Goal: Task Accomplishment & Management: Complete application form

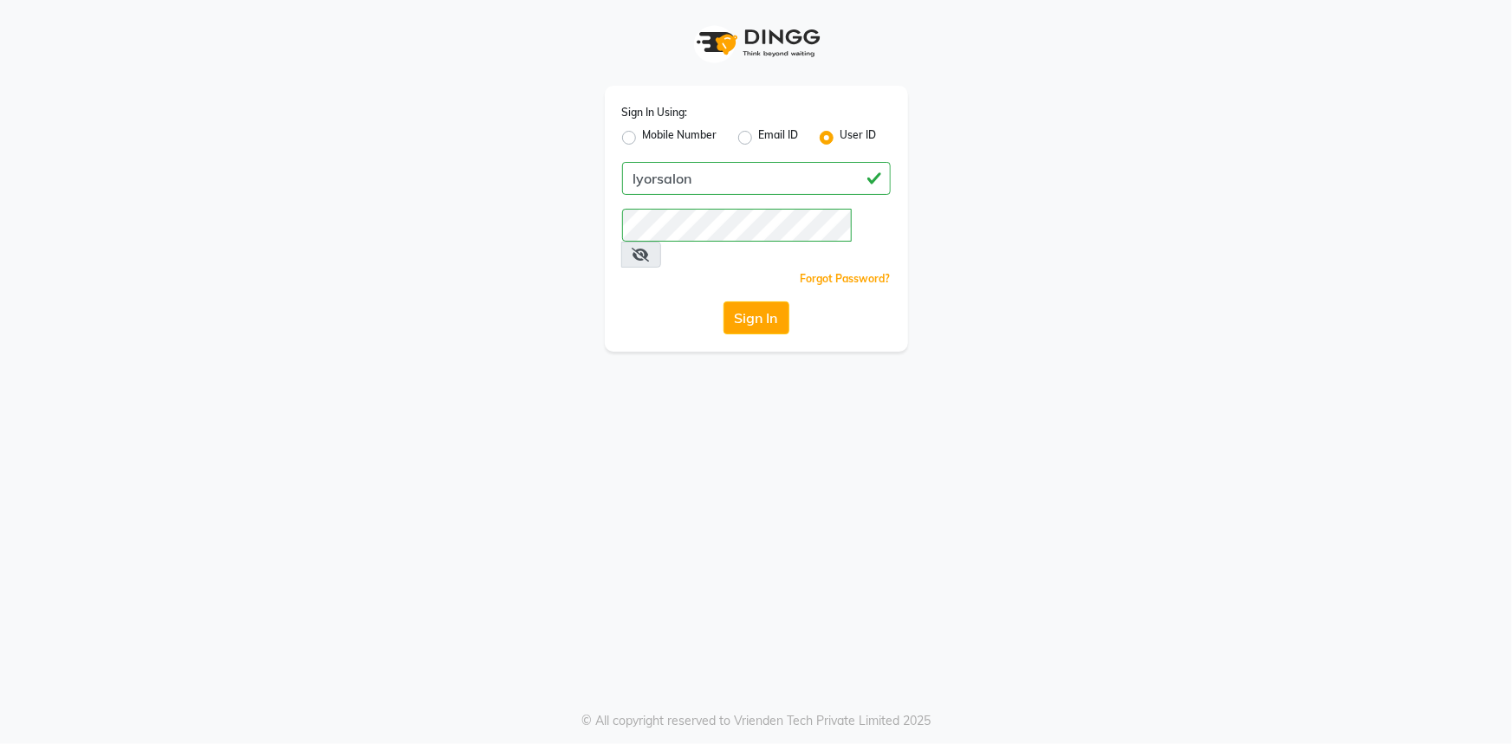
click at [765, 302] on button "Sign In" at bounding box center [756, 318] width 66 height 33
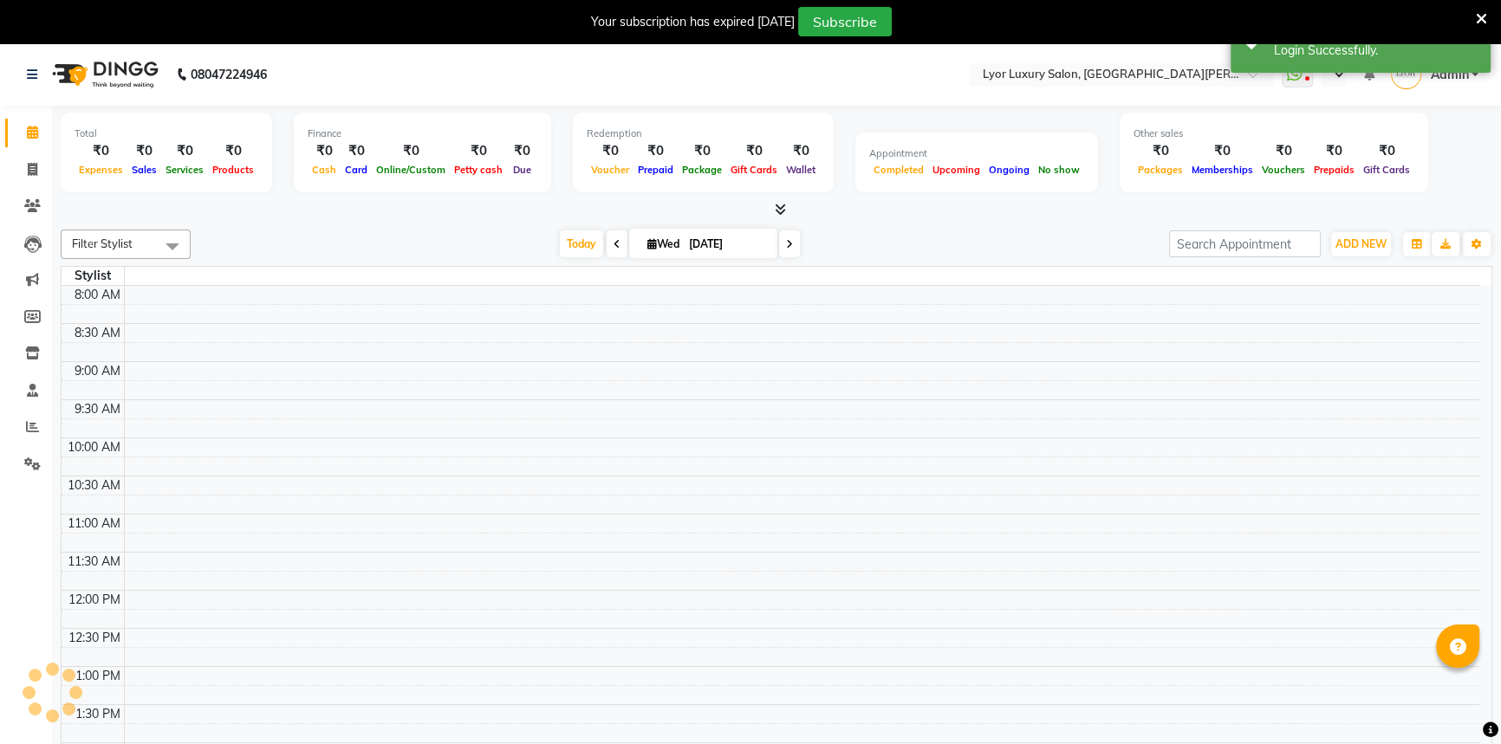
select select "en"
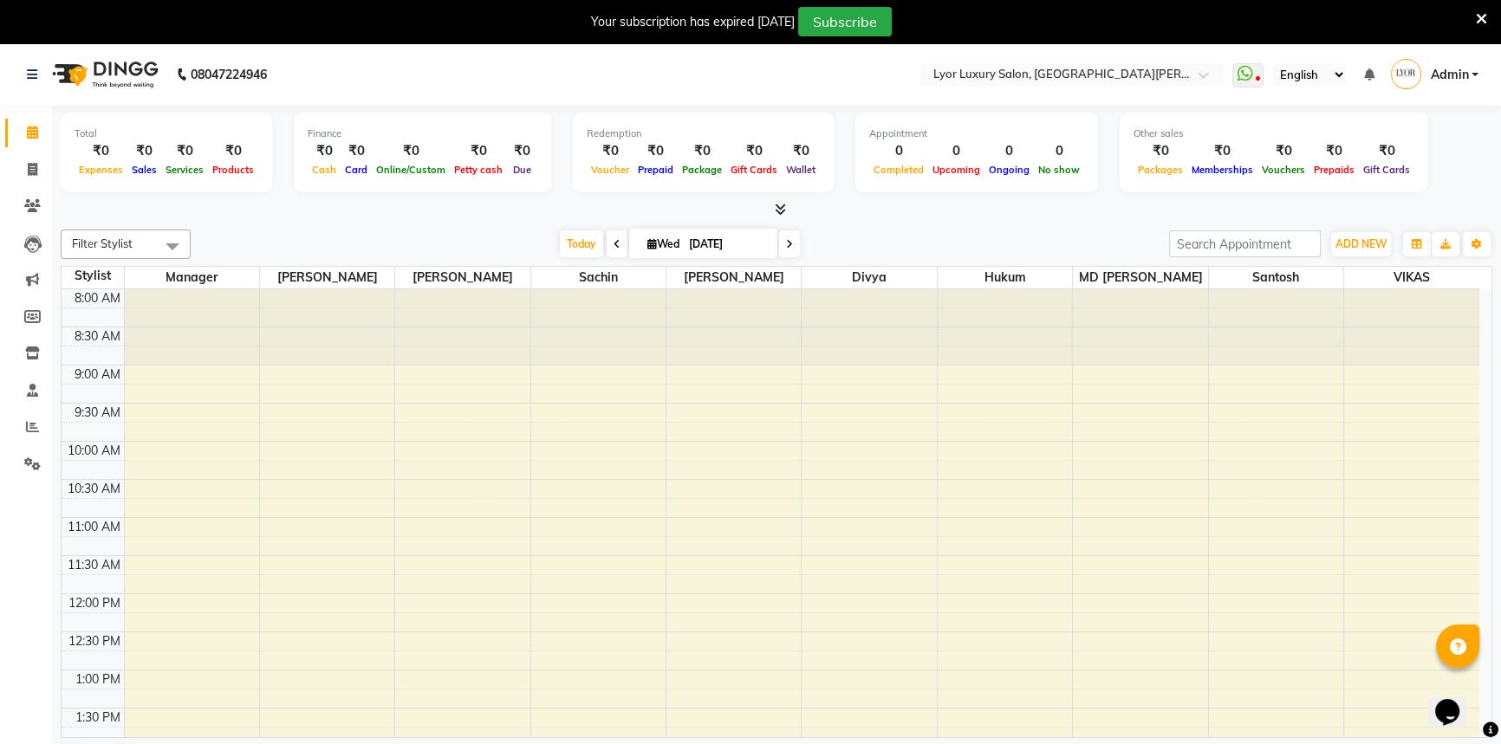
click at [1478, 16] on icon at bounding box center [1481, 19] width 11 height 16
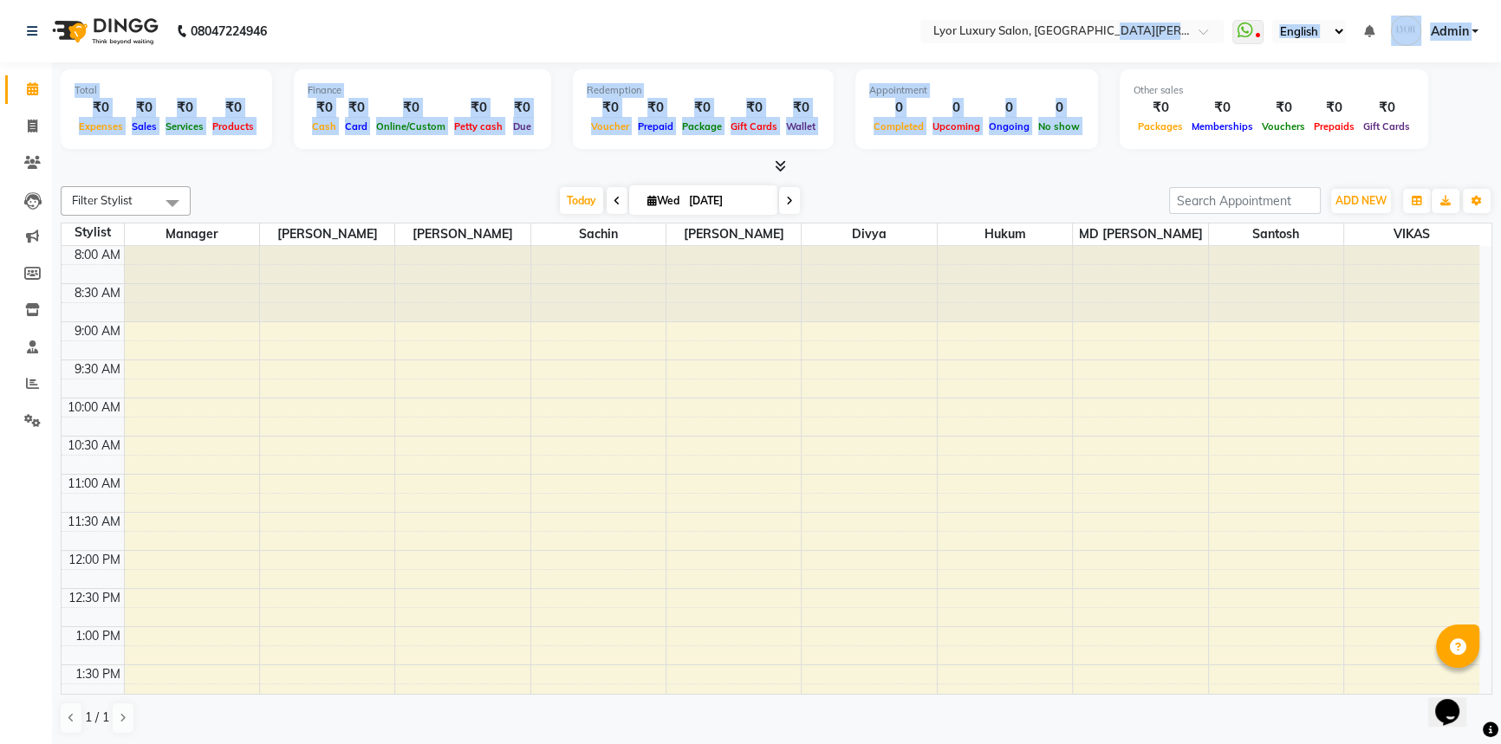
drag, startPoint x: 1109, startPoint y: 58, endPoint x: 1179, endPoint y: 75, distance: 72.3
click at [1167, 74] on app-home "08047224946 Select Location × Lyor Luxury Salon, [GEOGRAPHIC_DATA][PERSON_NAME]…" at bounding box center [750, 373] width 1501 height 746
click at [285, 151] on div "Total ₹0 Expenses ₹0 Sales ₹0 Services ₹0 Products Finance ₹0 Cash ₹0 Card ₹0 O…" at bounding box center [776, 111] width 1431 height 85
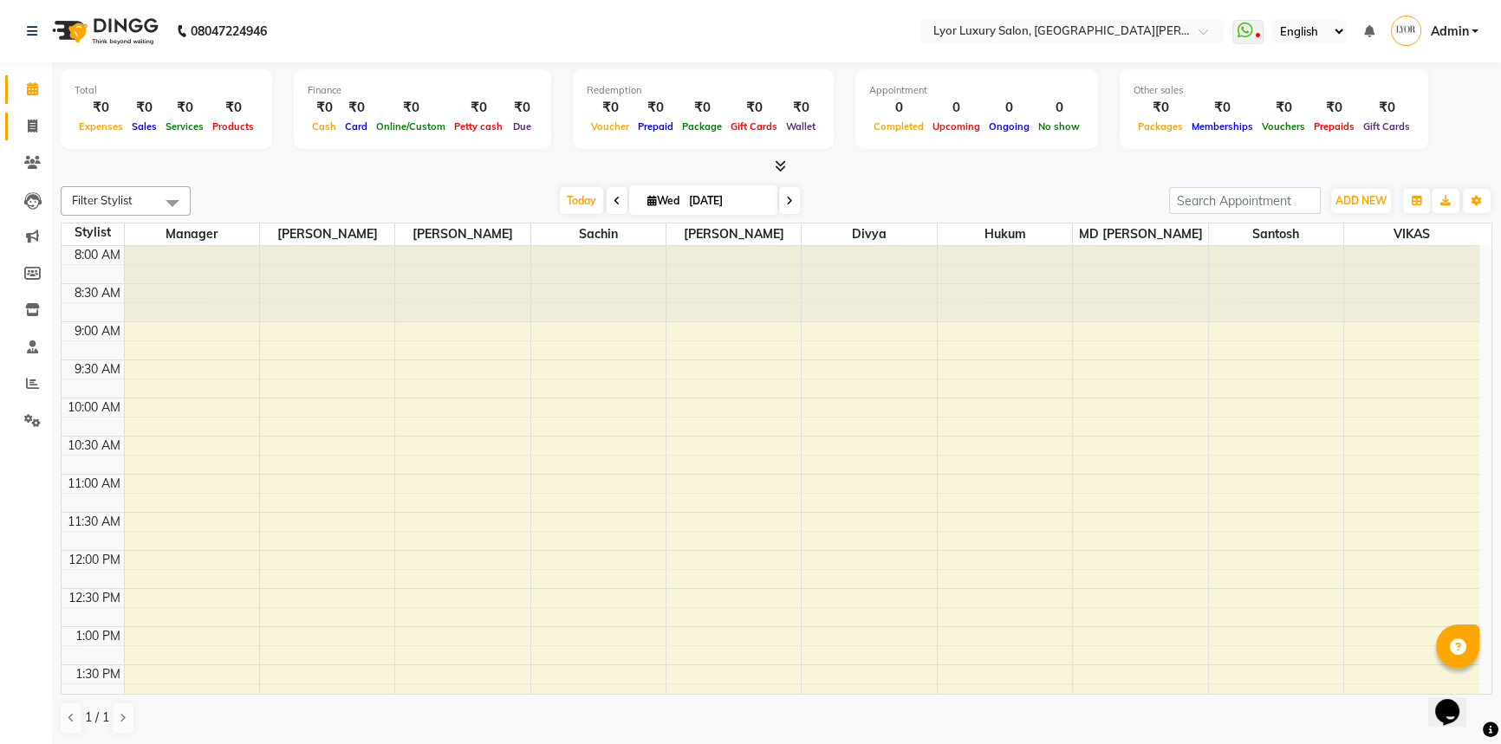
click at [31, 120] on icon at bounding box center [33, 126] width 10 height 13
select select "service"
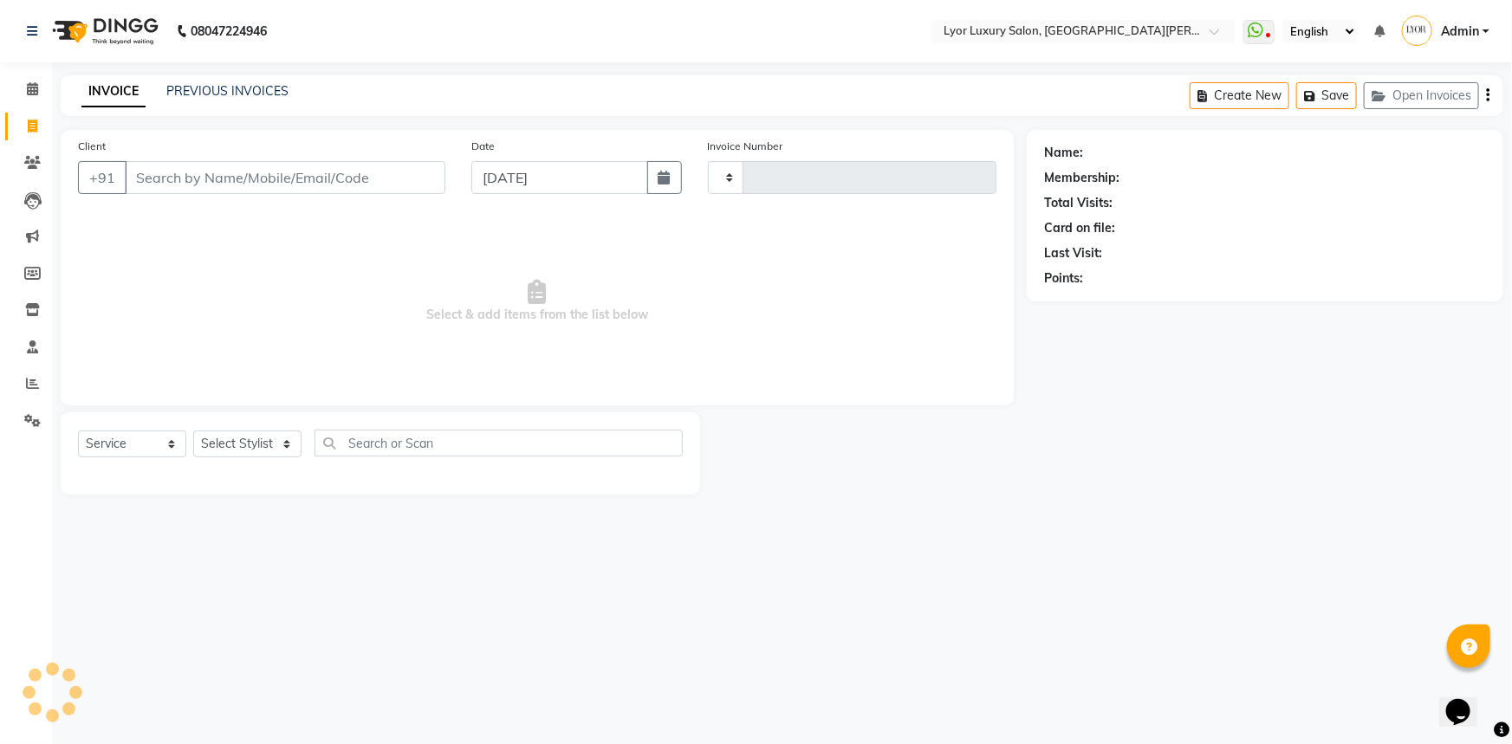
type input "1148"
select select "6597"
select select "P"
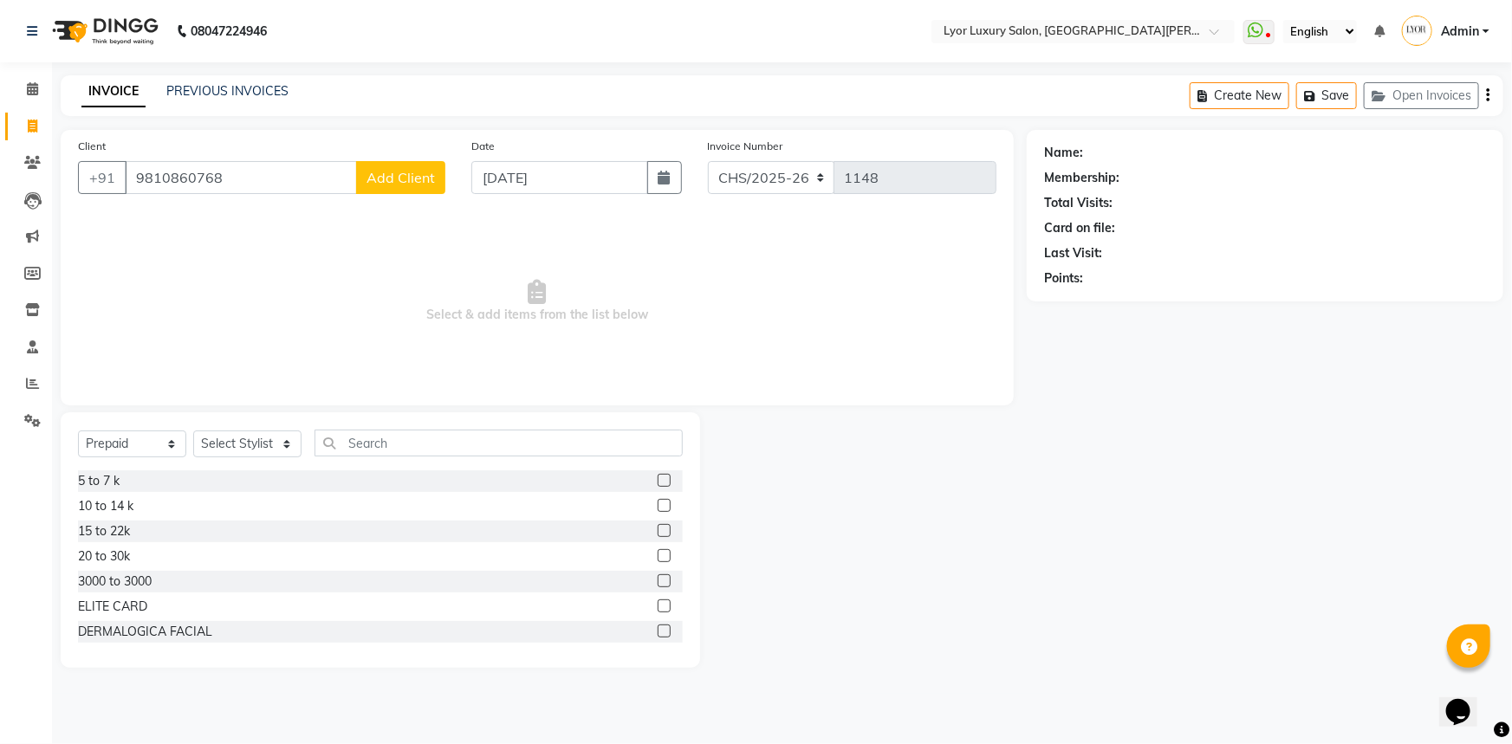
type input "9810860768"
click at [408, 184] on span "Add Client" at bounding box center [401, 177] width 68 height 17
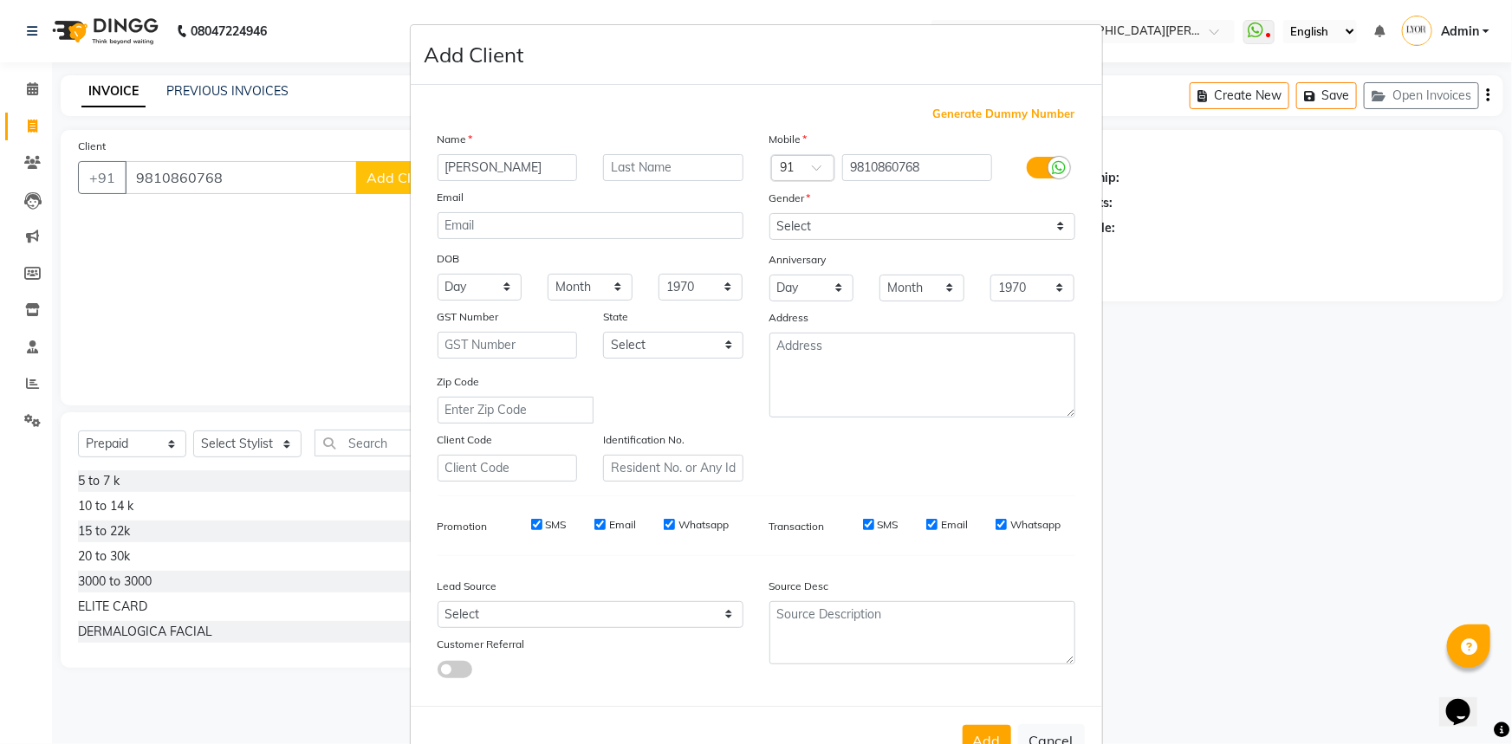
type input "[PERSON_NAME]"
click at [852, 224] on select "Select [DEMOGRAPHIC_DATA] [DEMOGRAPHIC_DATA] Other Prefer Not To Say" at bounding box center [922, 226] width 306 height 27
select select "[DEMOGRAPHIC_DATA]"
click at [769, 213] on select "Select [DEMOGRAPHIC_DATA] [DEMOGRAPHIC_DATA] Other Prefer Not To Say" at bounding box center [922, 226] width 306 height 27
click at [989, 730] on button "Add" at bounding box center [987, 740] width 49 height 31
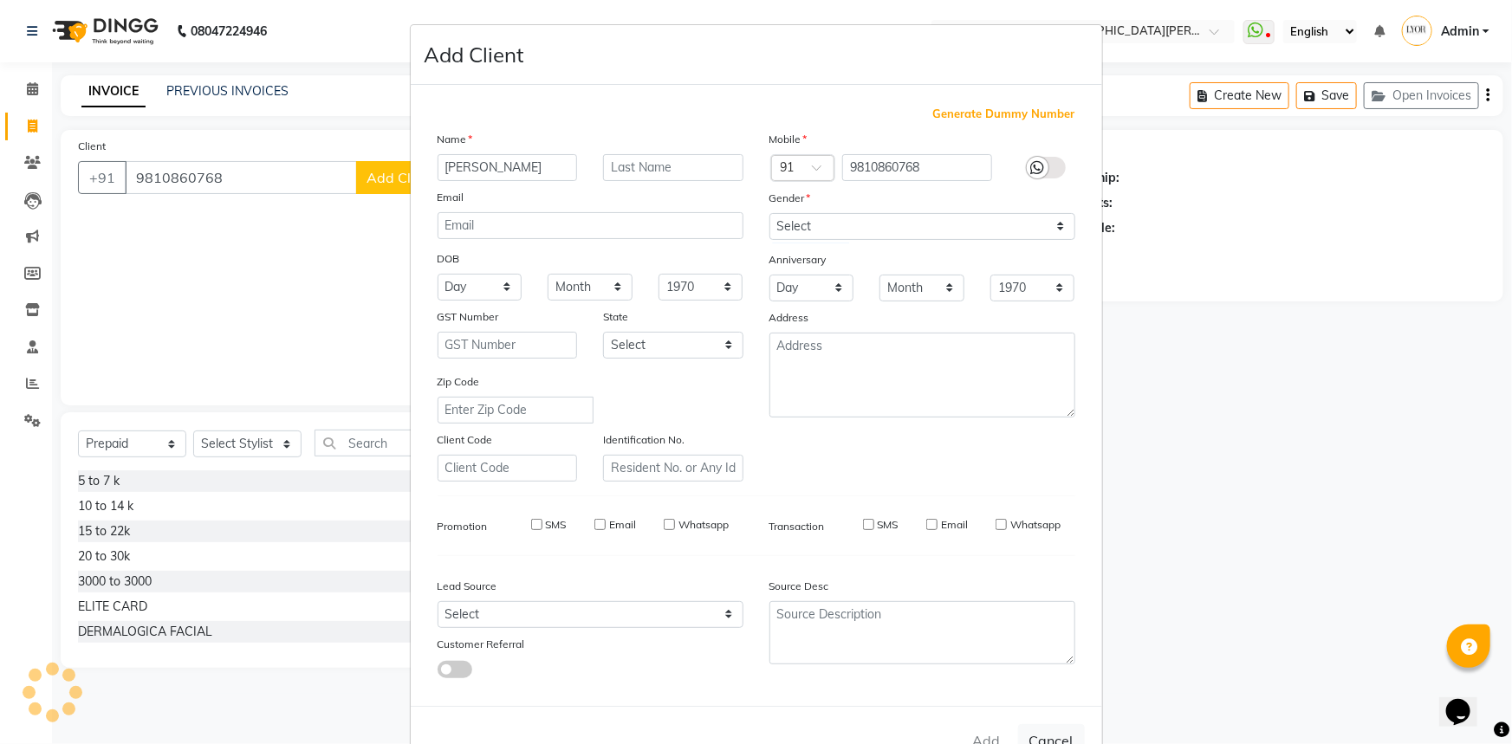
select select
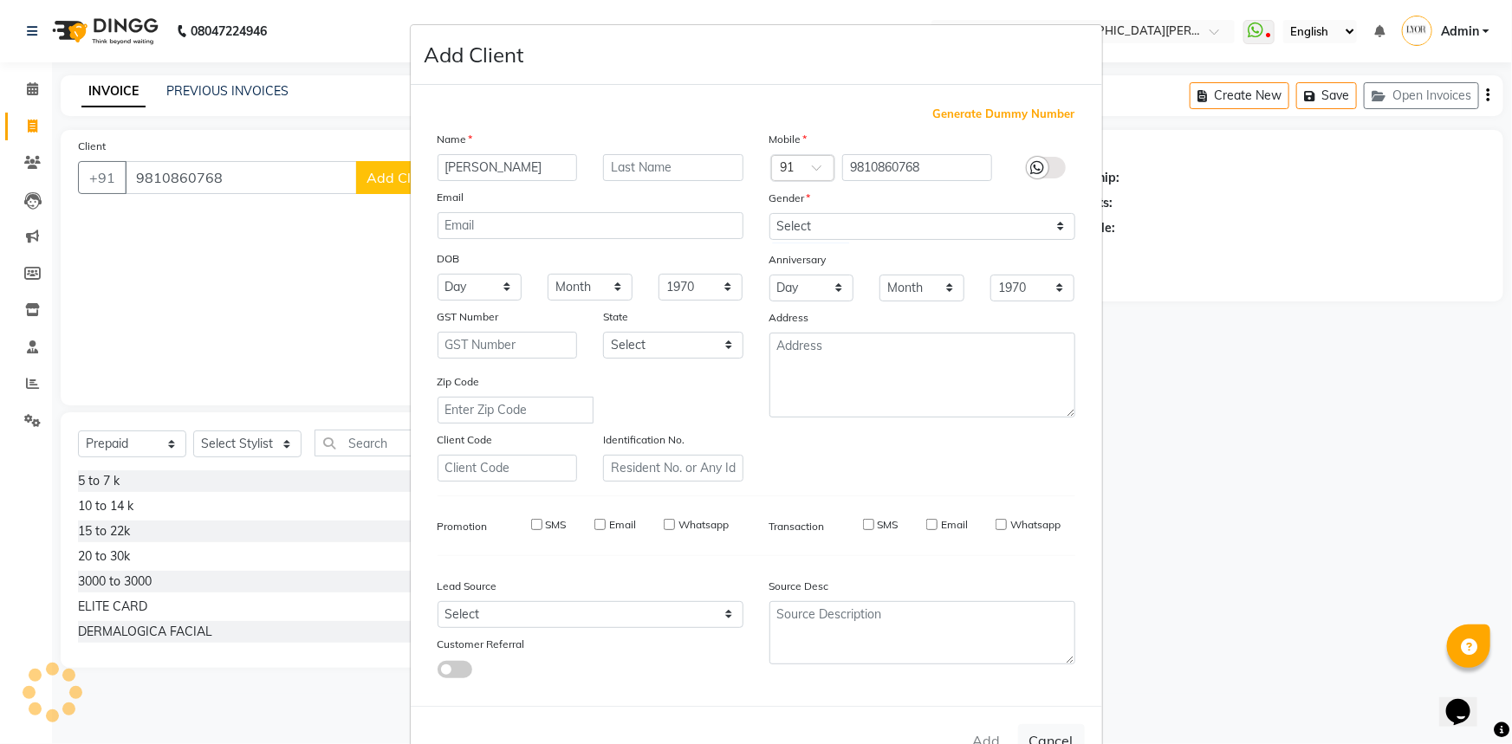
select select
checkbox input "false"
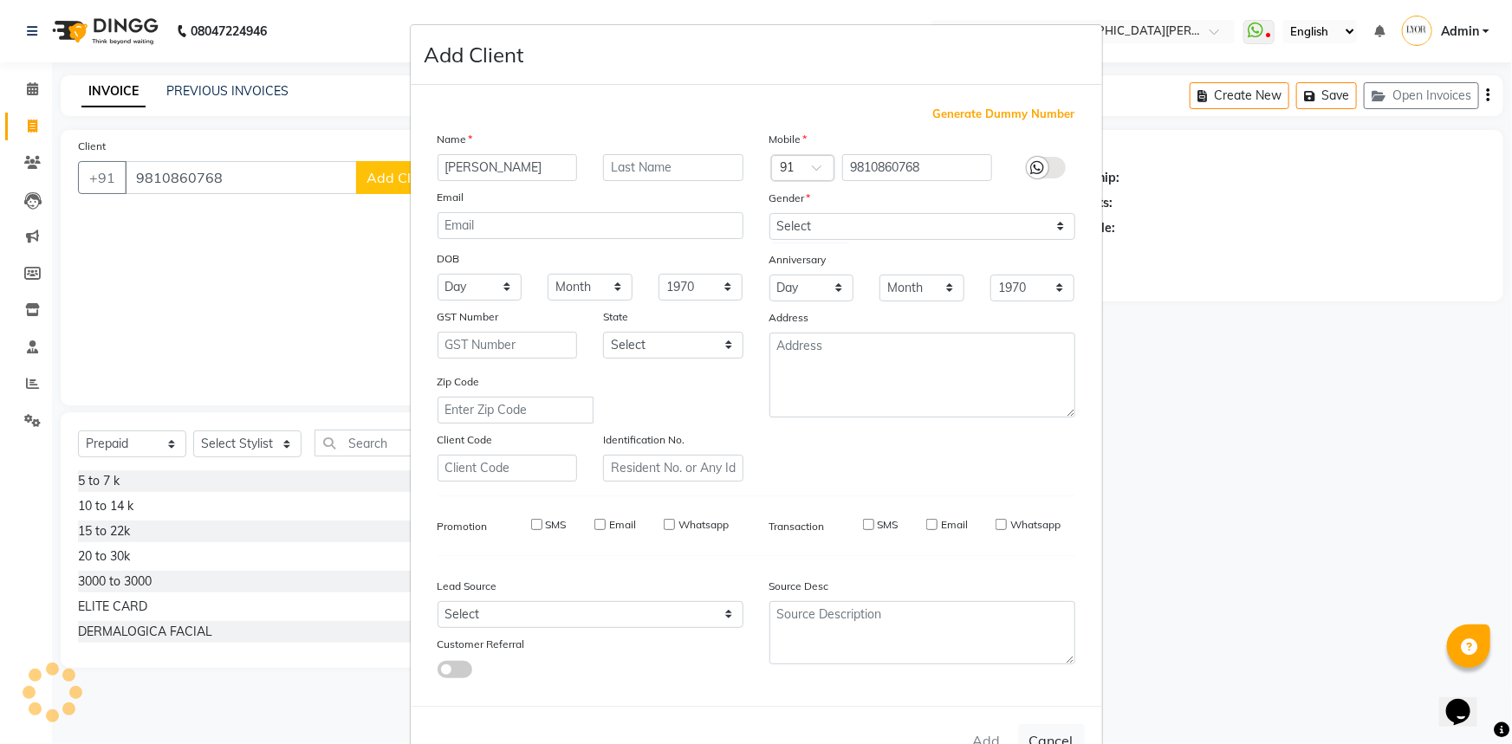
checkbox input "false"
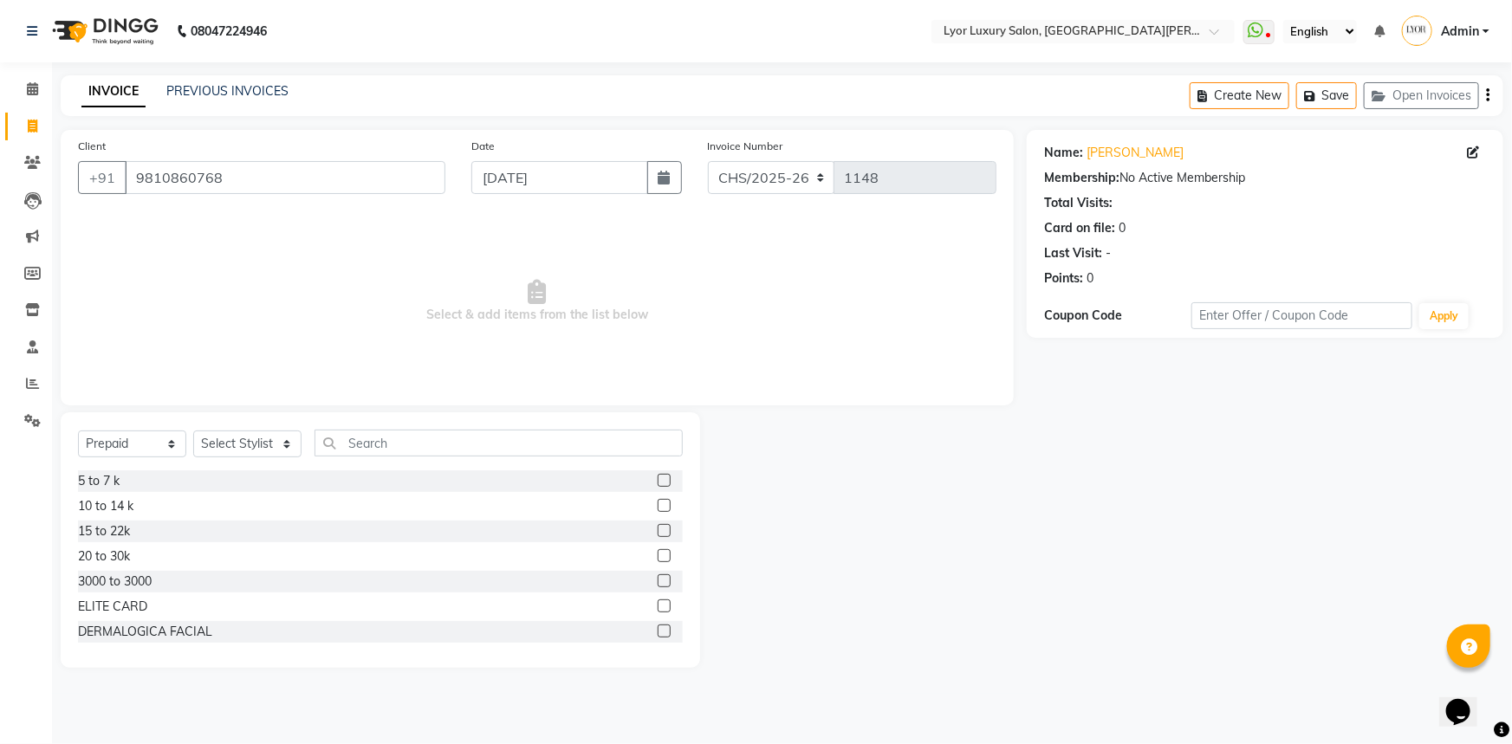
click at [38, 127] on span at bounding box center [32, 127] width 30 height 20
select select "service"
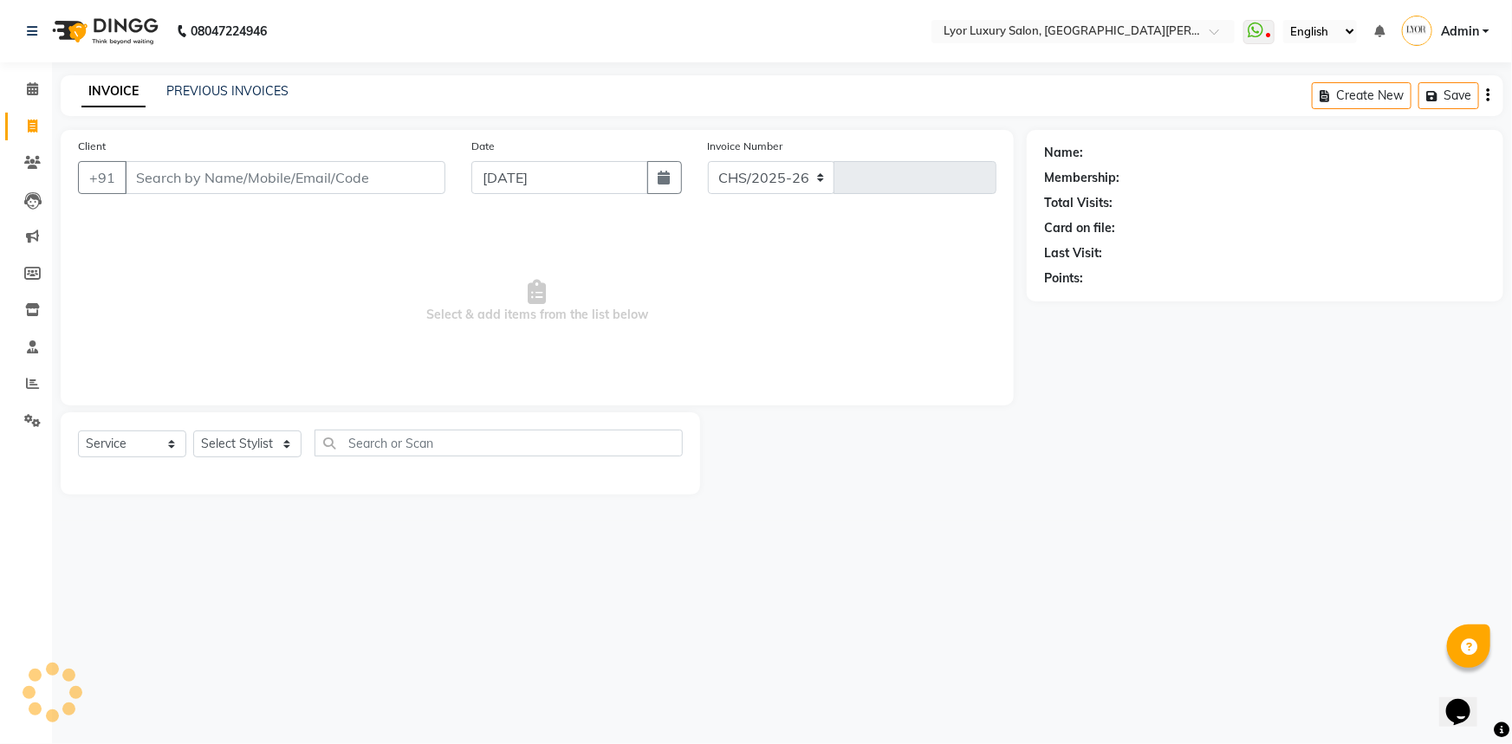
select select "6597"
type input "1148"
select select "P"
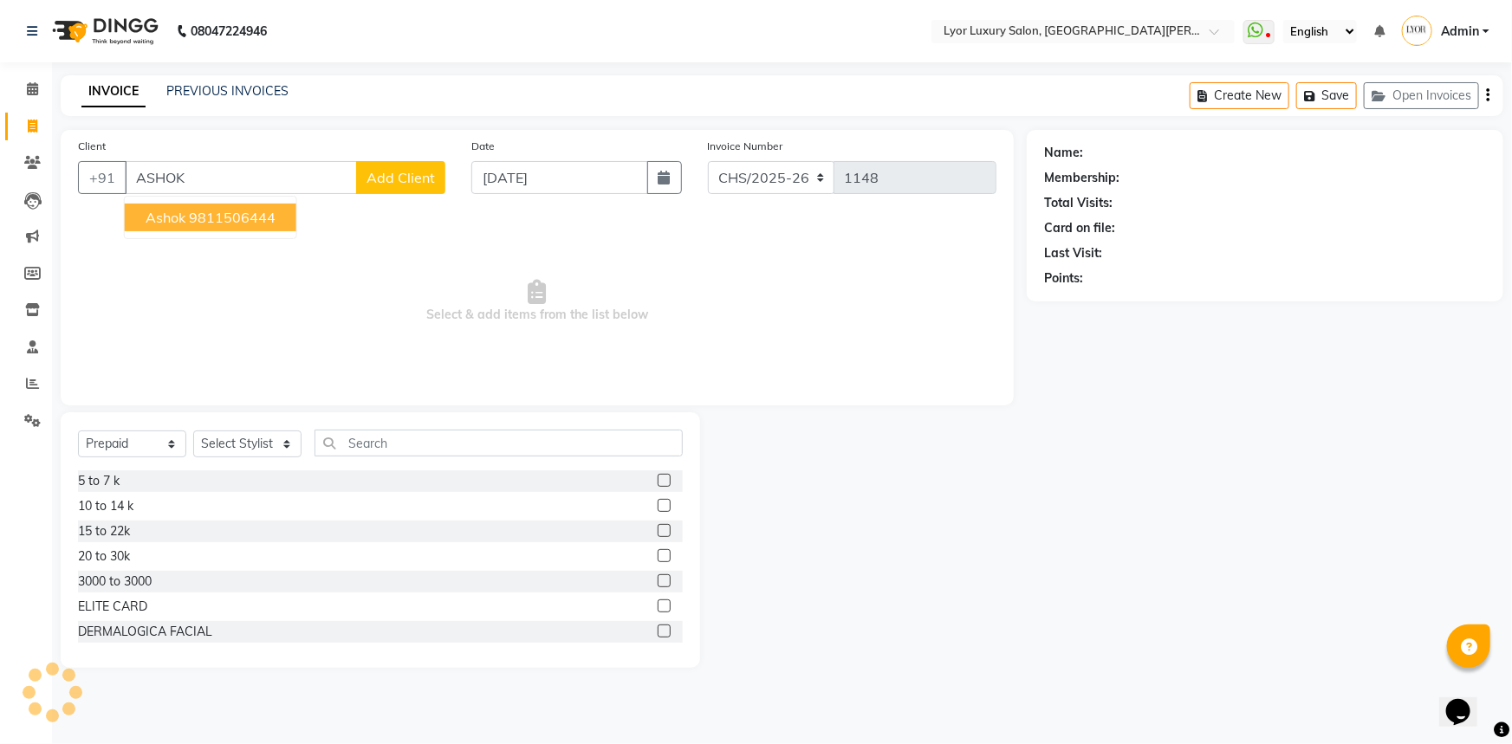
type input "ASHOK"
click at [27, 88] on icon at bounding box center [32, 88] width 11 height 13
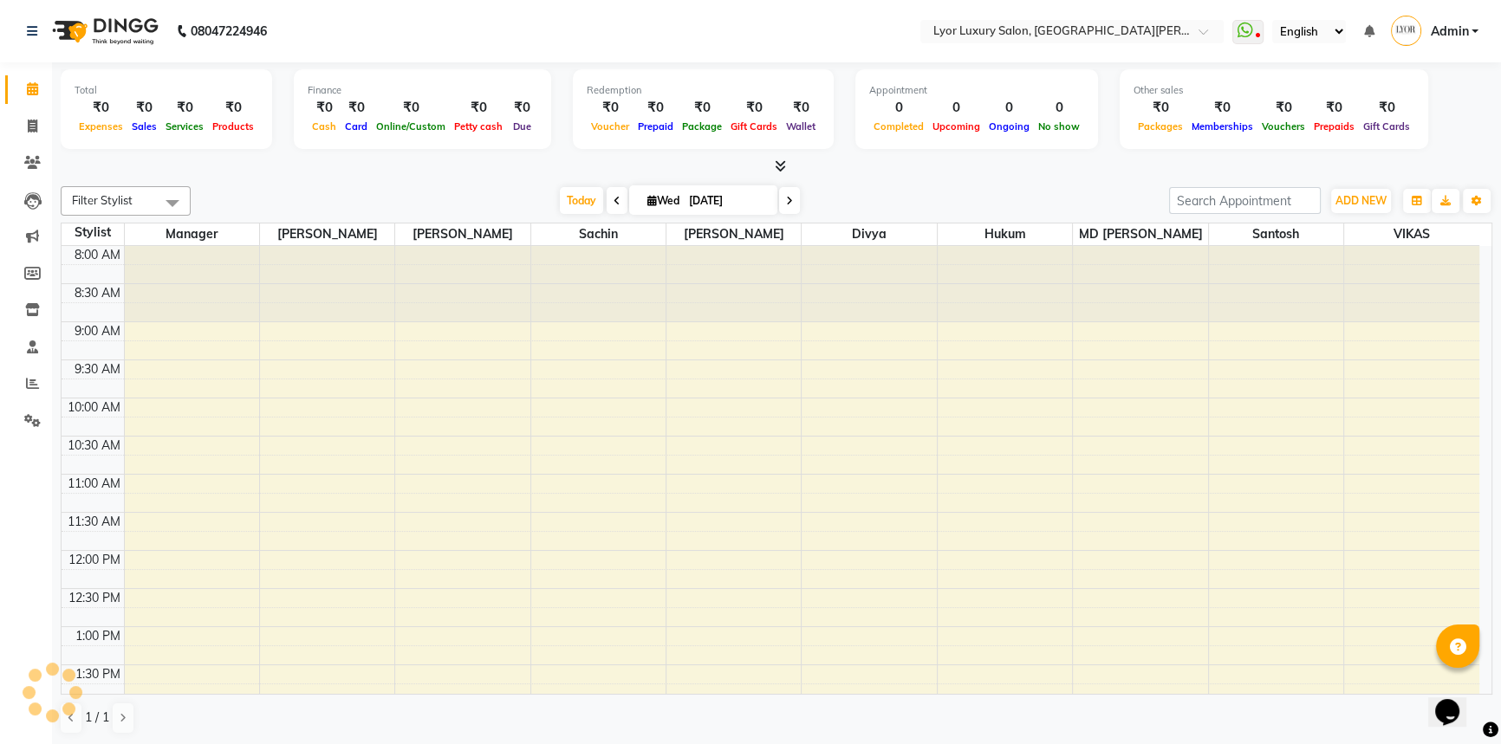
scroll to position [538, 0]
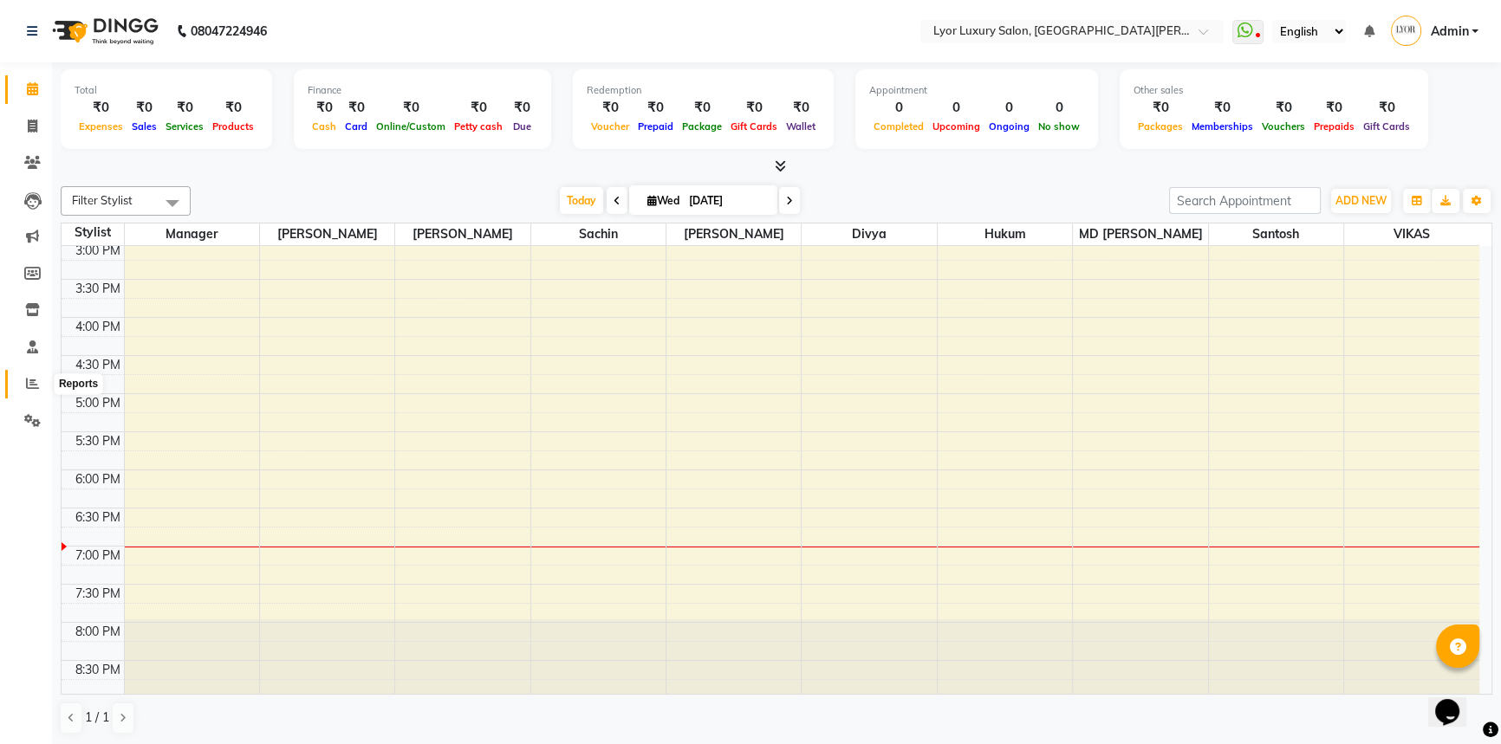
click at [27, 377] on icon at bounding box center [32, 383] width 13 height 13
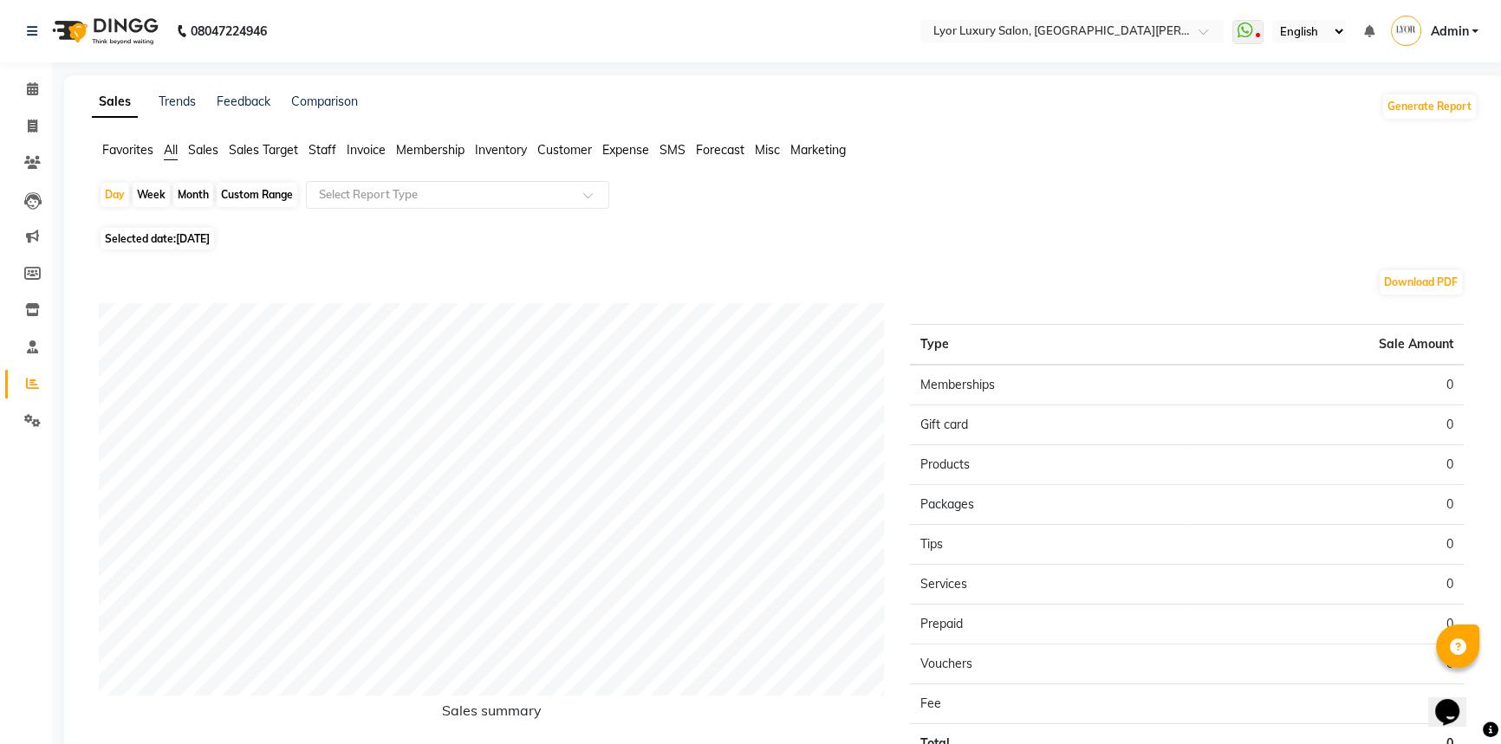
click at [445, 151] on span "Membership" at bounding box center [430, 150] width 68 height 16
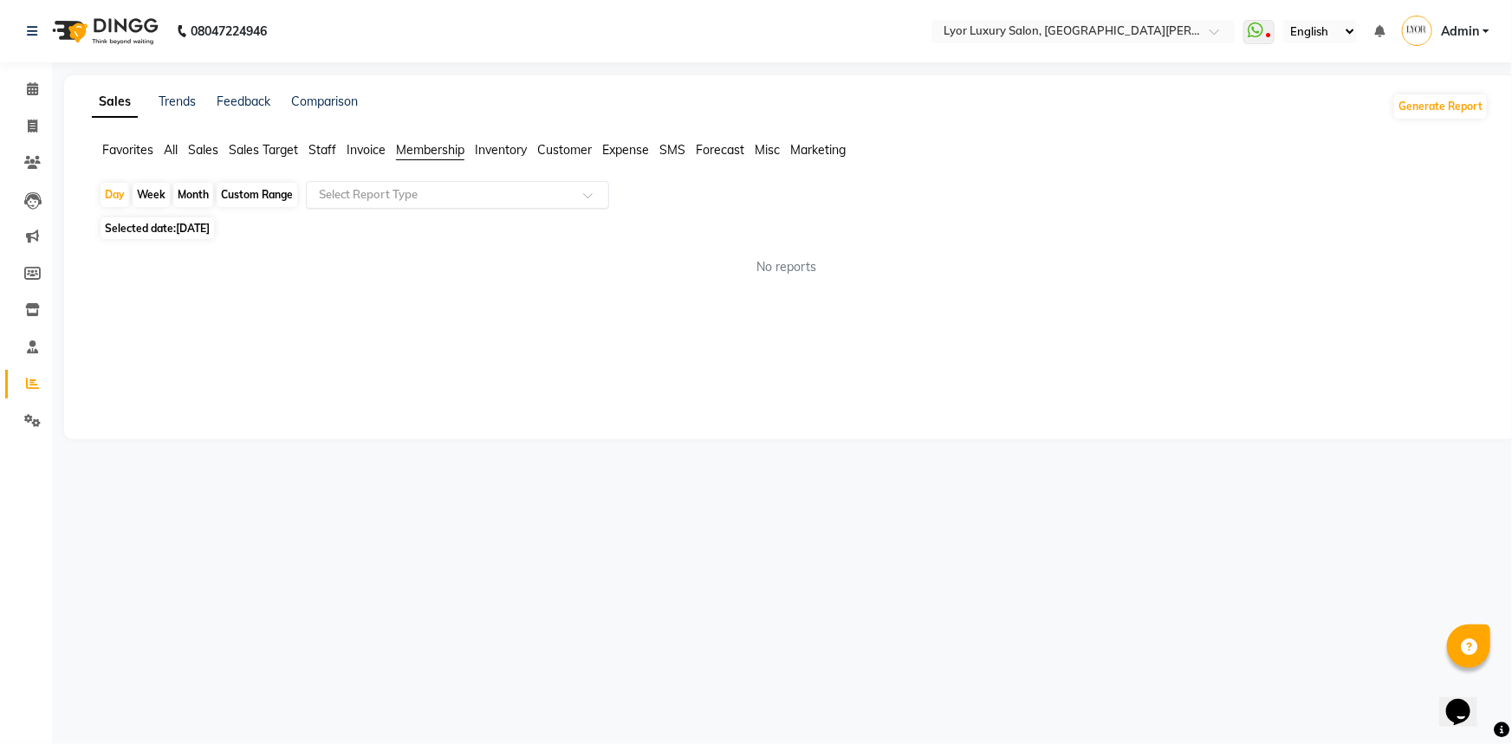
click at [468, 192] on input "text" at bounding box center [440, 194] width 250 height 17
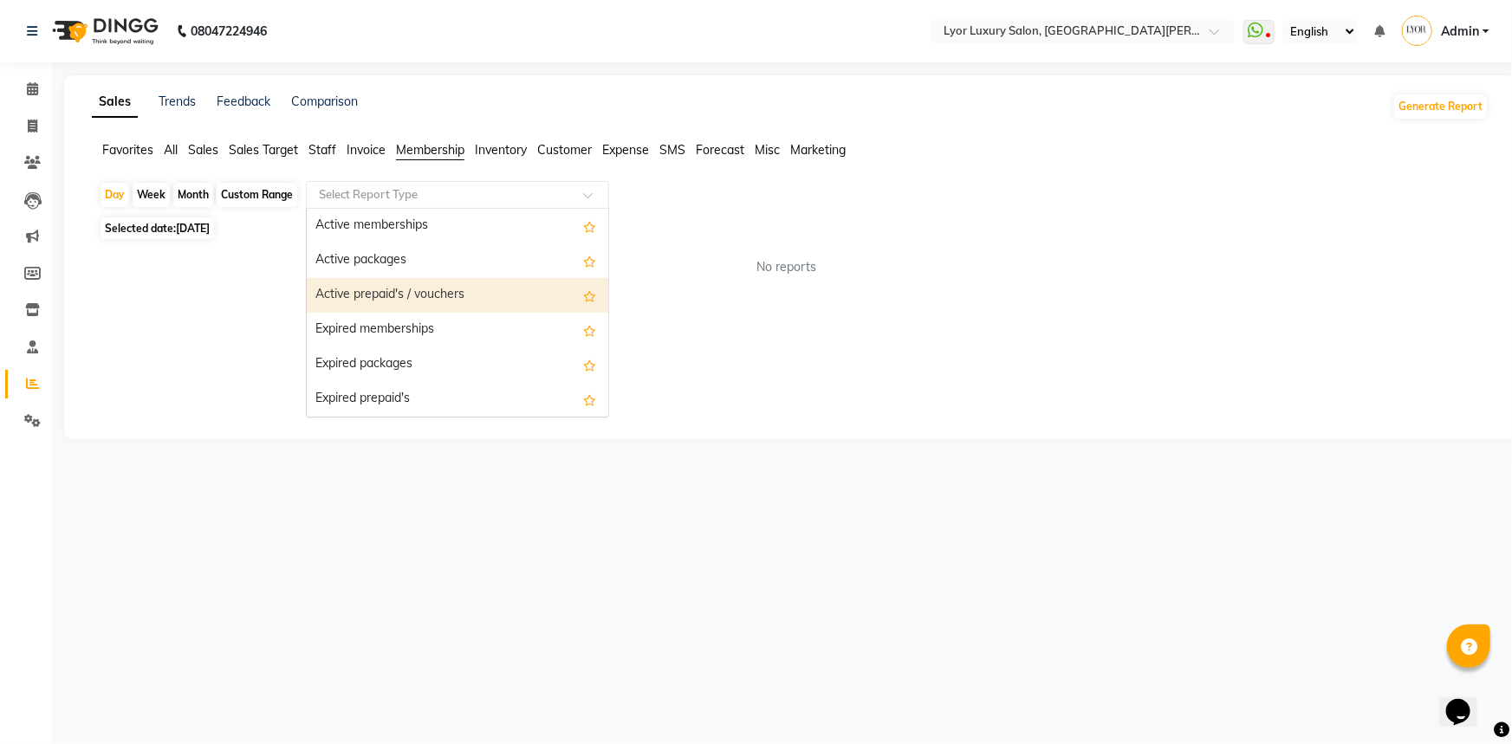
click at [456, 299] on div "Active prepaid's / vouchers" at bounding box center [458, 295] width 302 height 35
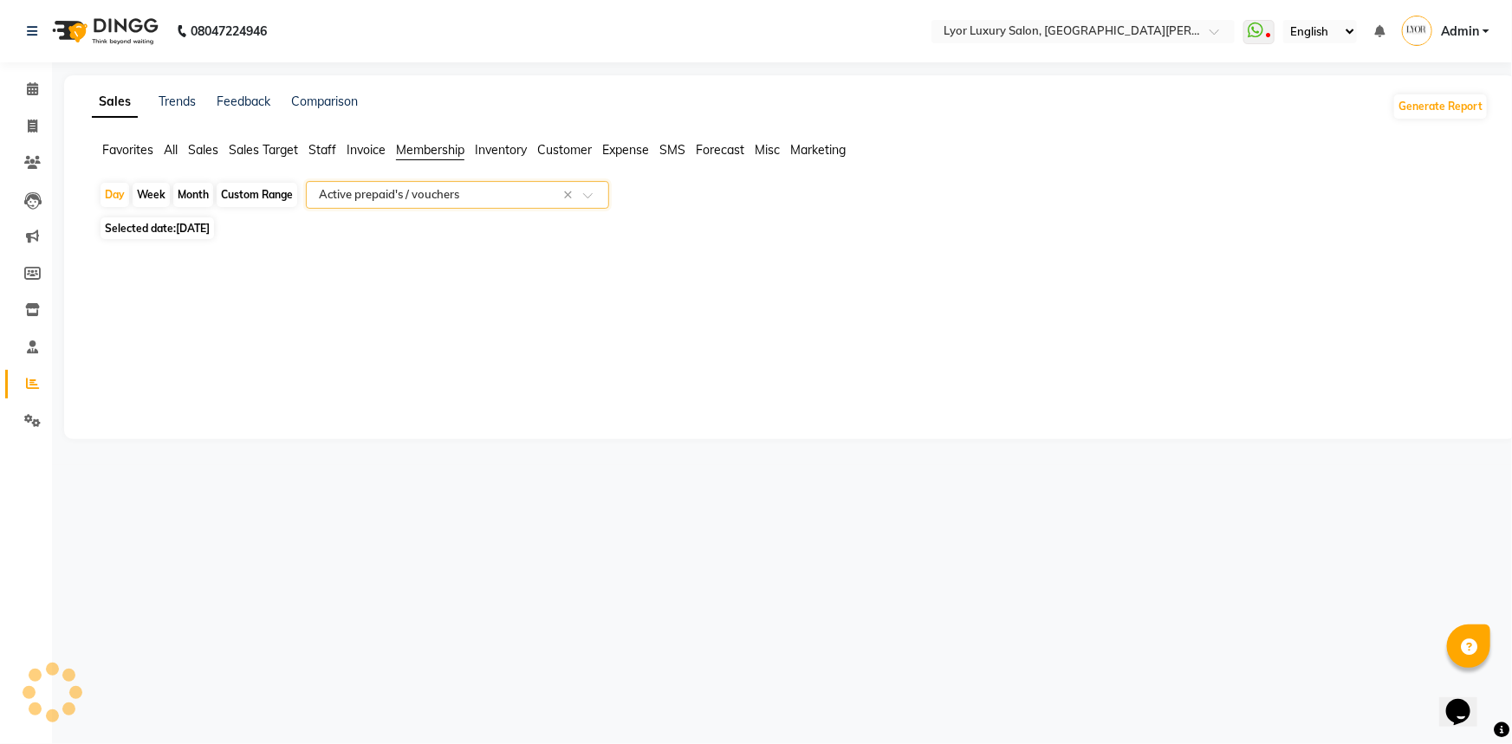
select select "full_report"
select select "csv"
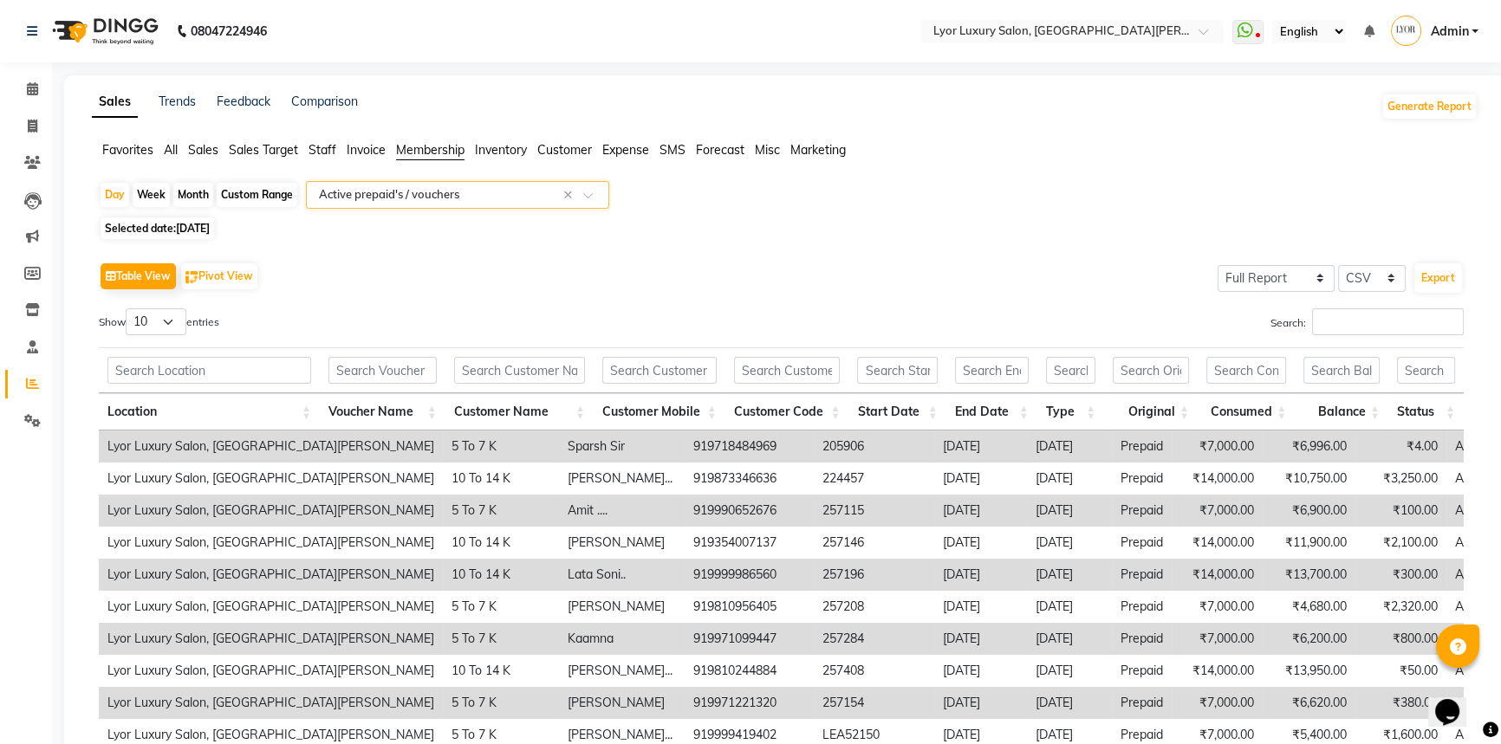
scroll to position [147, 0]
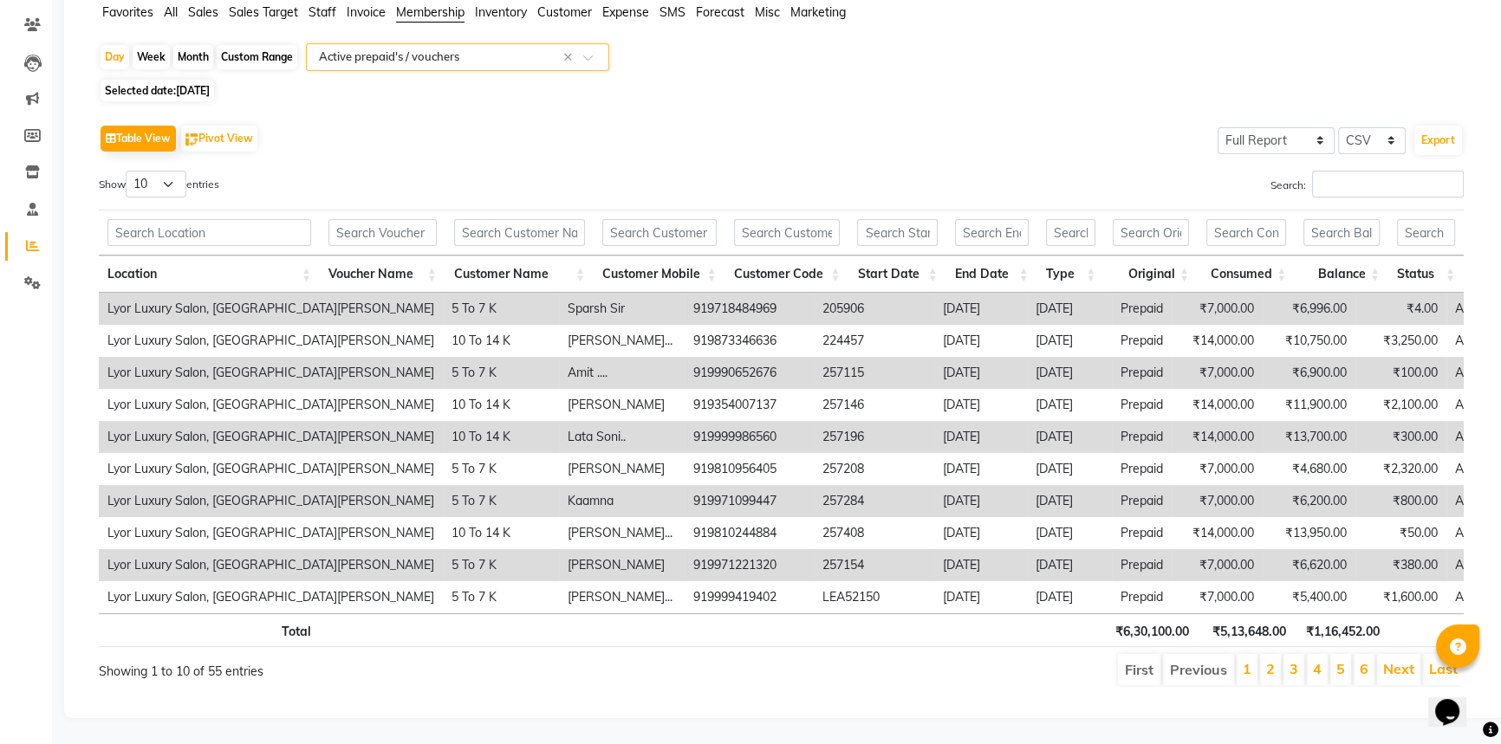
click at [1359, 661] on li "6" at bounding box center [1363, 669] width 21 height 31
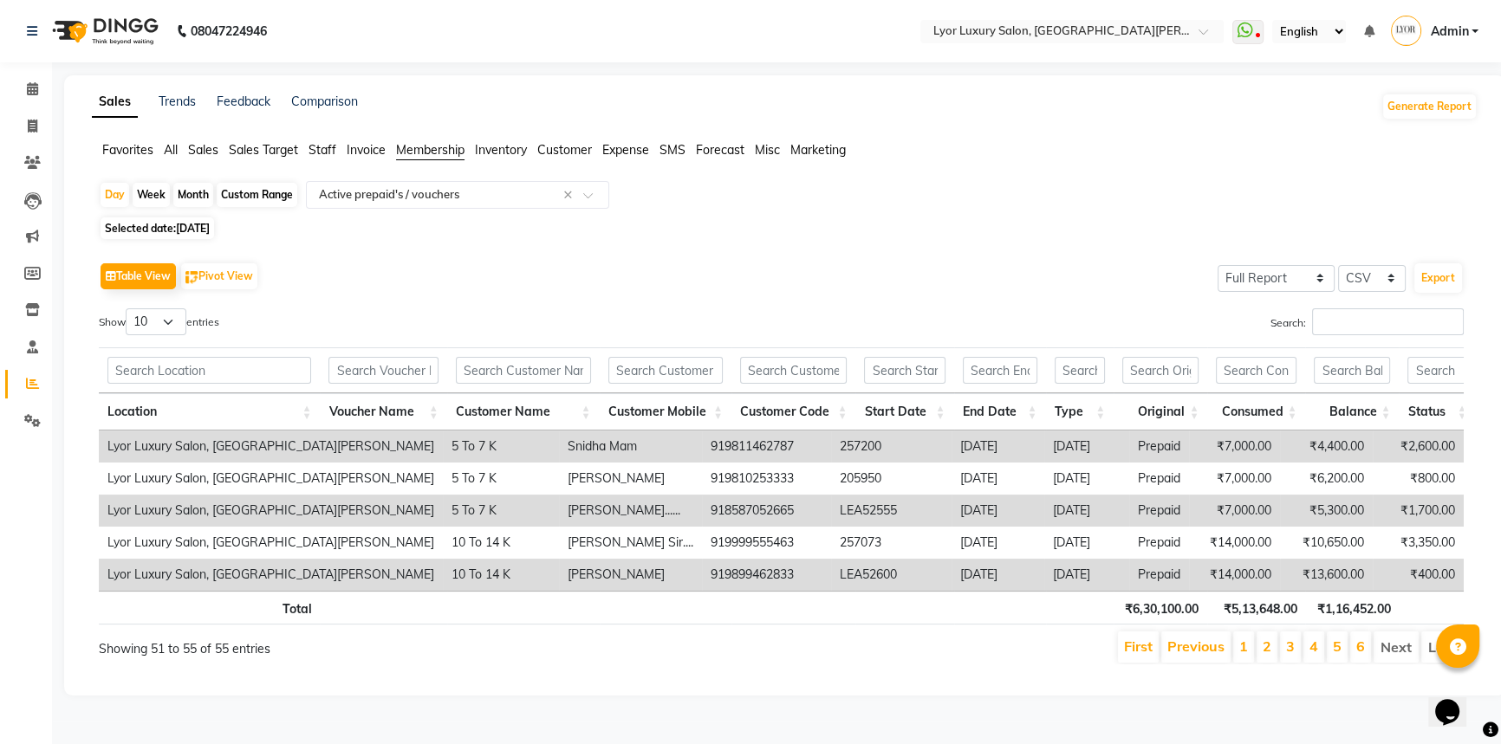
scroll to position [0, 0]
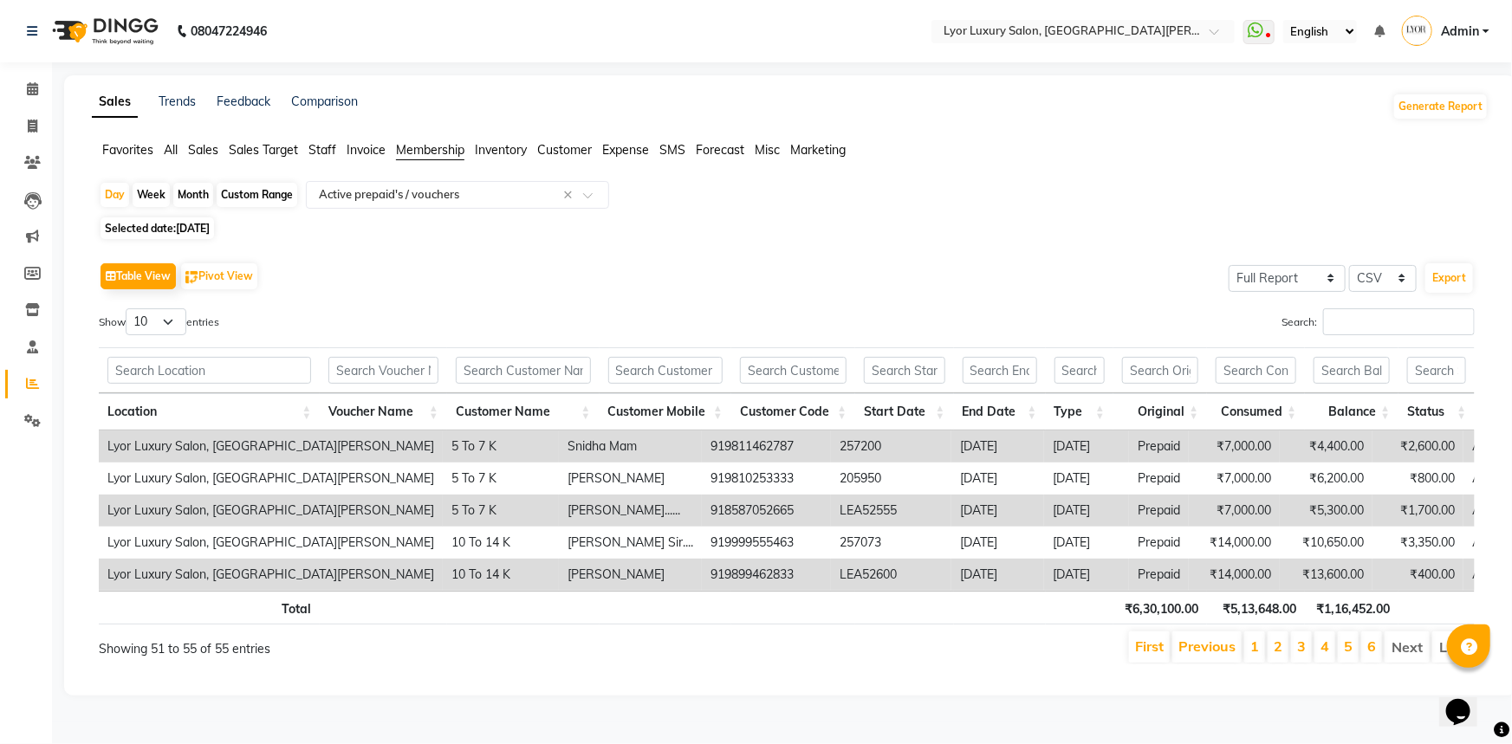
click at [1253, 649] on li "1" at bounding box center [1254, 647] width 21 height 31
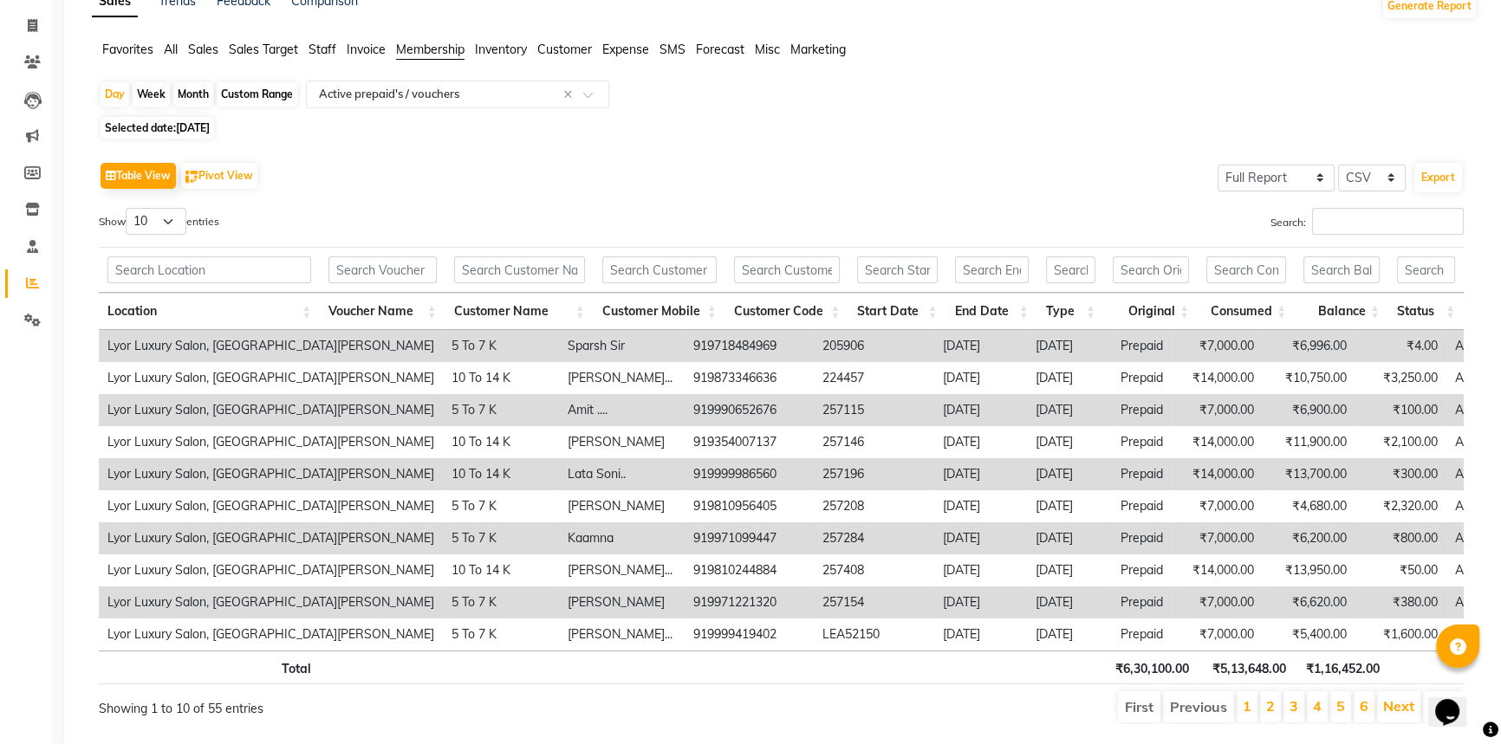
scroll to position [147, 0]
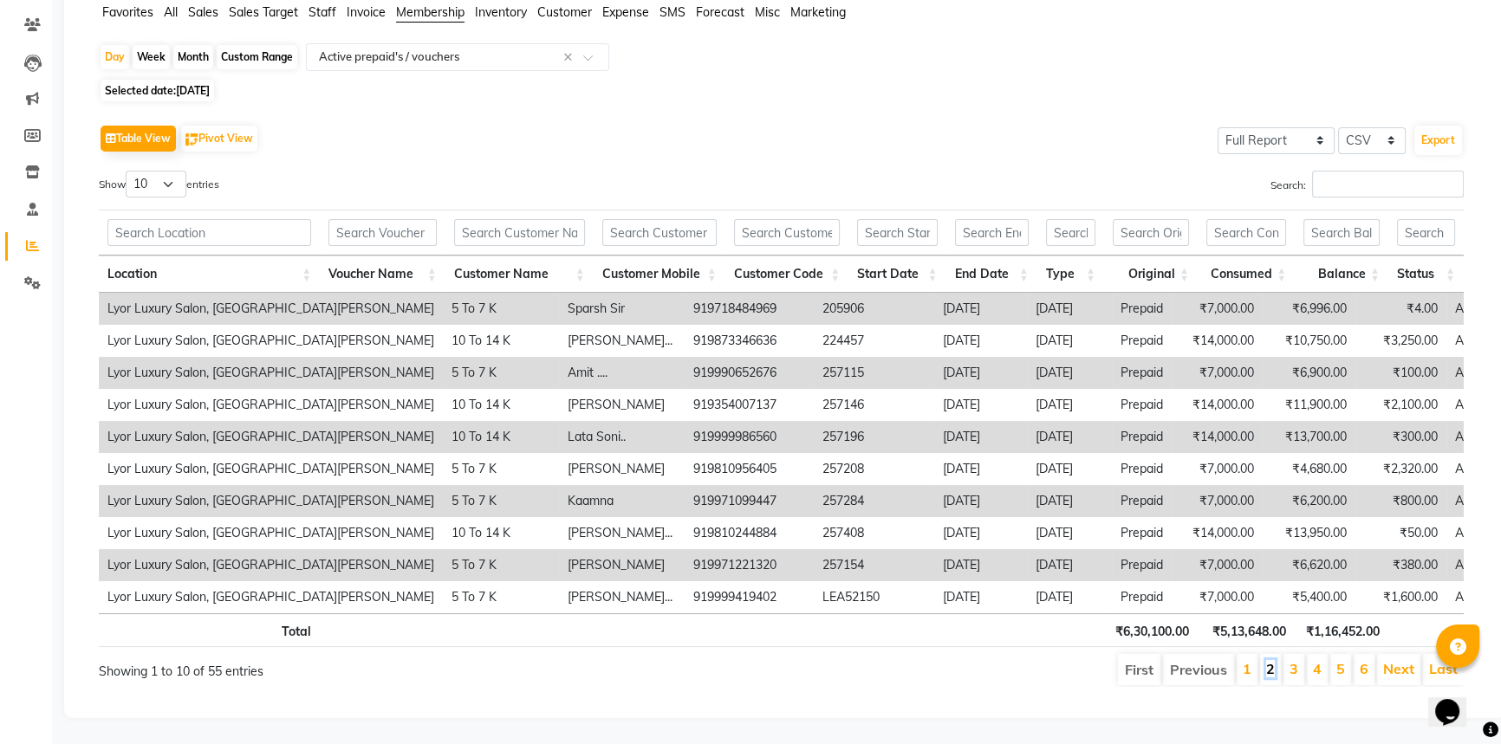
click at [1270, 660] on link "2" at bounding box center [1270, 668] width 9 height 17
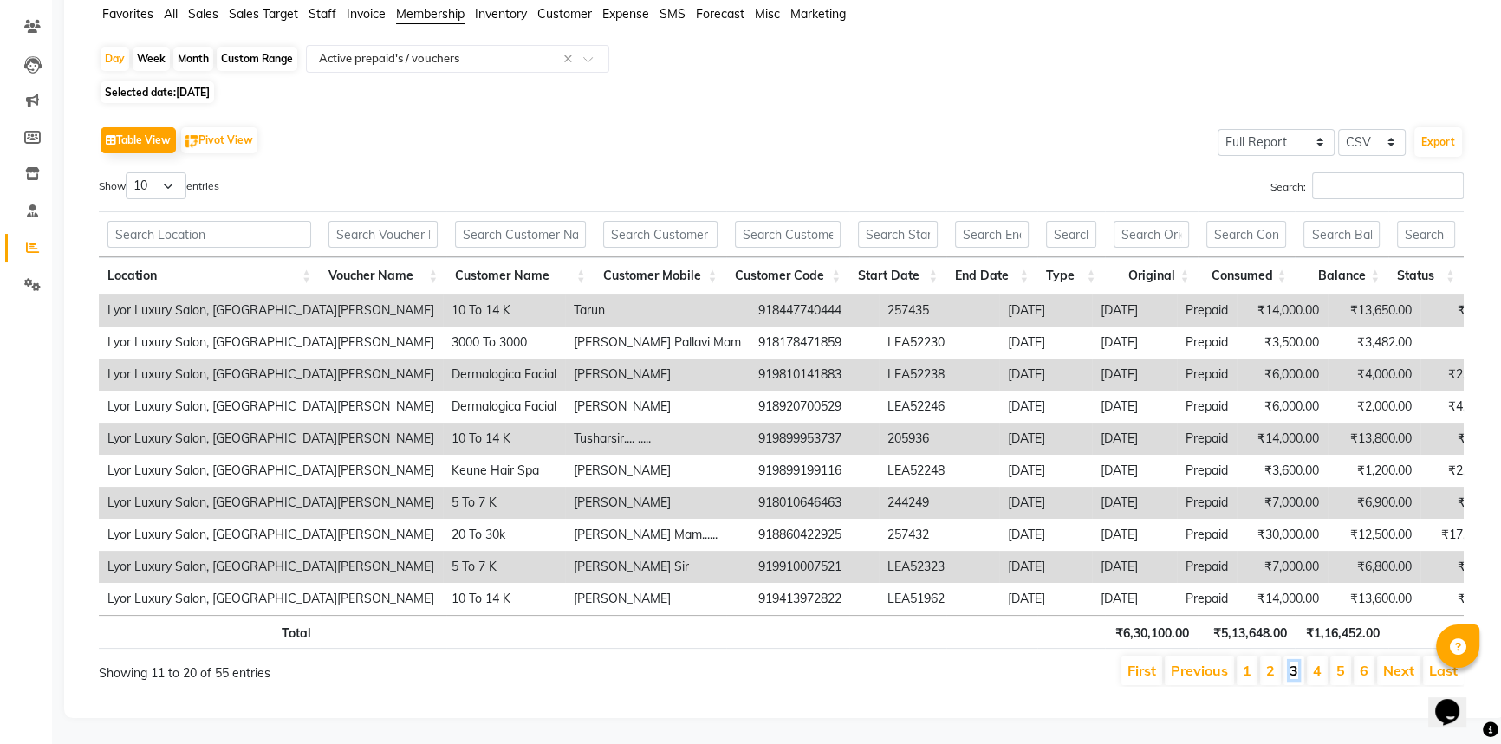
click at [1298, 664] on link "3" at bounding box center [1293, 670] width 9 height 17
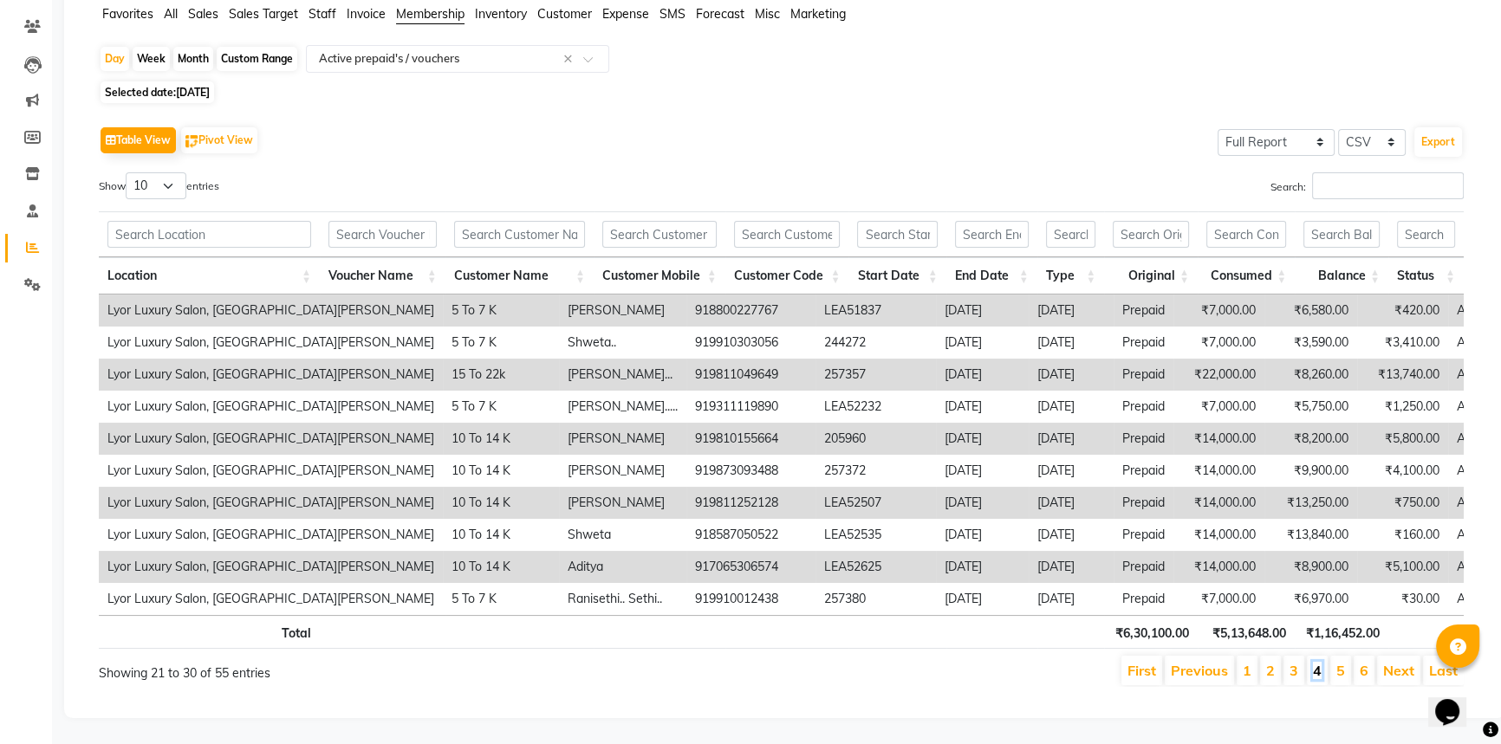
click at [1315, 663] on link "4" at bounding box center [1317, 670] width 9 height 17
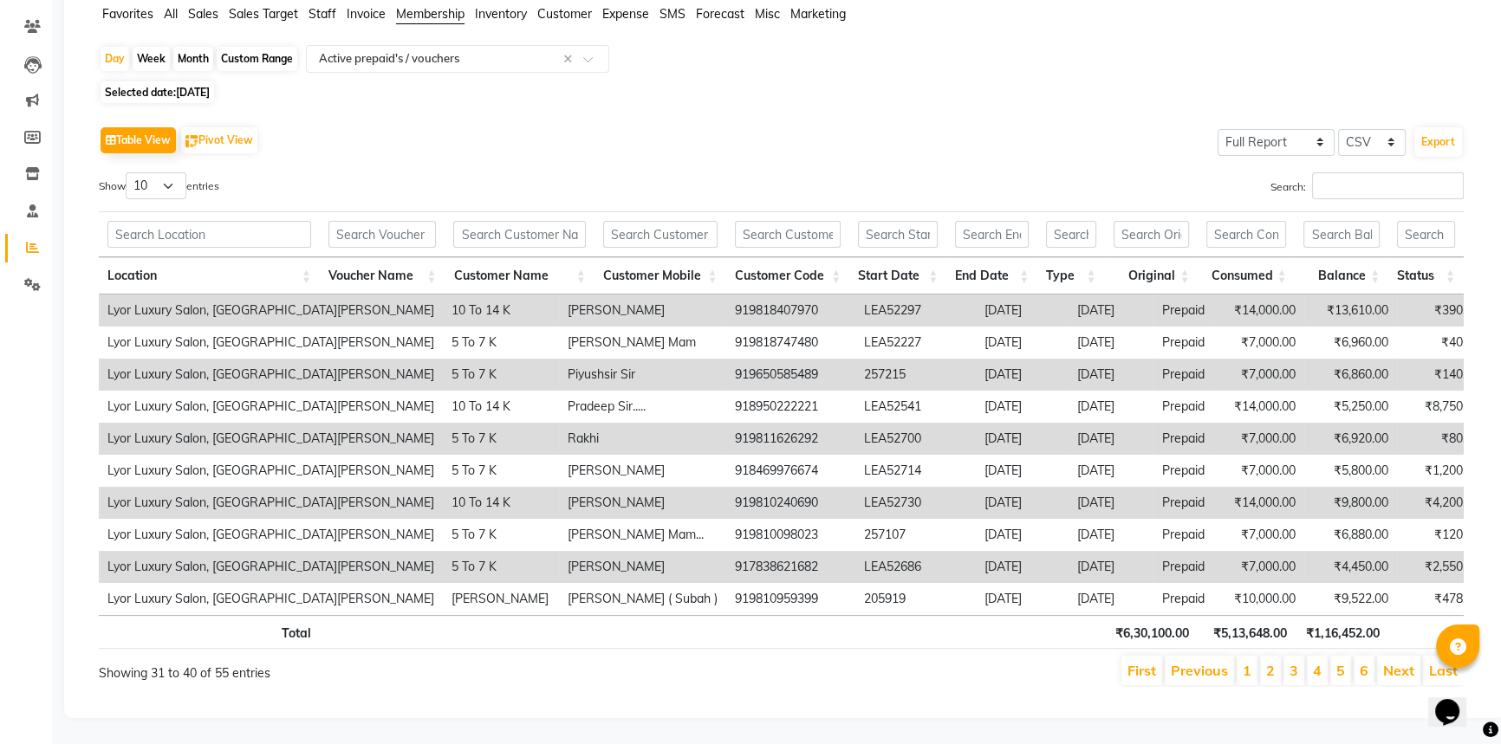
click at [1335, 666] on li "5" at bounding box center [1340, 670] width 21 height 29
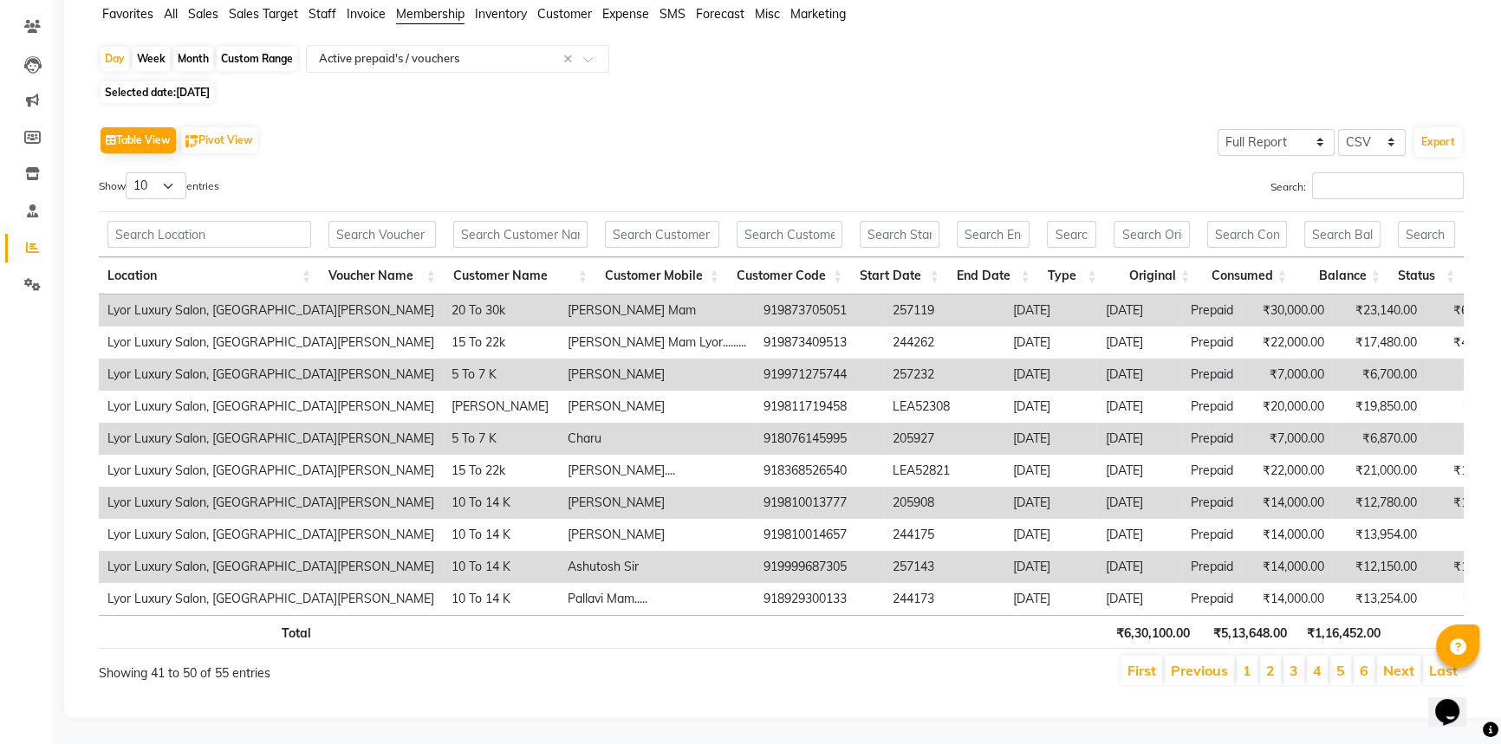
click at [1335, 668] on li "5" at bounding box center [1340, 670] width 21 height 29
click at [1335, 667] on li "5" at bounding box center [1340, 670] width 21 height 29
click at [1339, 663] on link "5" at bounding box center [1340, 670] width 9 height 17
click at [1366, 664] on link "6" at bounding box center [1363, 670] width 9 height 17
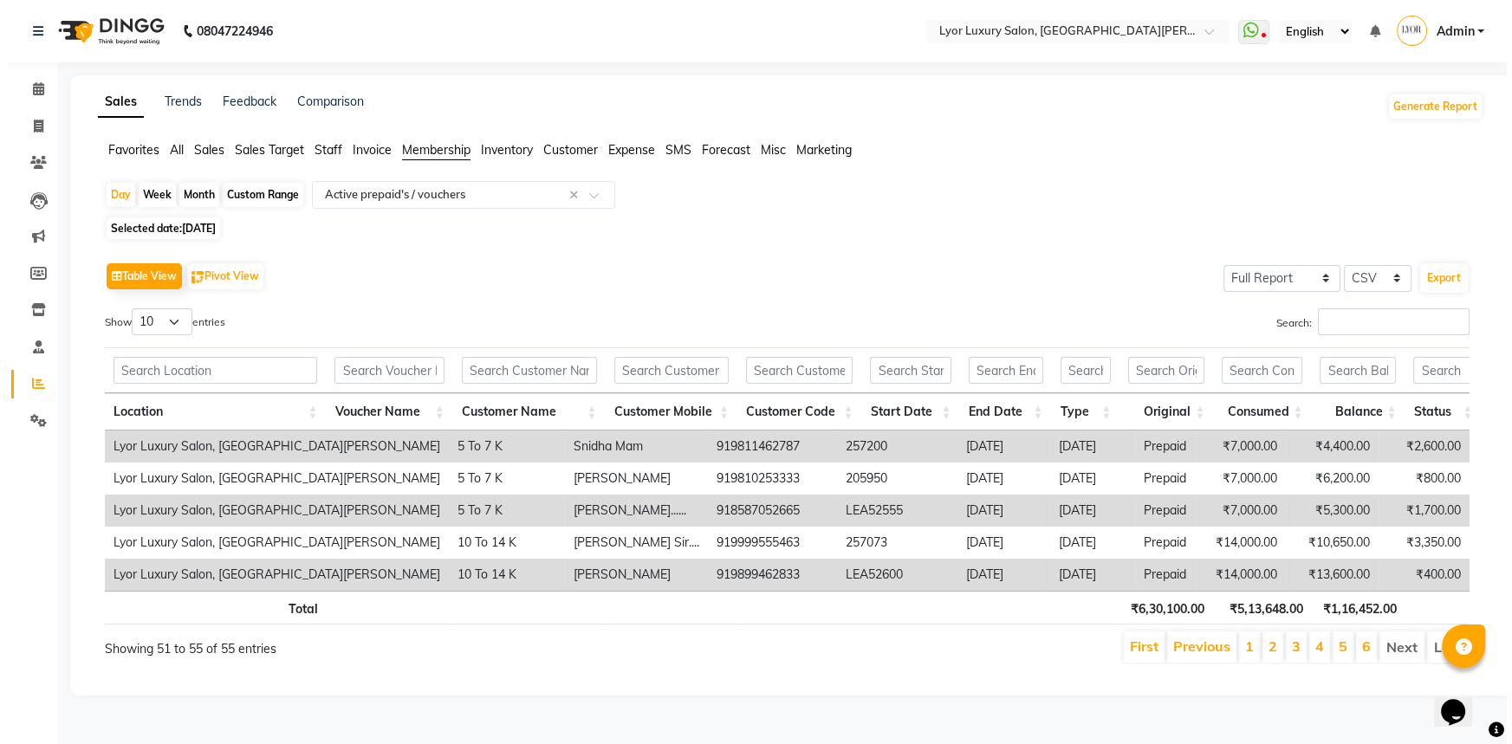
scroll to position [0, 0]
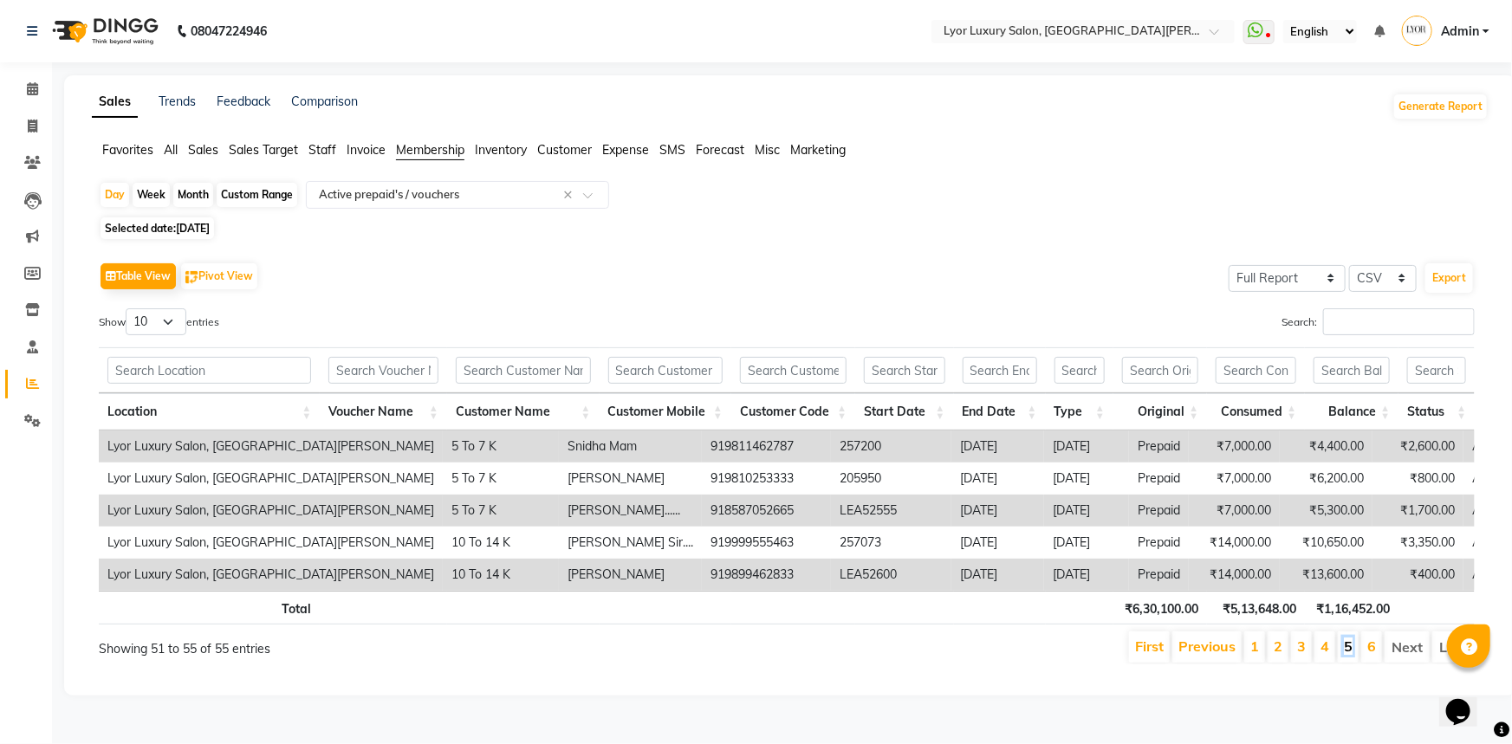
click at [1352, 646] on link "5" at bounding box center [1348, 646] width 9 height 17
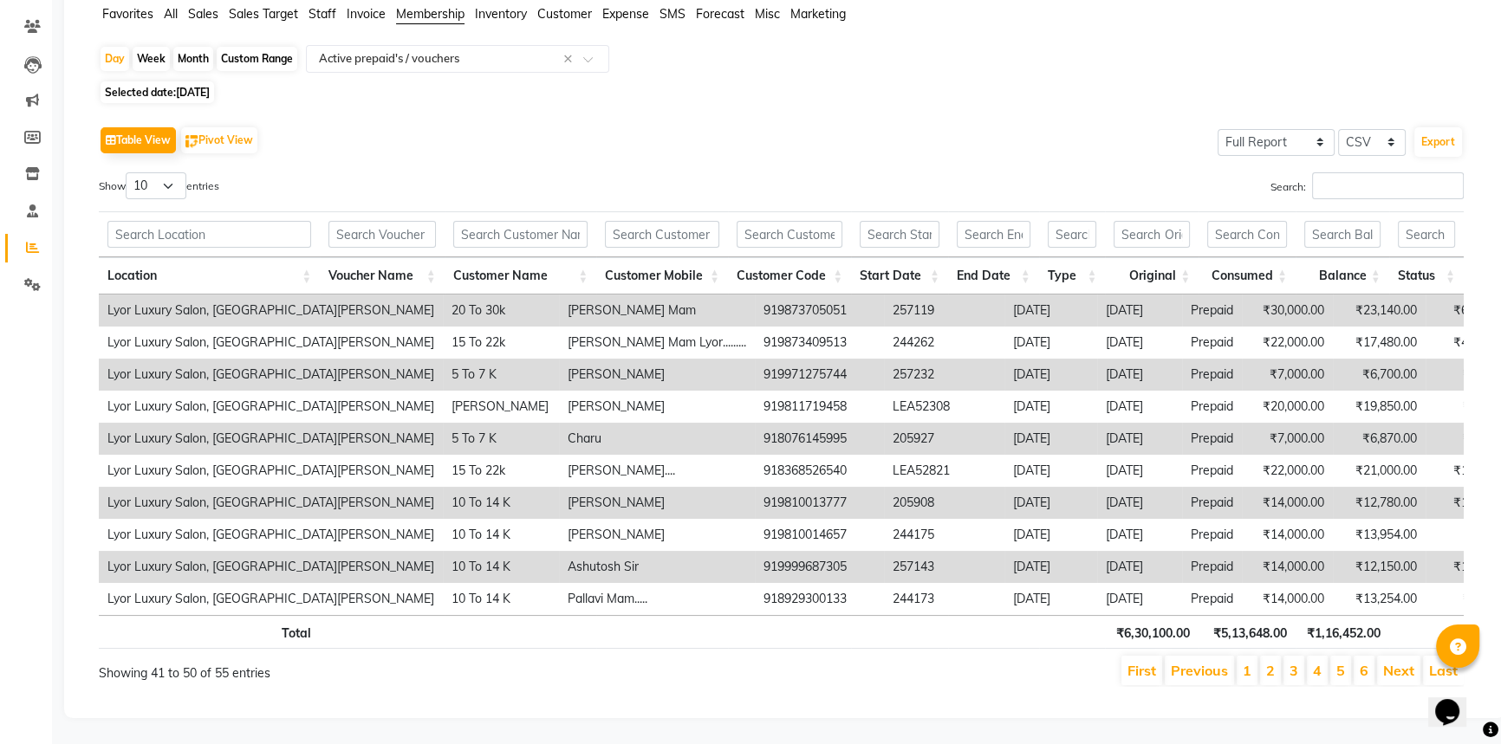
scroll to position [146, 0]
click at [1320, 664] on link "4" at bounding box center [1317, 670] width 9 height 17
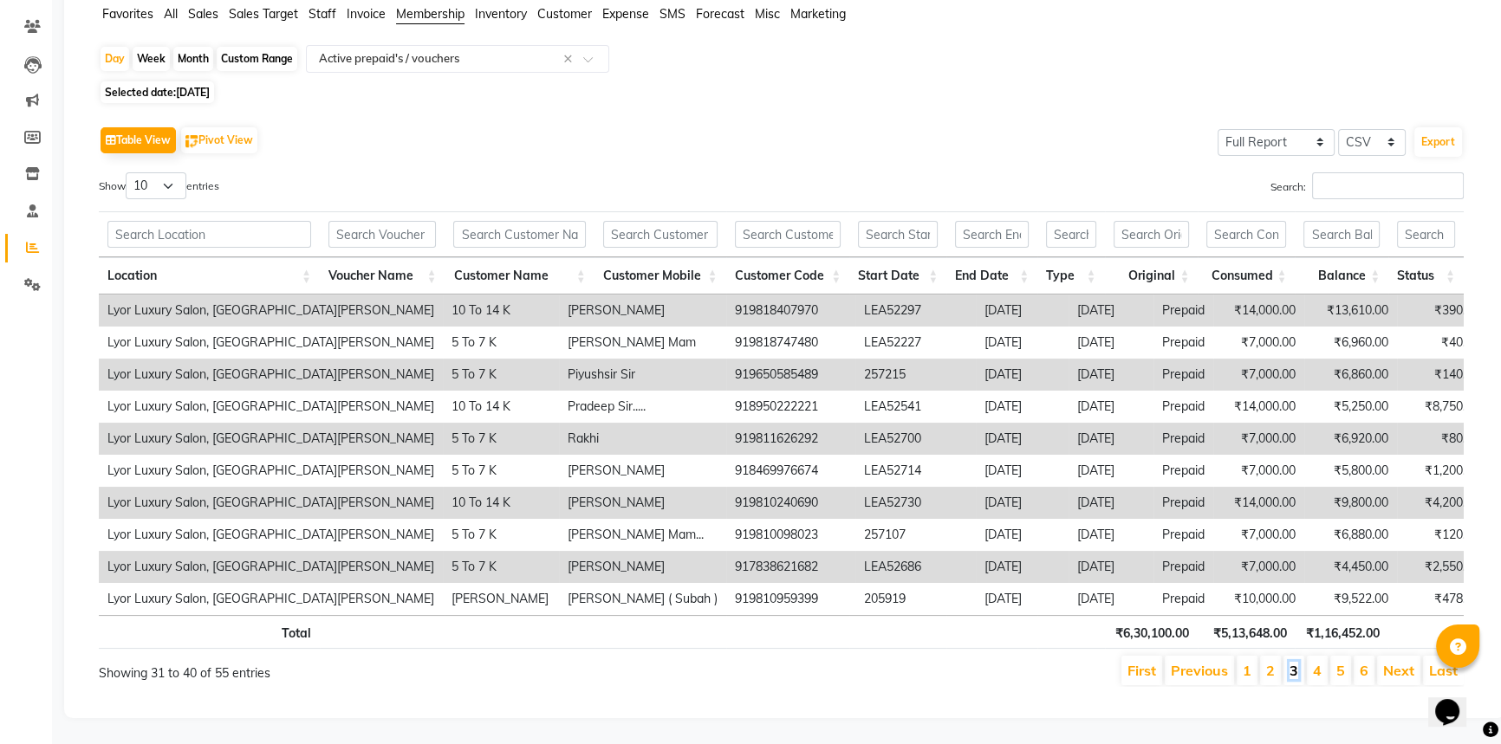
click at [1293, 662] on link "3" at bounding box center [1293, 670] width 9 height 17
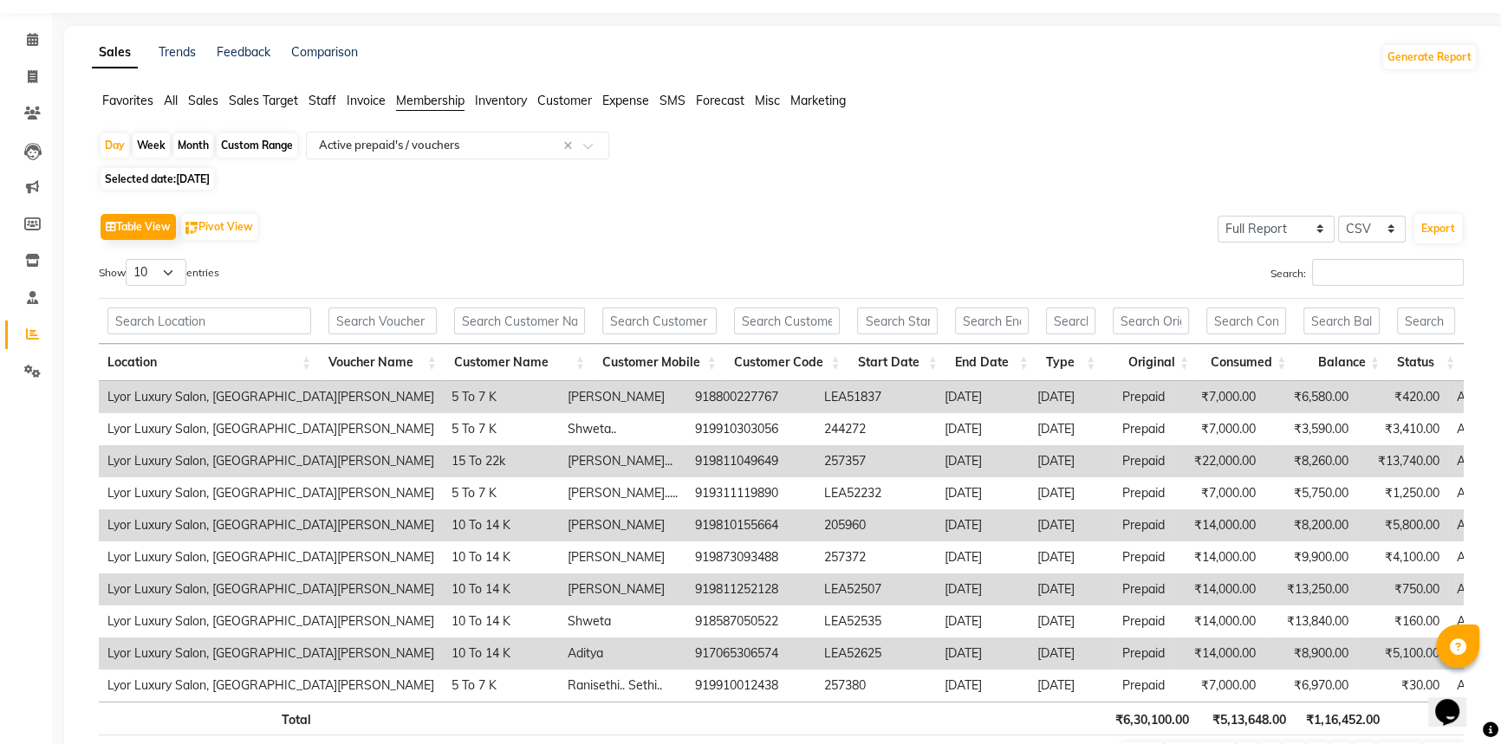
scroll to position [0, 0]
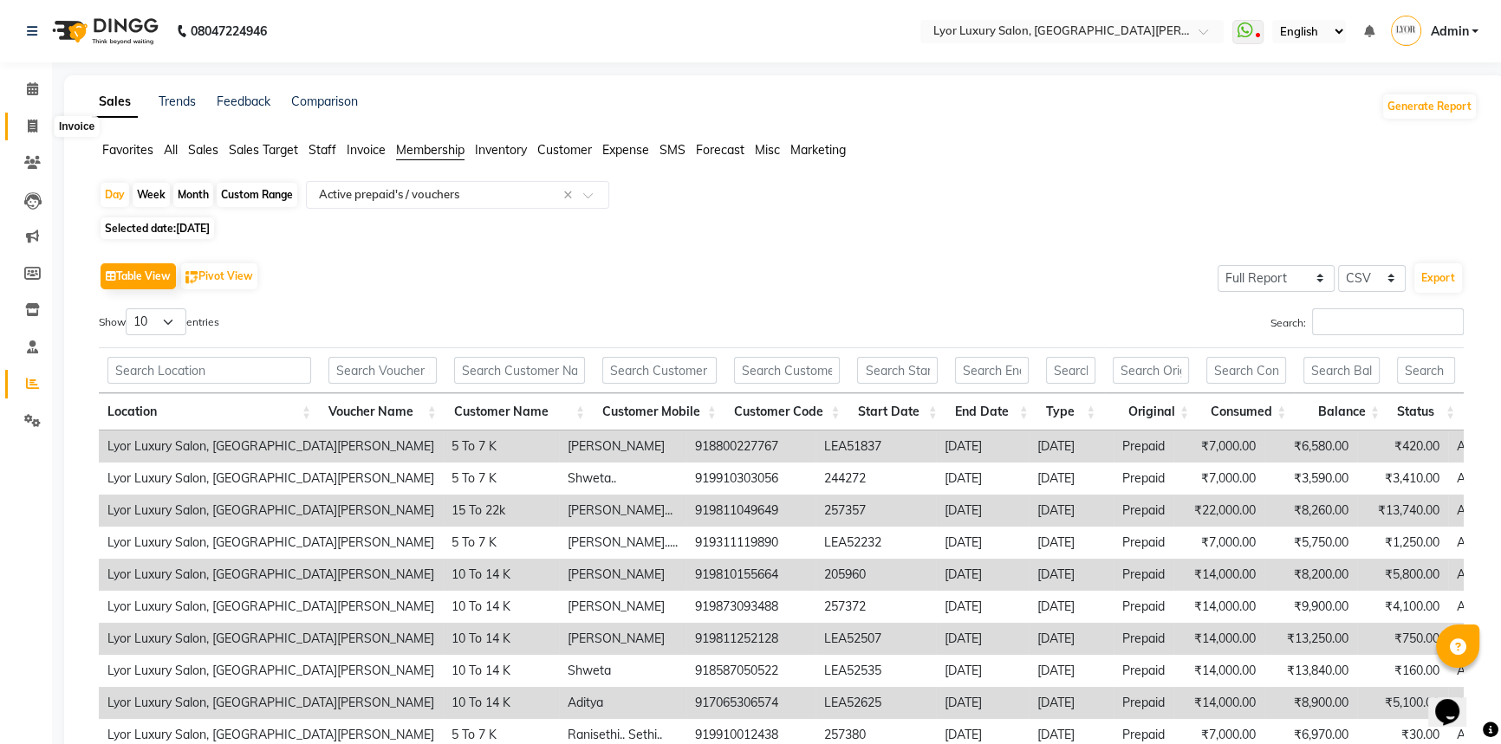
click at [25, 127] on span at bounding box center [32, 127] width 30 height 20
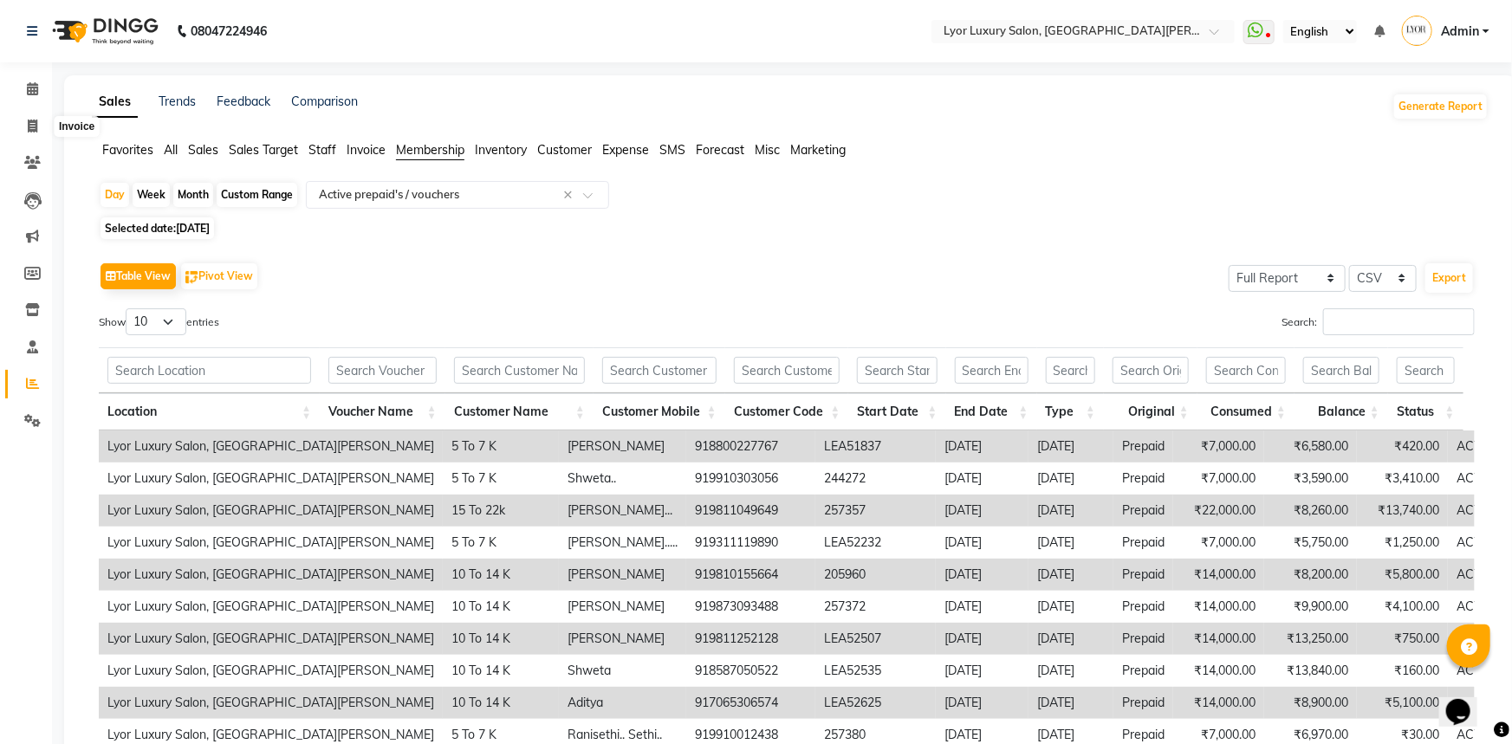
select select "service"
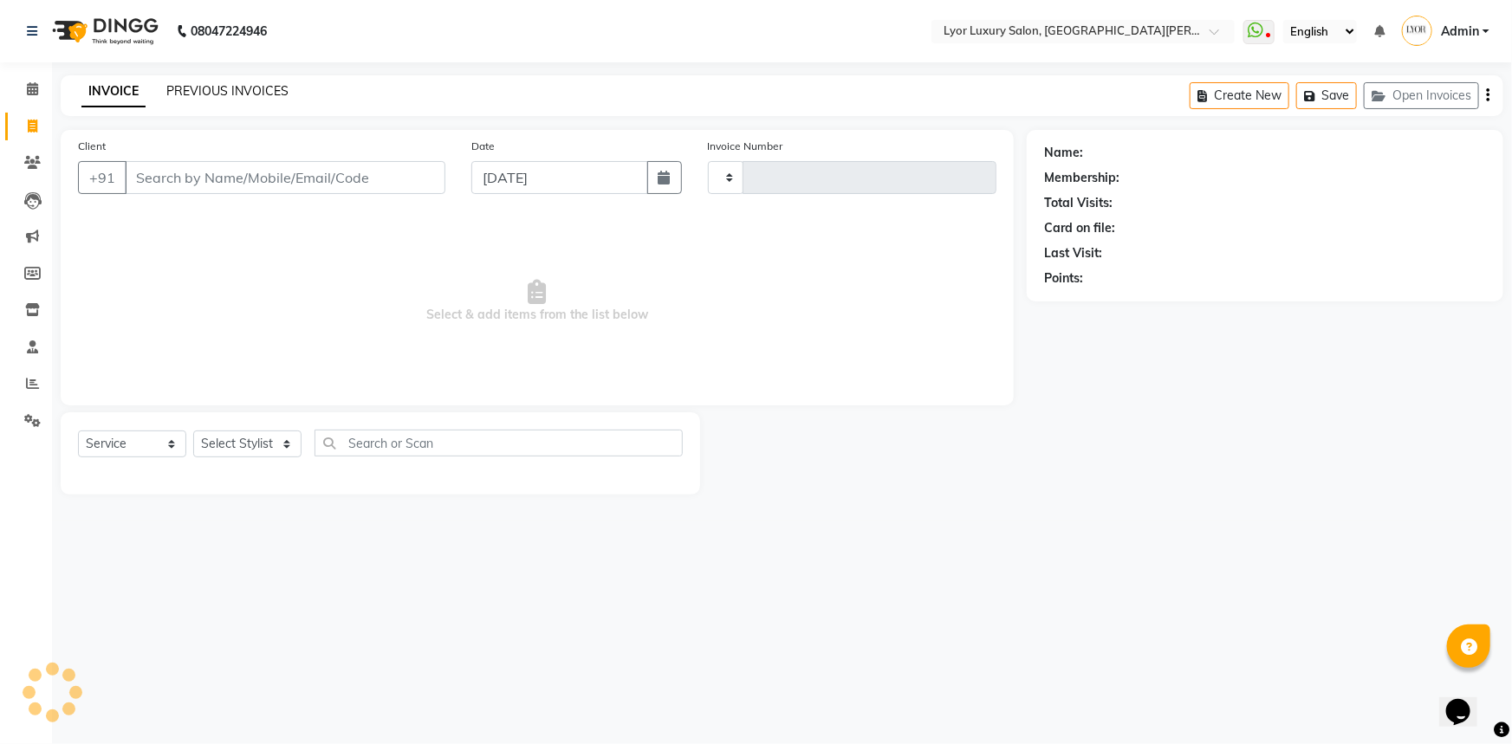
type input "1148"
select select "6597"
click at [202, 89] on link "PREVIOUS INVOICES" at bounding box center [227, 91] width 122 height 16
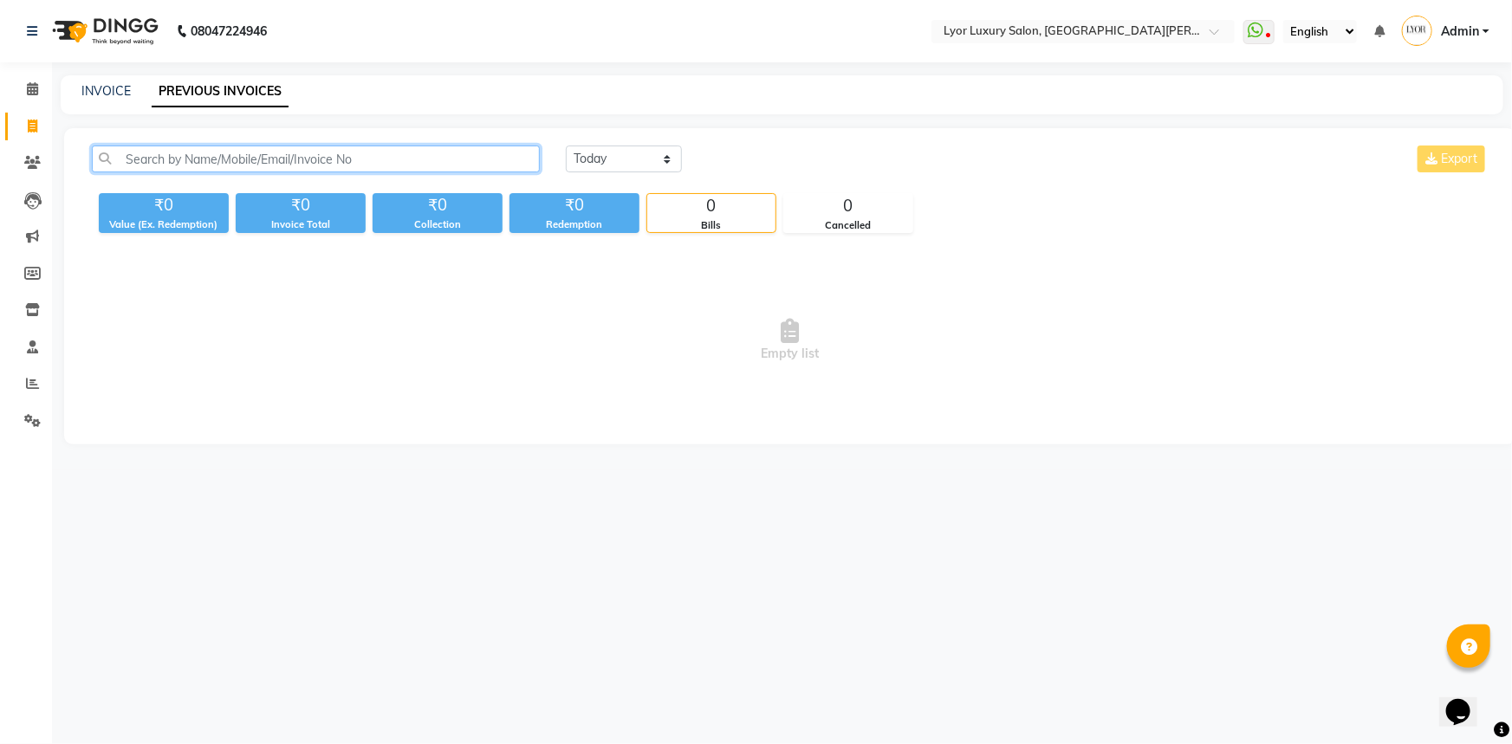
click at [277, 169] on input "text" at bounding box center [316, 159] width 448 height 27
drag, startPoint x: 28, startPoint y: 127, endPoint x: 68, endPoint y: 131, distance: 40.0
click at [29, 127] on icon at bounding box center [33, 126] width 10 height 13
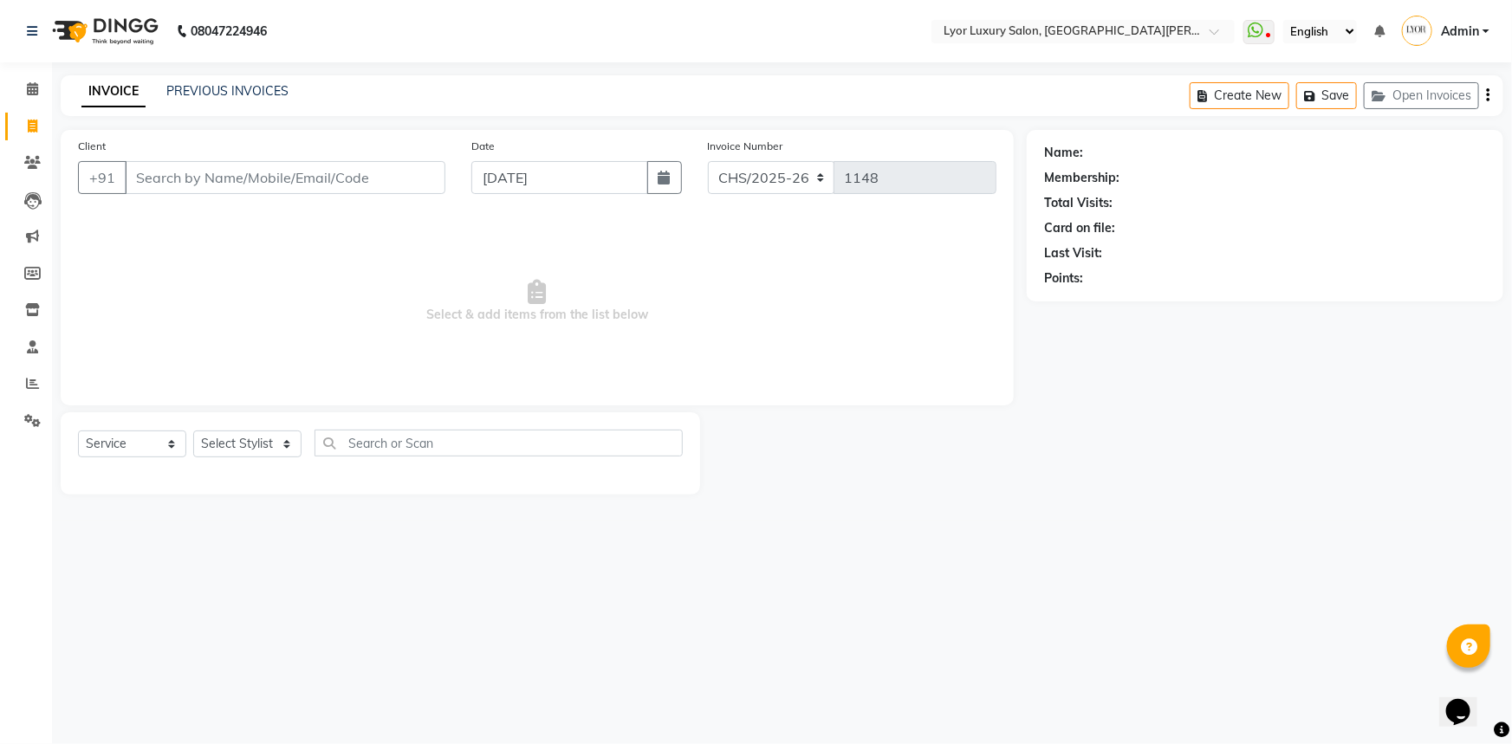
select select "P"
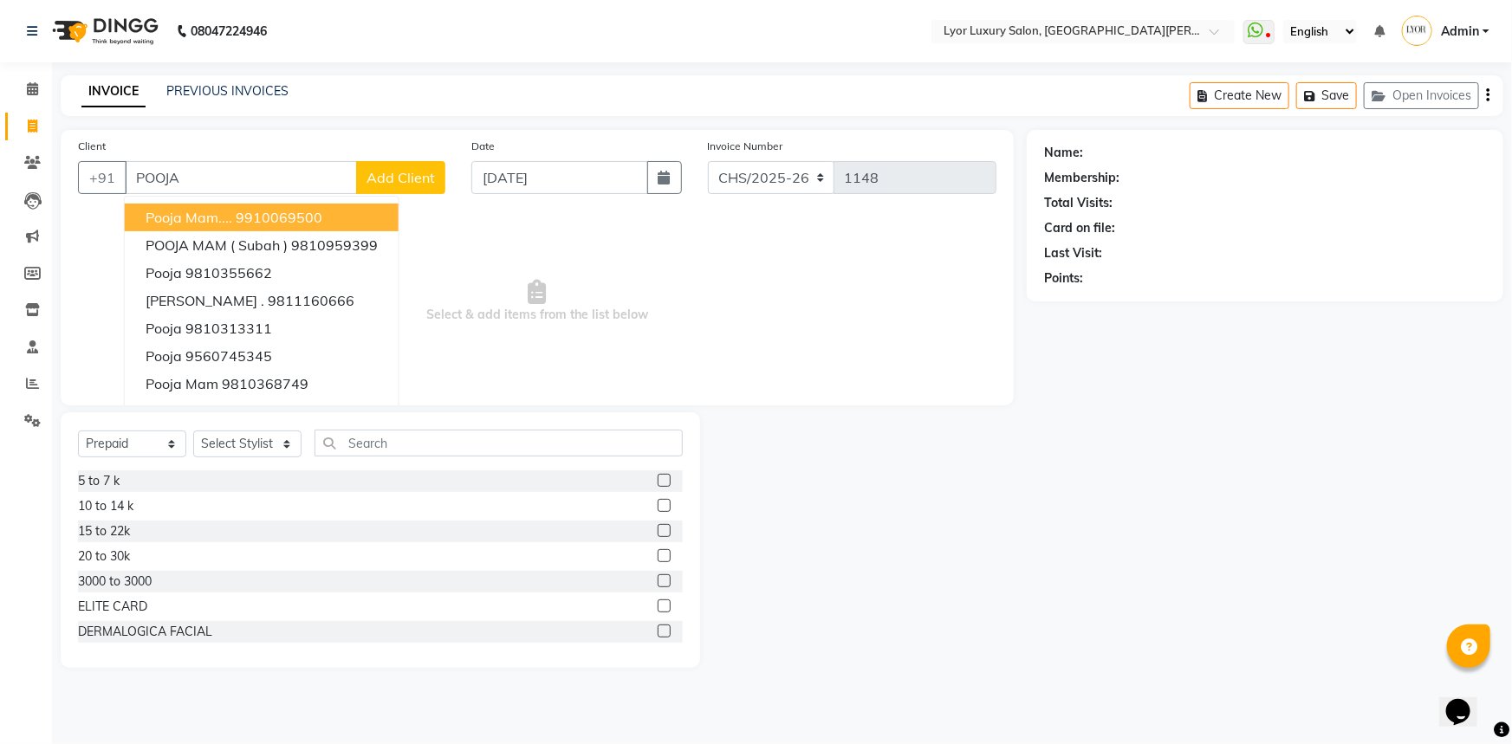
click at [317, 212] on ngb-highlight "9910069500" at bounding box center [279, 217] width 87 height 17
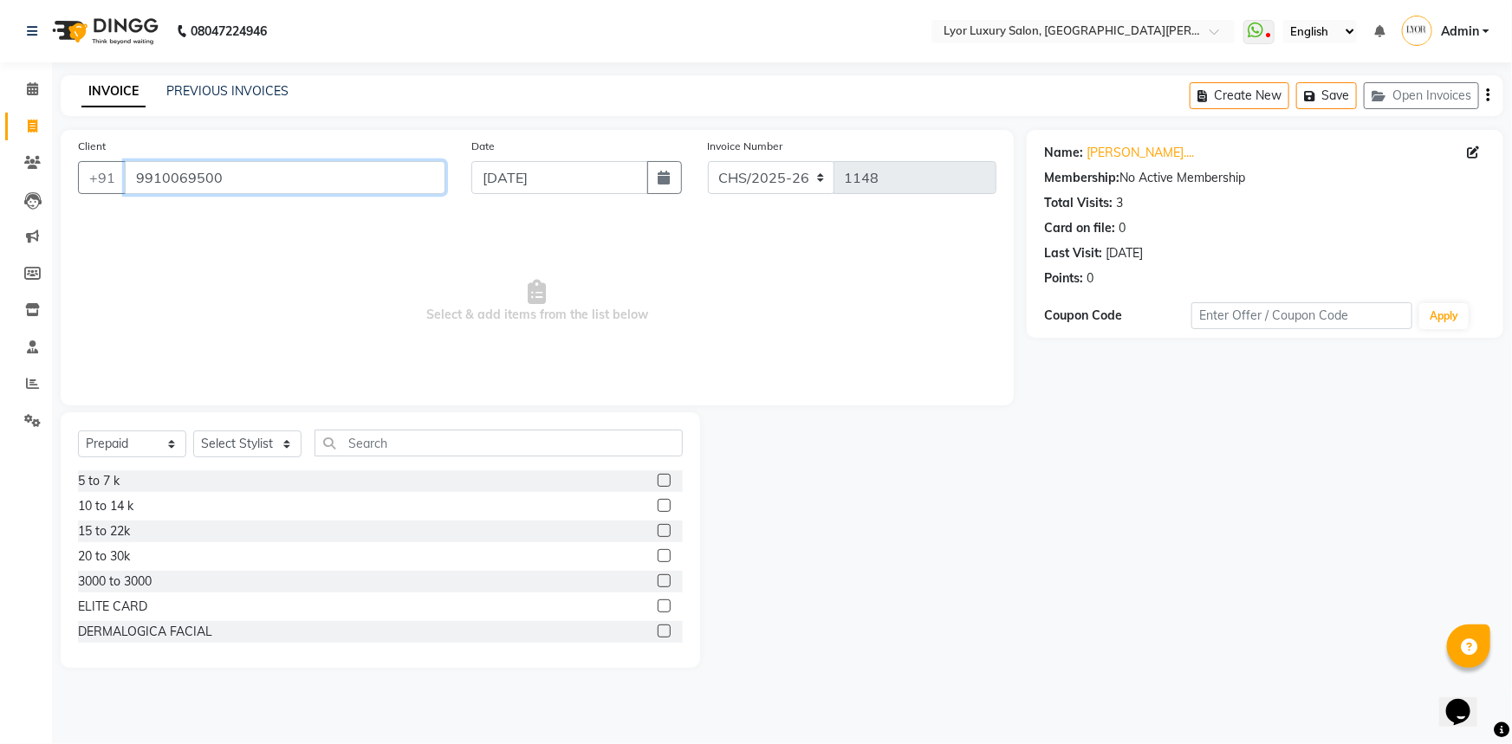
click at [354, 182] on input "9910069500" at bounding box center [285, 177] width 321 height 33
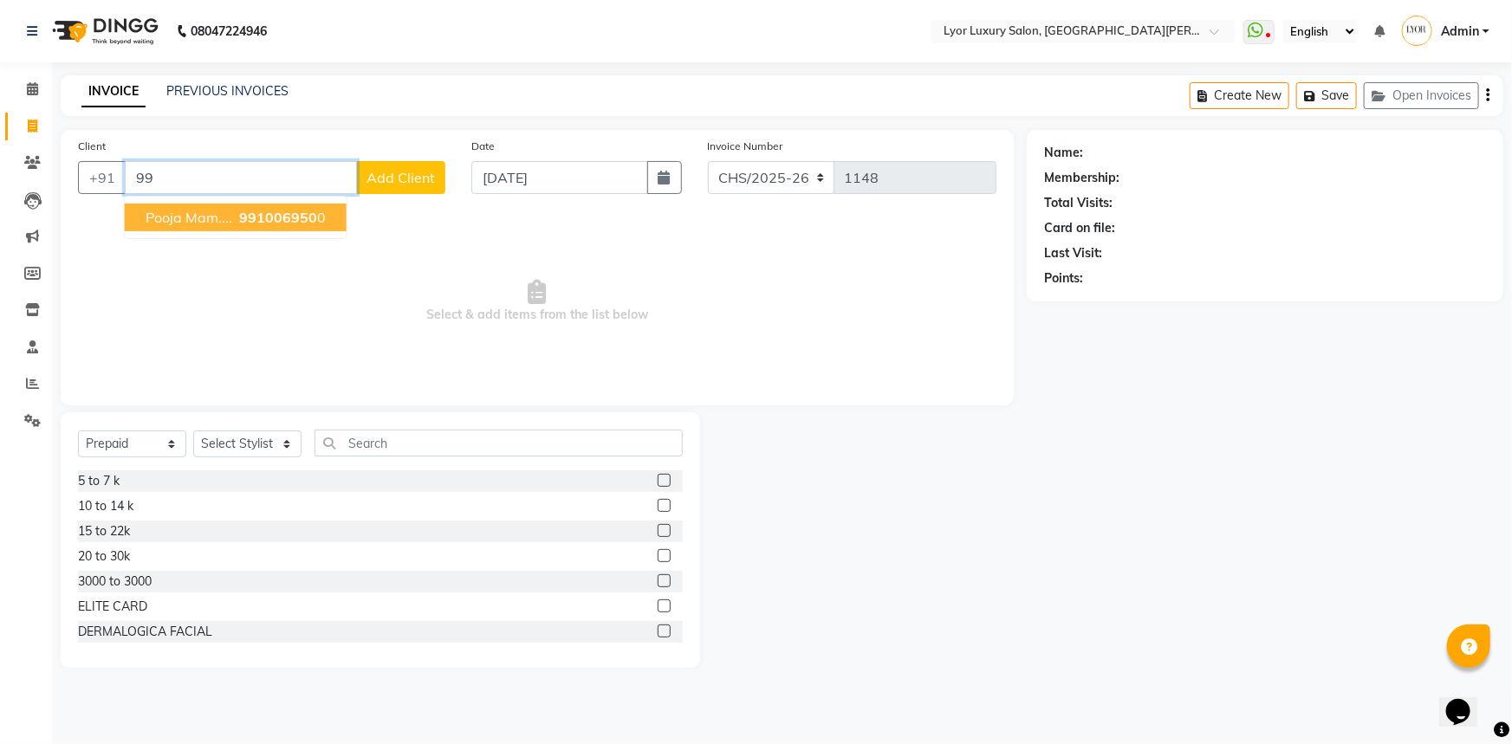
type input "9"
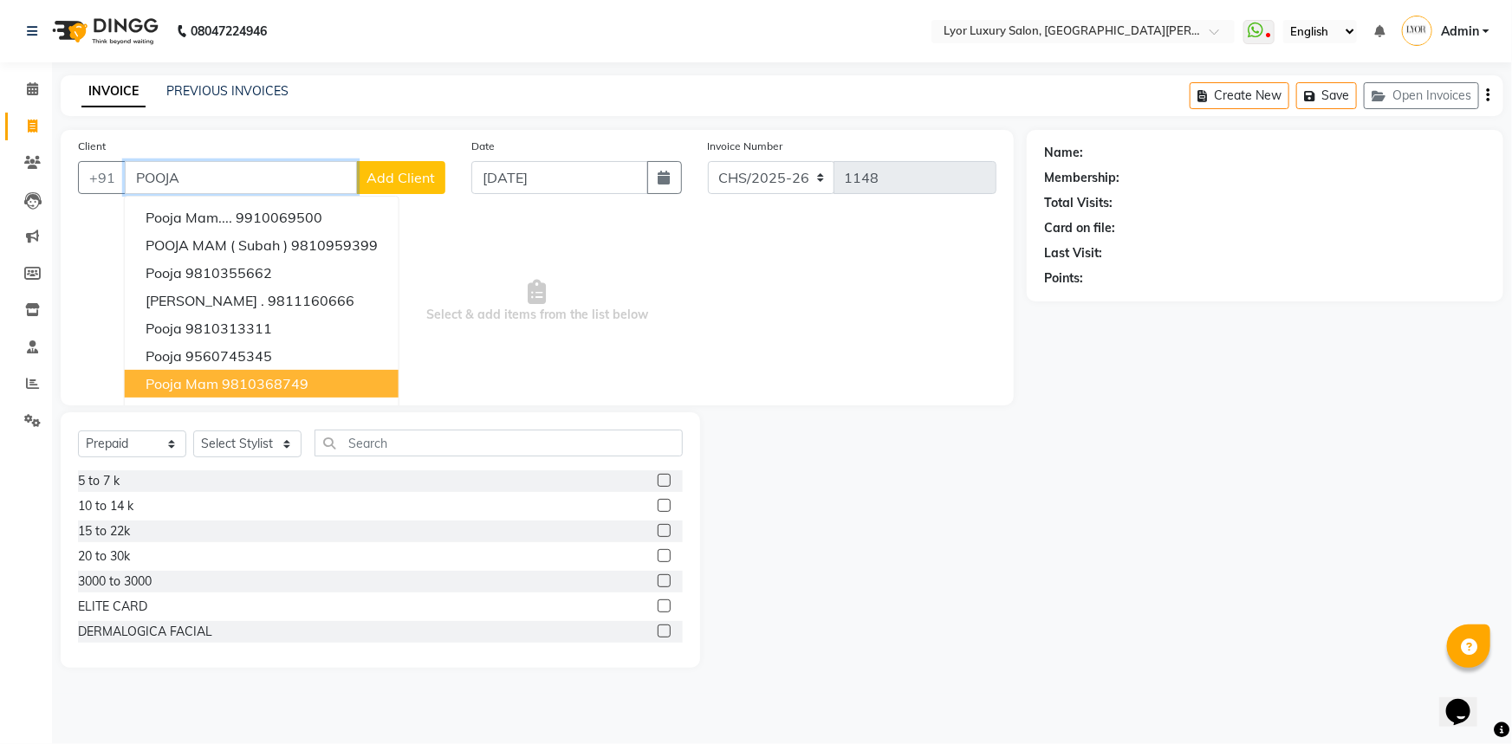
click at [281, 383] on ngb-highlight "9810368749" at bounding box center [265, 383] width 87 height 17
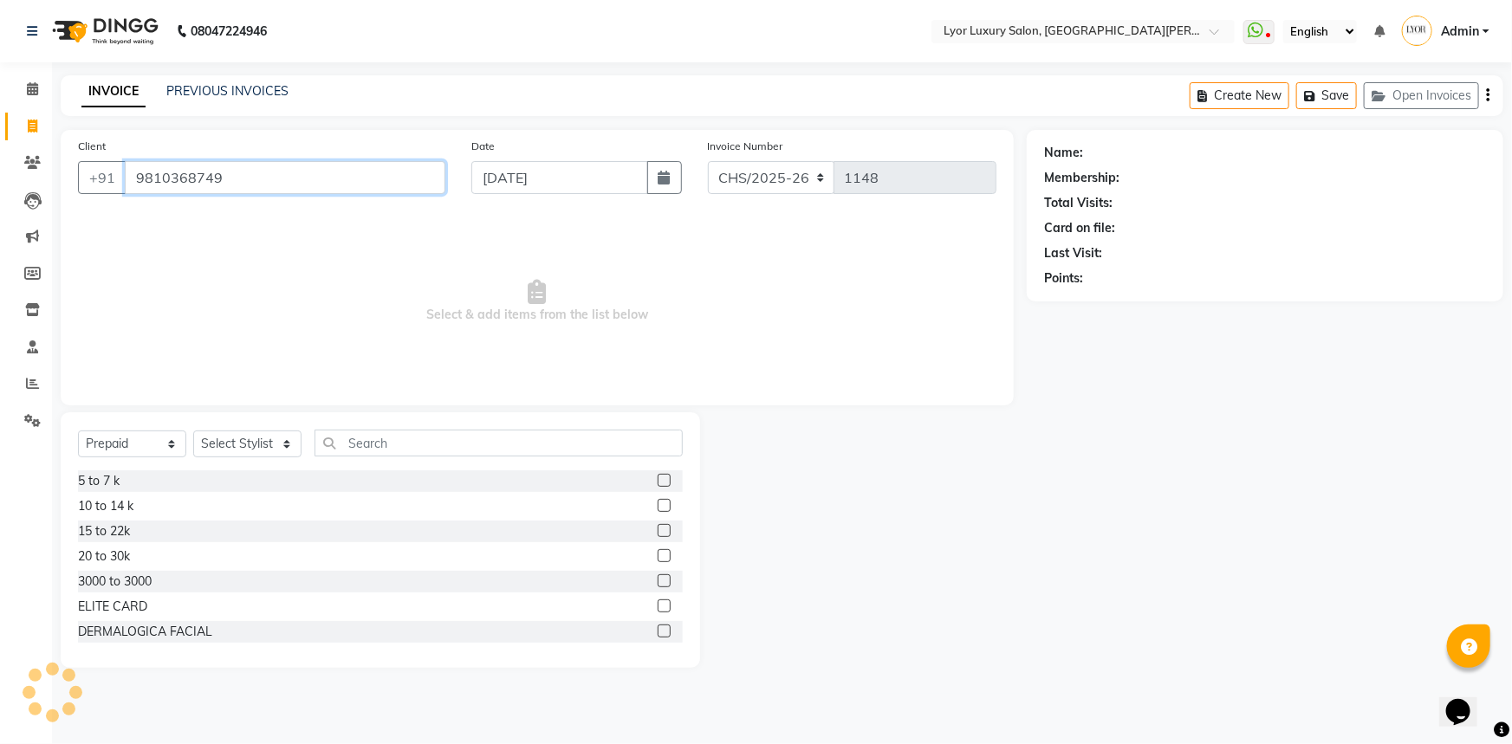
type input "9810368749"
drag, startPoint x: 129, startPoint y: 177, endPoint x: 305, endPoint y: 189, distance: 176.3
click at [304, 189] on input "9810368749" at bounding box center [285, 177] width 321 height 33
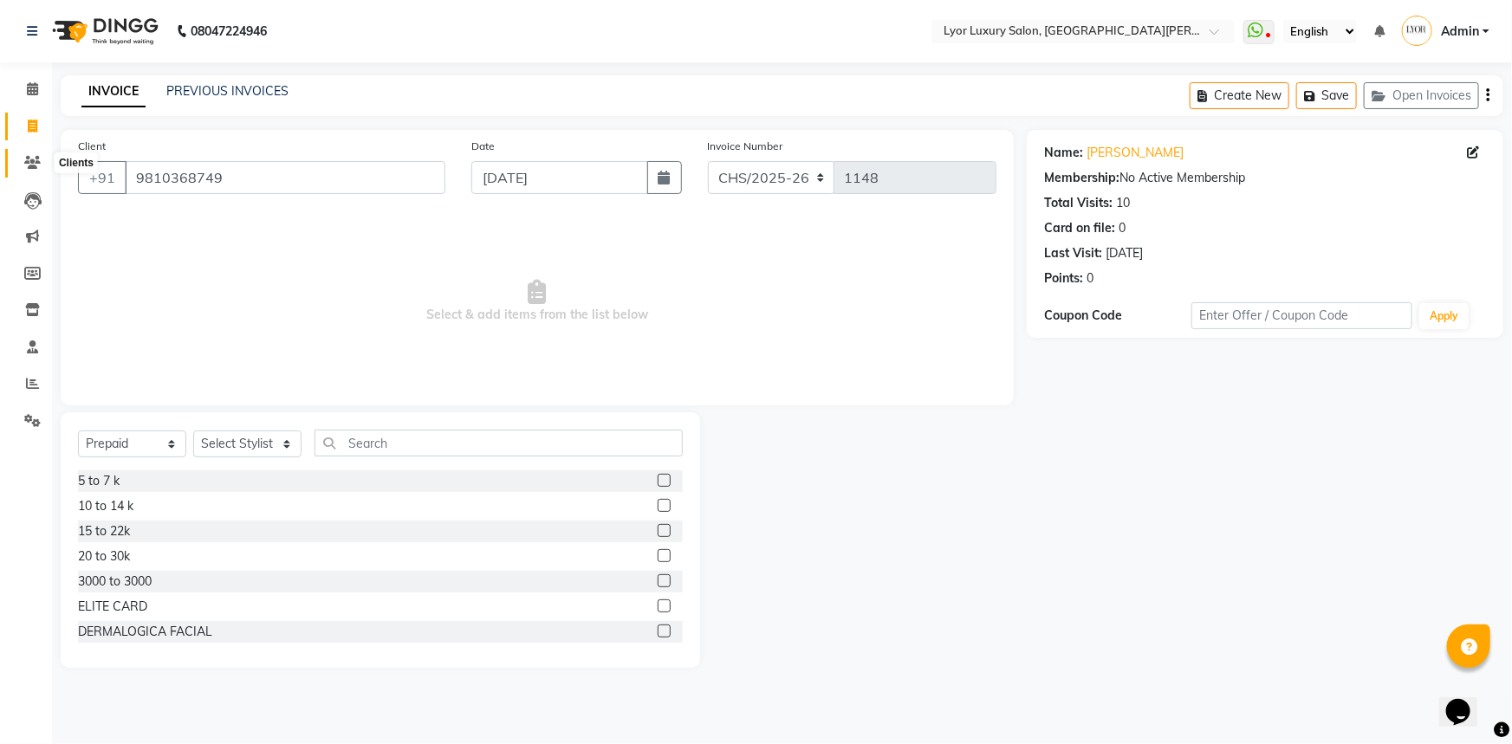
click at [43, 164] on span at bounding box center [32, 163] width 30 height 20
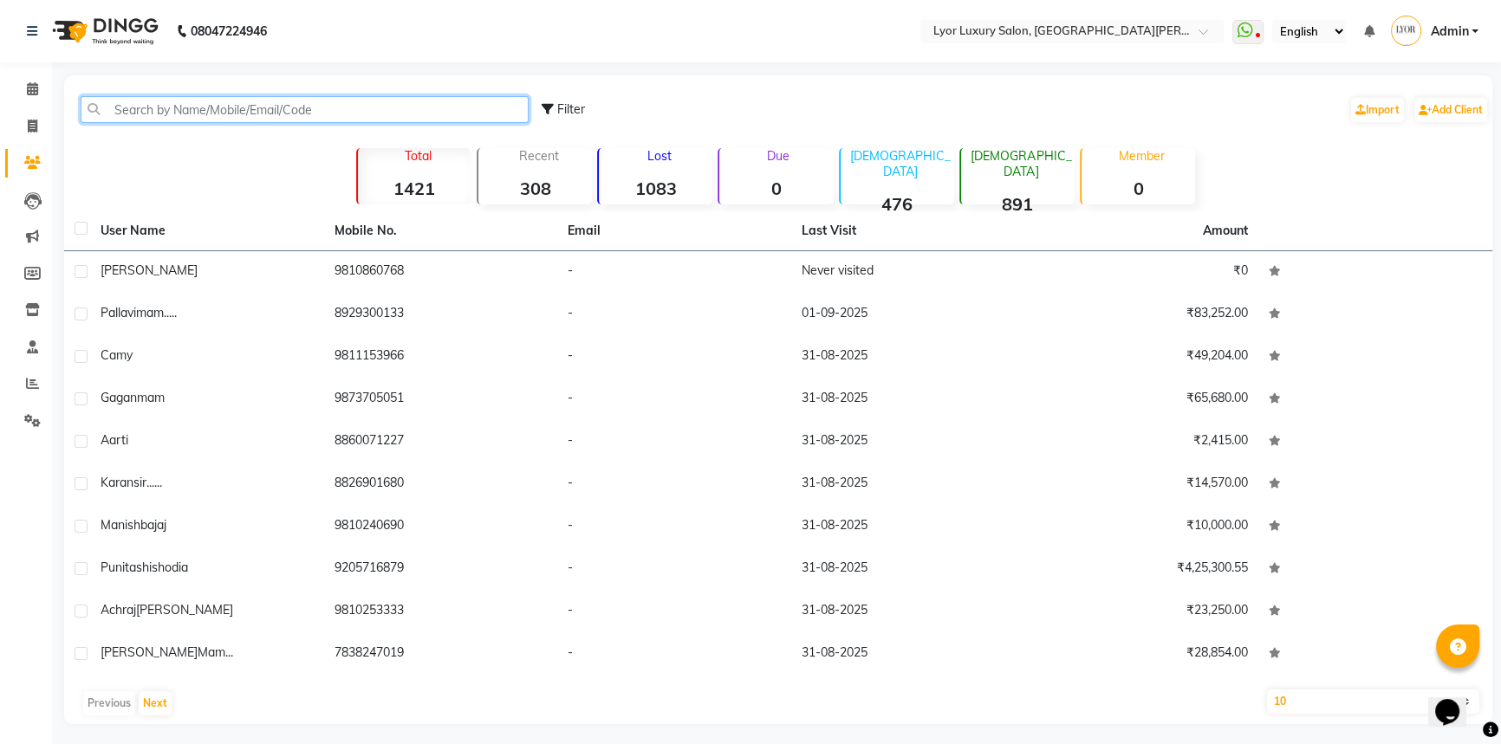
click at [387, 103] on input "text" at bounding box center [305, 109] width 448 height 27
paste input "9810368749"
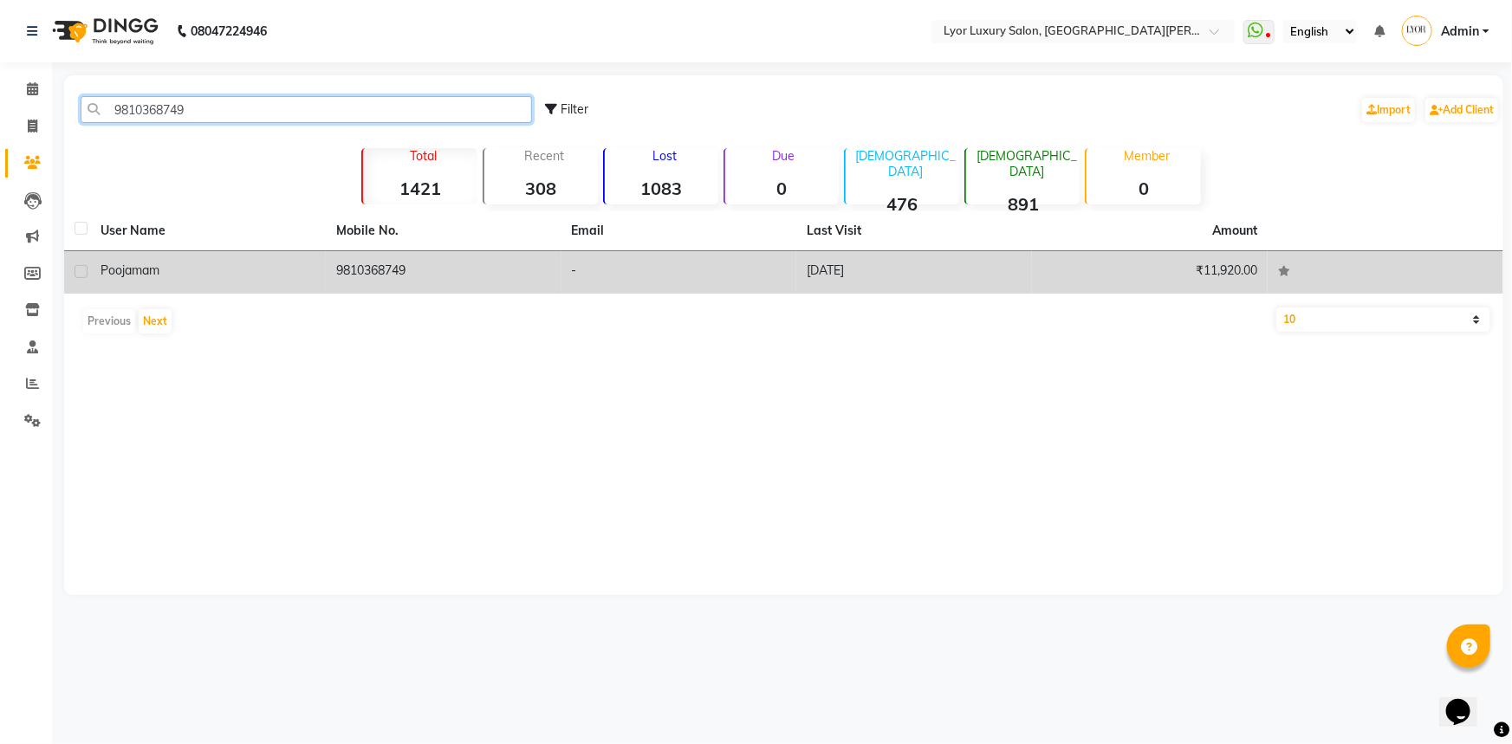
type input "9810368749"
click at [950, 255] on td "[DATE]" at bounding box center [914, 272] width 236 height 42
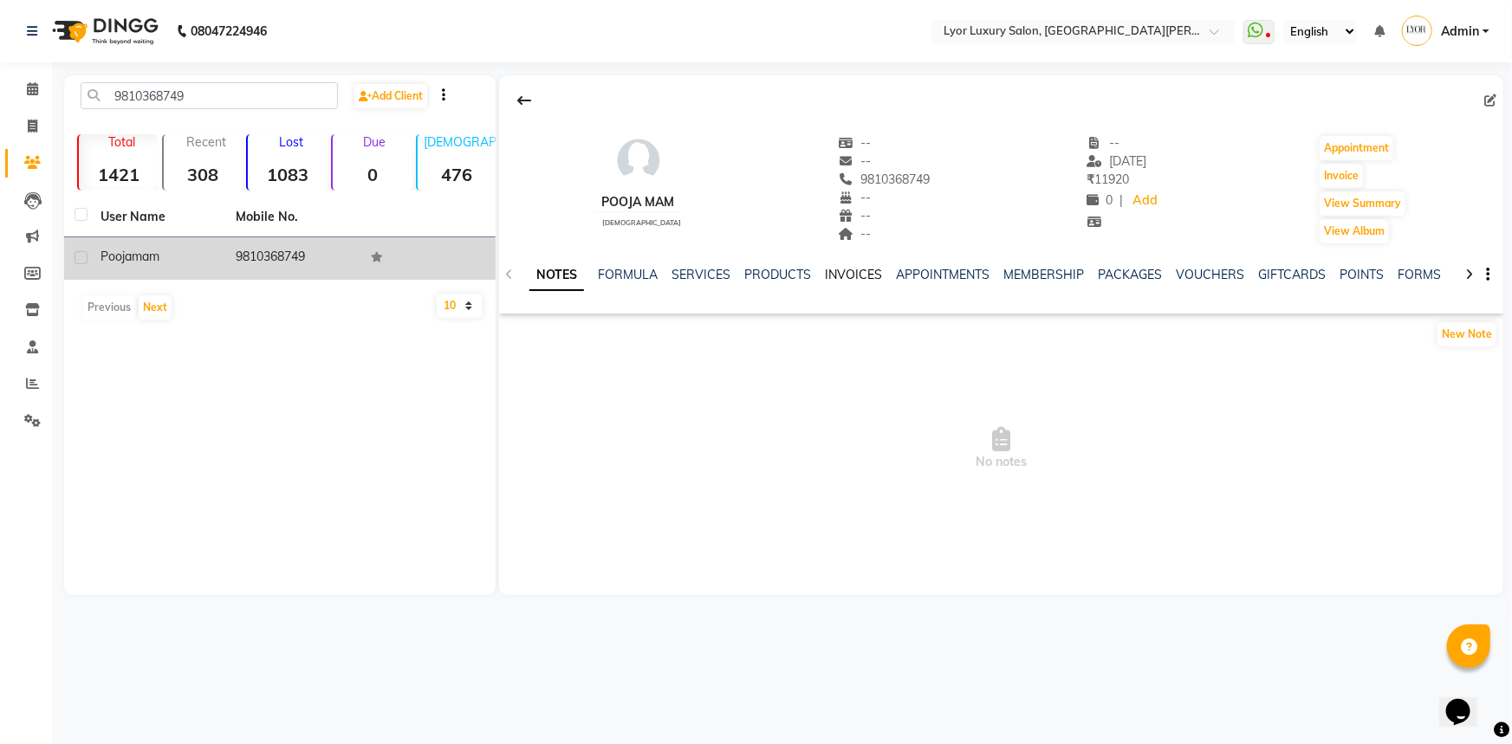
click at [858, 268] on link "INVOICES" at bounding box center [853, 275] width 57 height 16
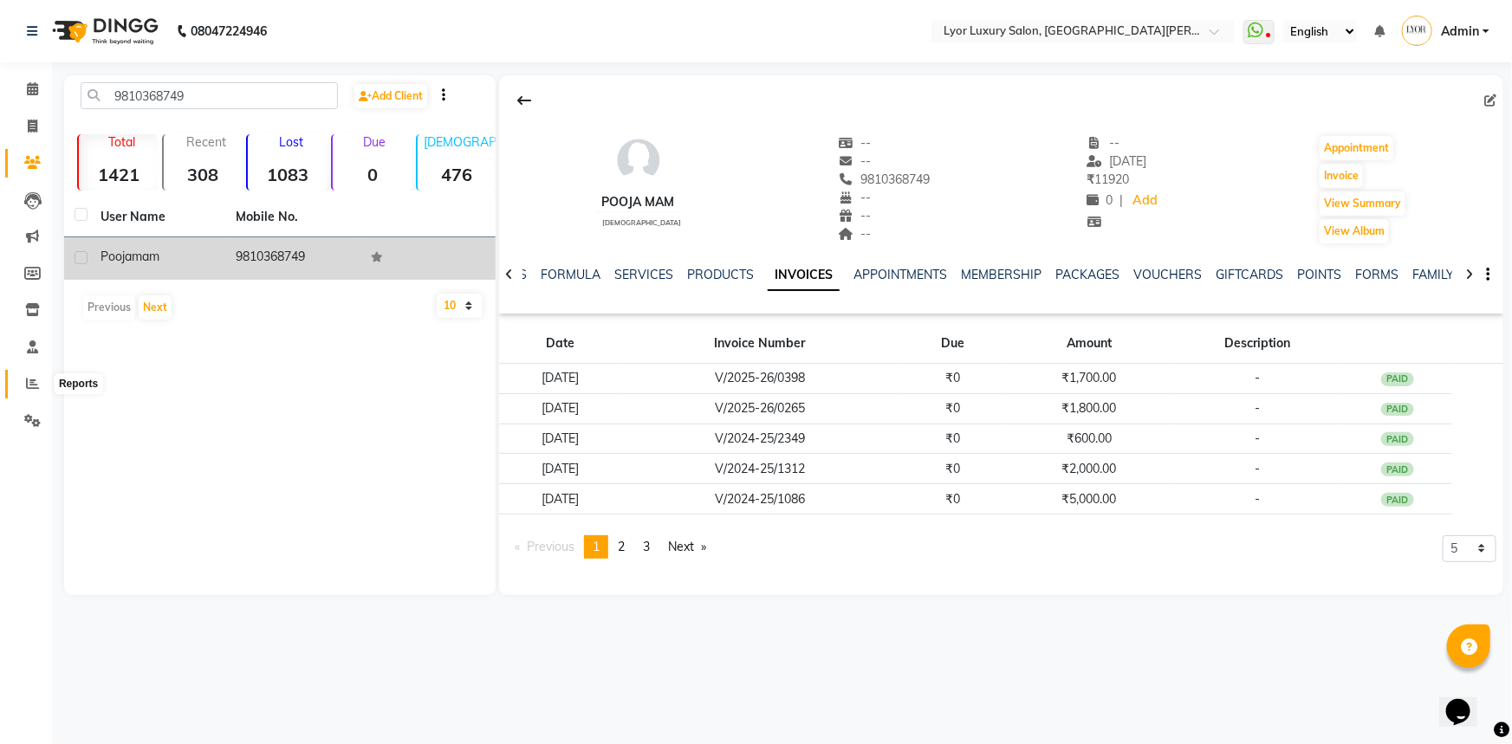
click at [29, 383] on icon at bounding box center [32, 383] width 13 height 13
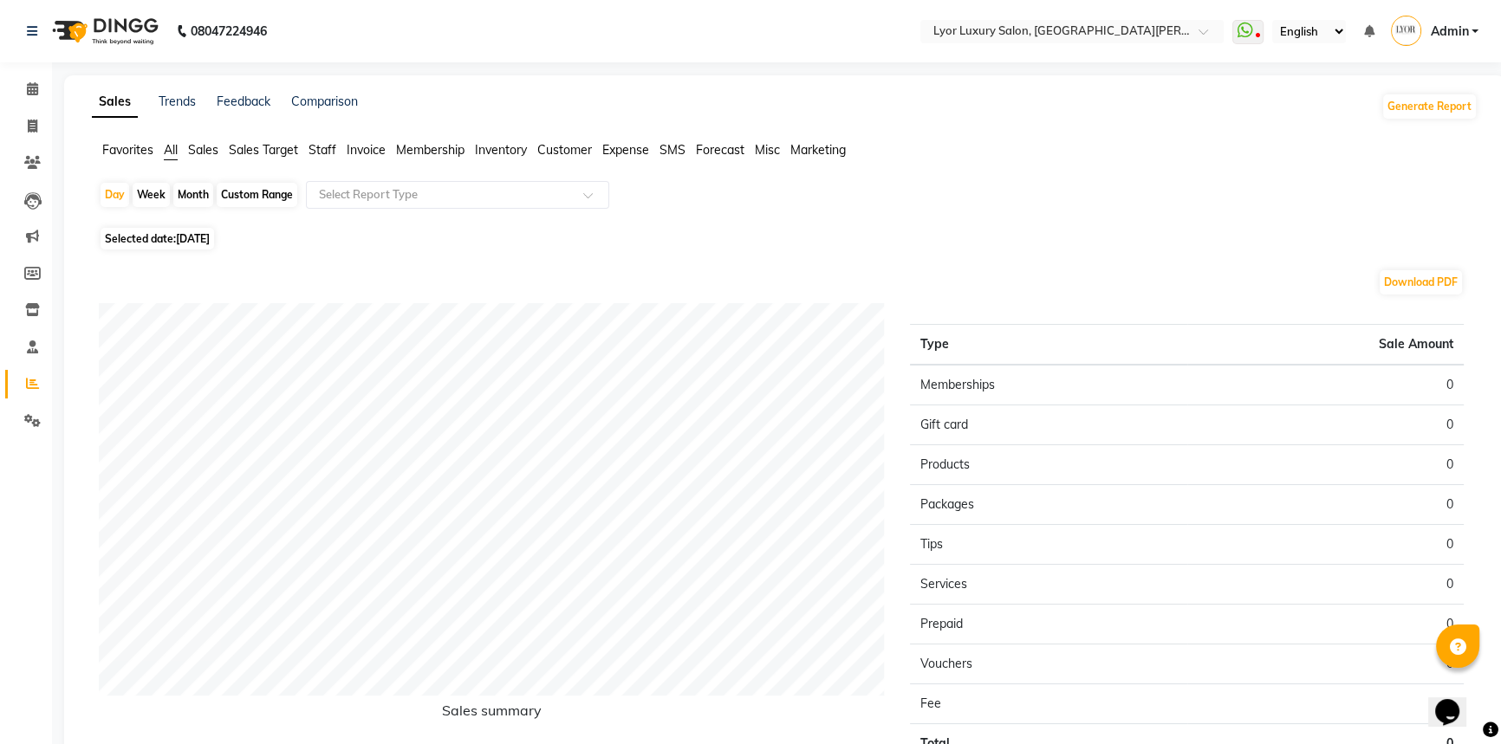
click at [321, 152] on span "Staff" at bounding box center [322, 150] width 28 height 16
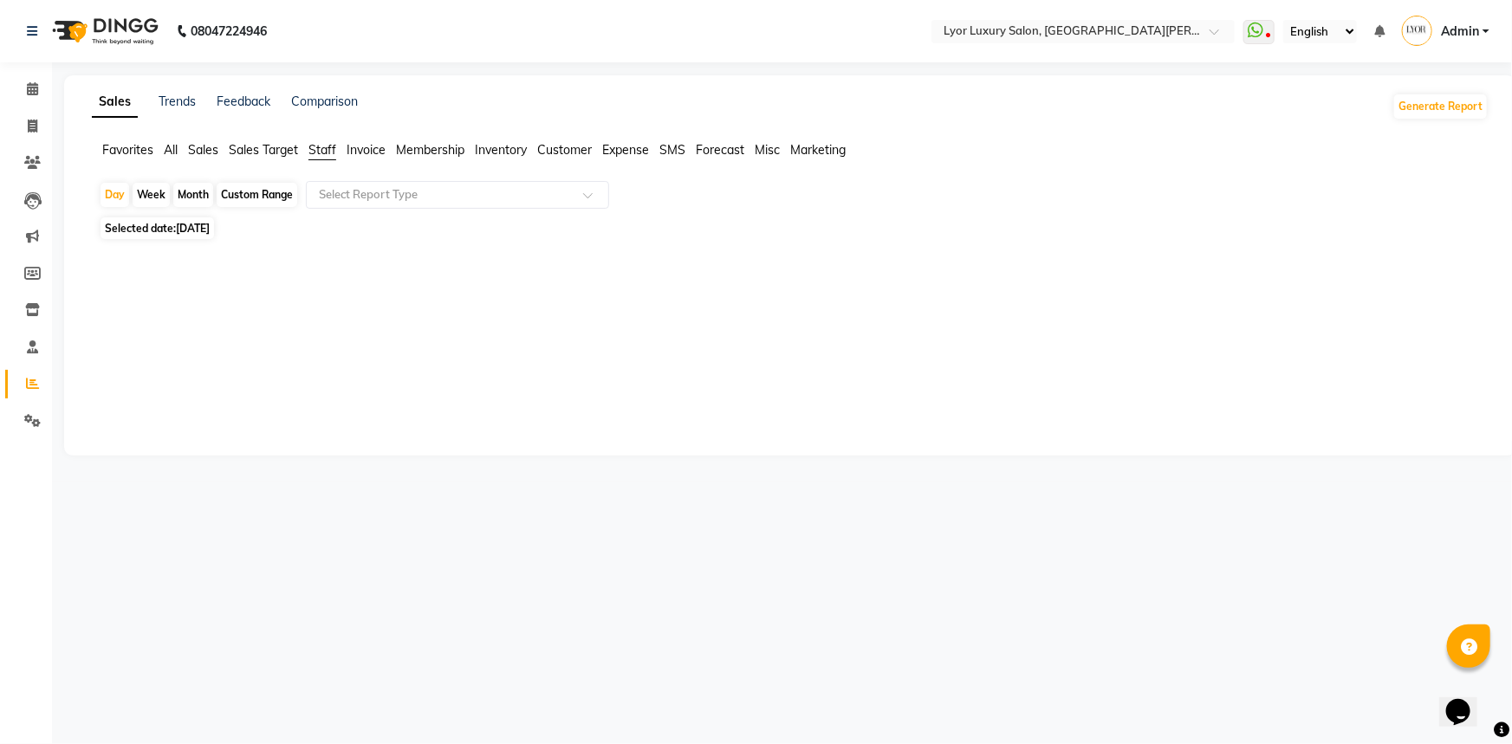
click at [198, 195] on div "Month" at bounding box center [193, 195] width 40 height 24
select select "9"
select select "2025"
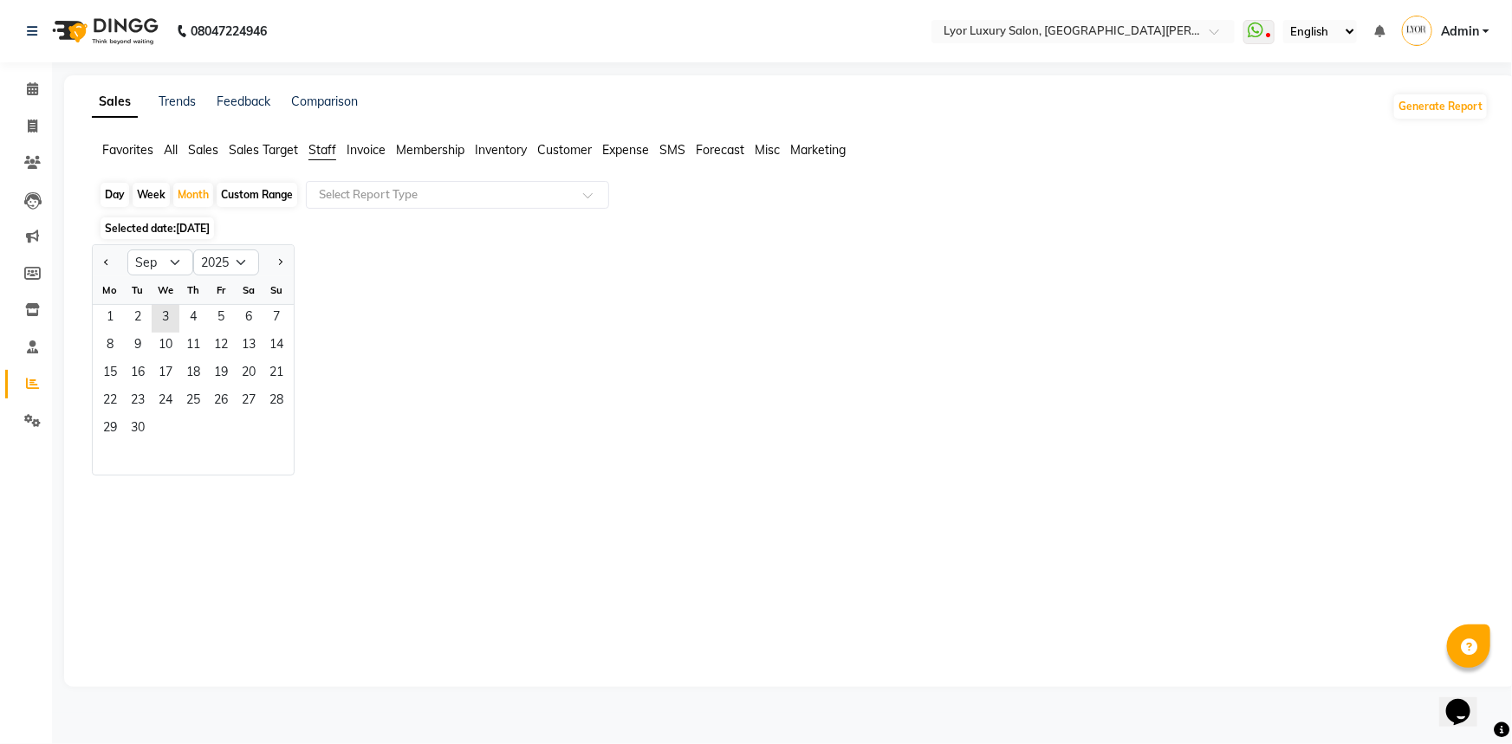
click at [451, 150] on span "Membership" at bounding box center [430, 150] width 68 height 16
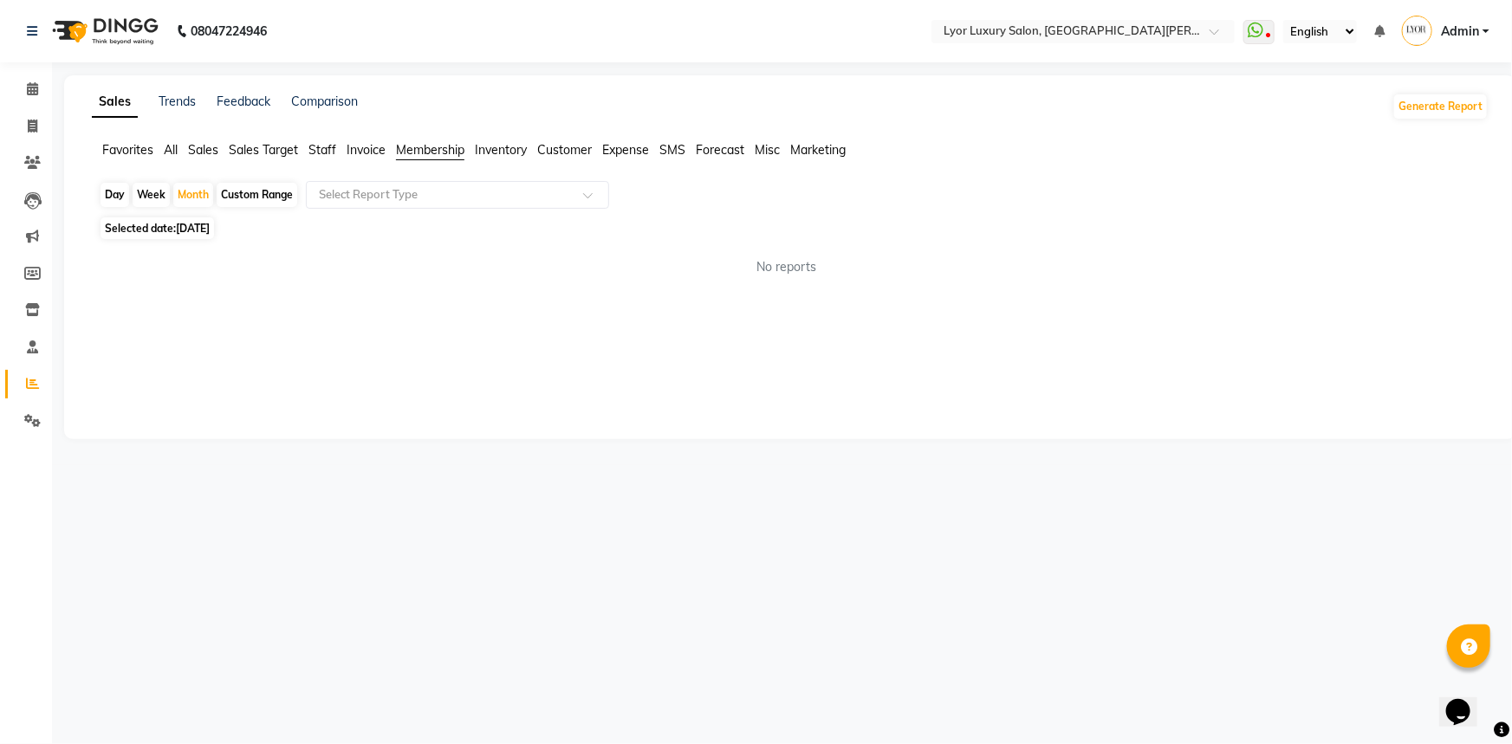
click at [499, 214] on div "Day Week Month Custom Range Select Report Type Selected date: [DATE] No reports…" at bounding box center [790, 235] width 1397 height 109
click at [508, 201] on input "text" at bounding box center [440, 194] width 250 height 17
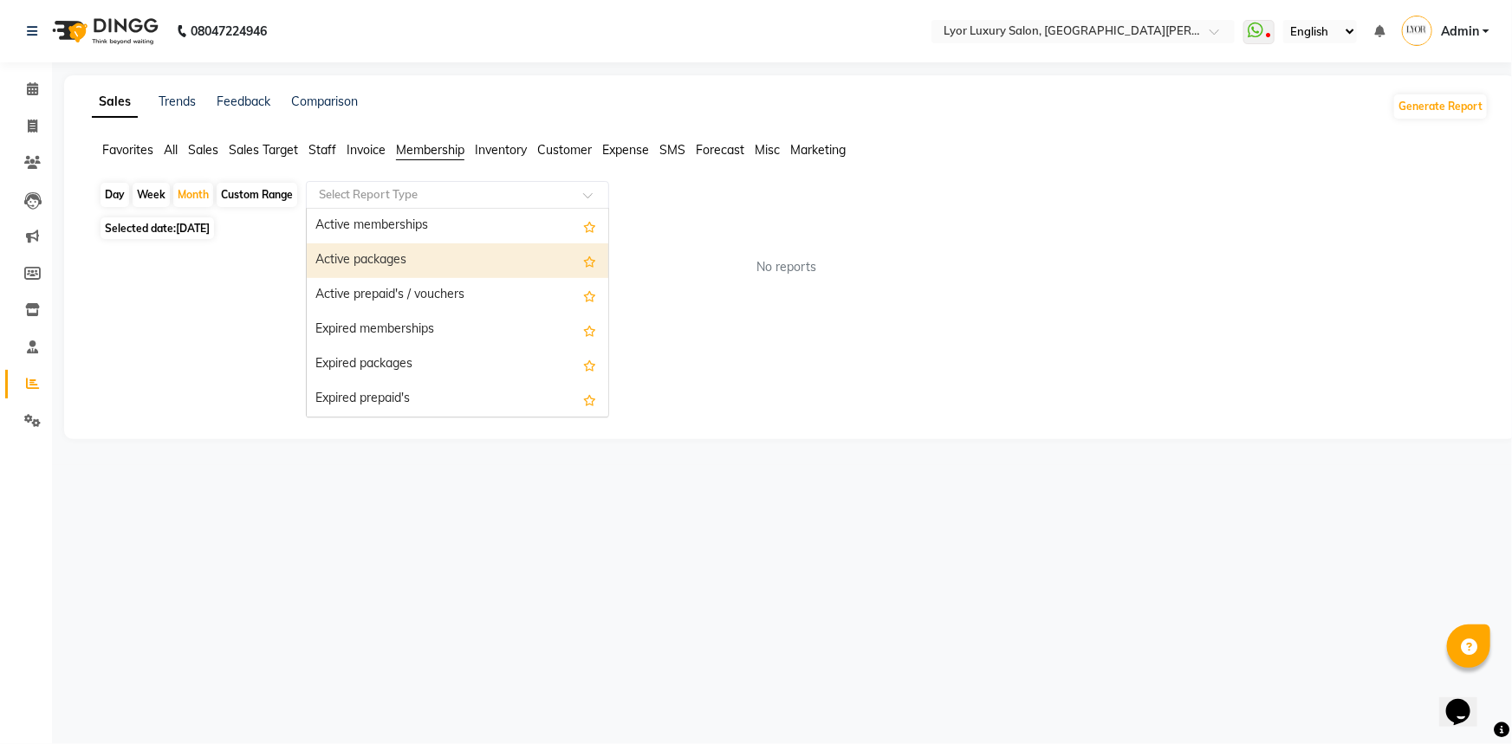
click at [485, 259] on div "Active packages" at bounding box center [458, 260] width 302 height 35
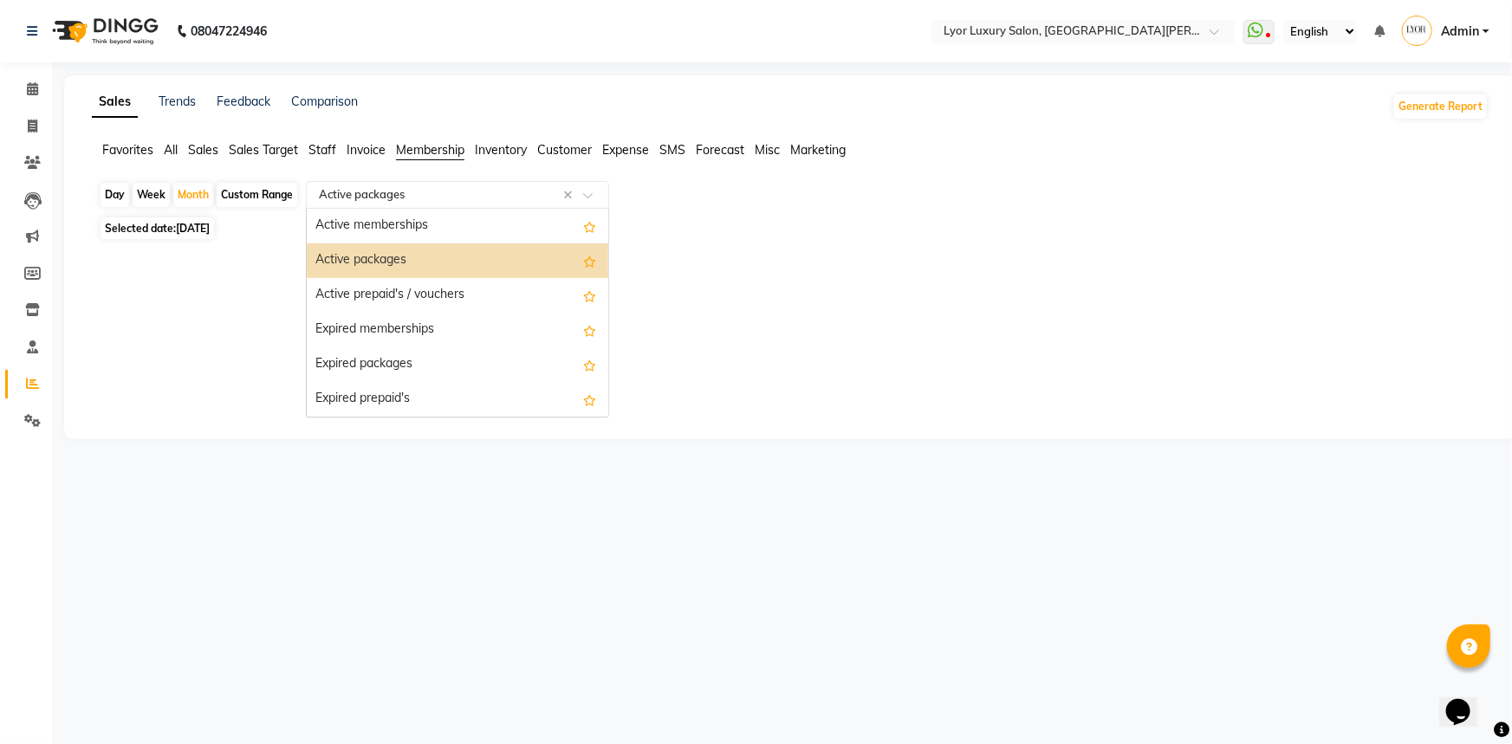
click at [517, 189] on input "text" at bounding box center [440, 194] width 250 height 17
click at [478, 289] on div "Active prepaid's / vouchers" at bounding box center [458, 295] width 302 height 35
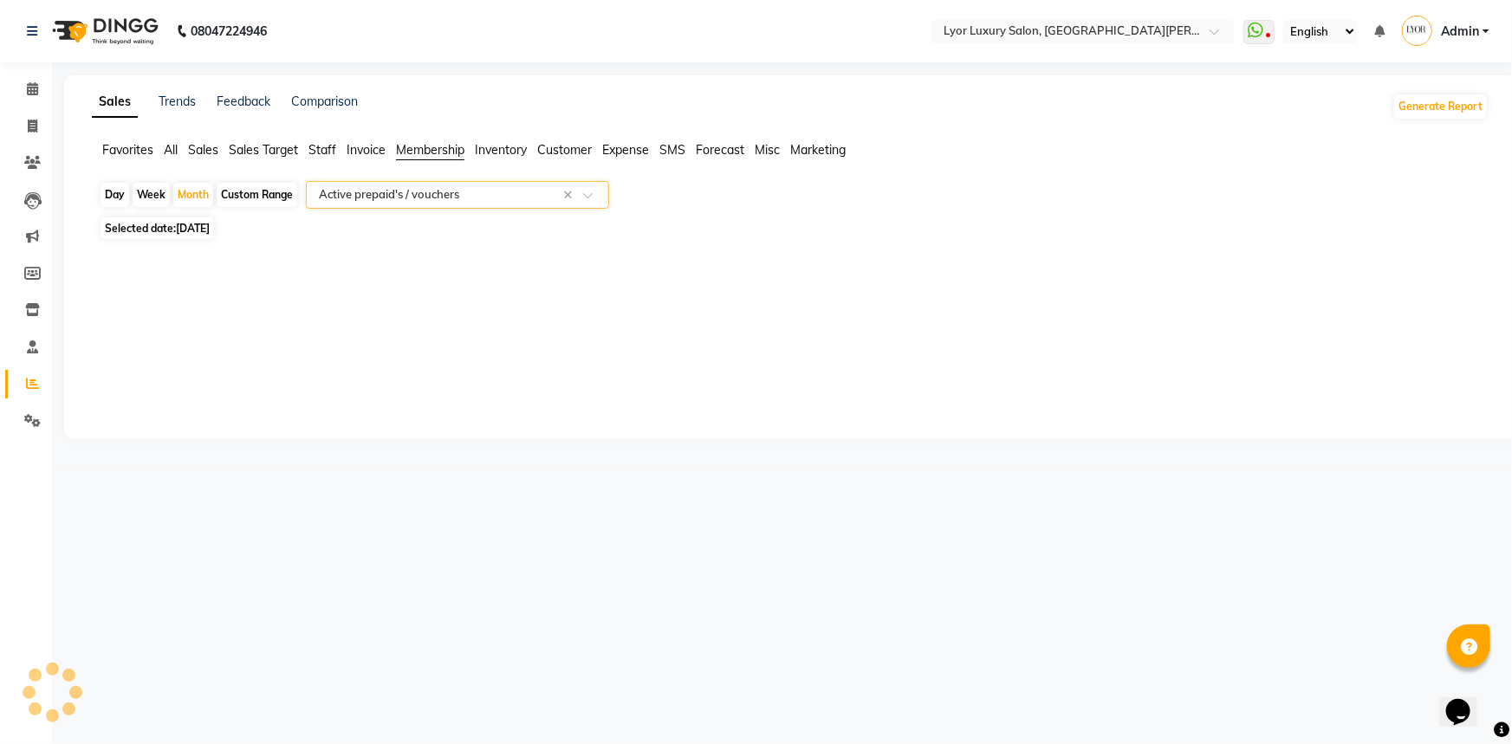
select select "full_report"
select select "csv"
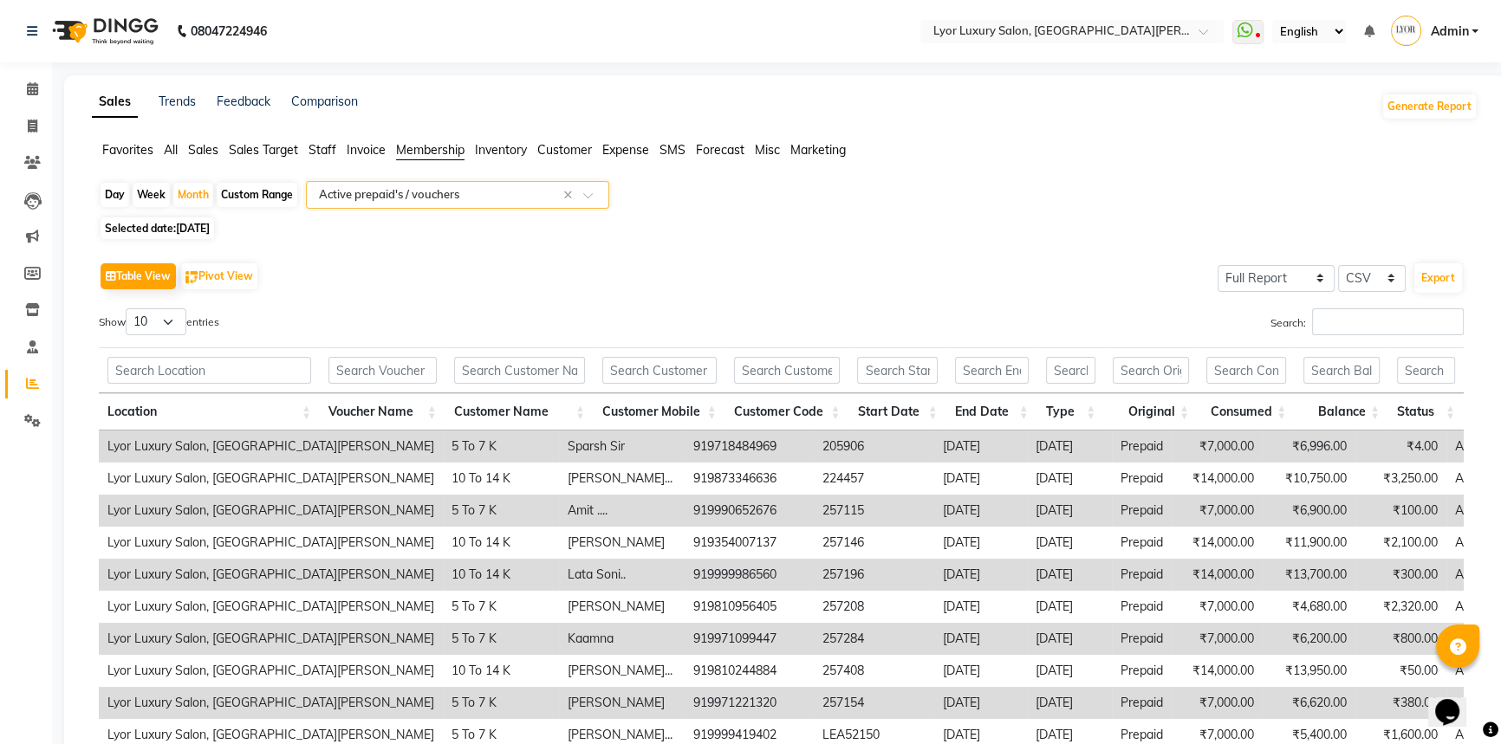
scroll to position [147, 0]
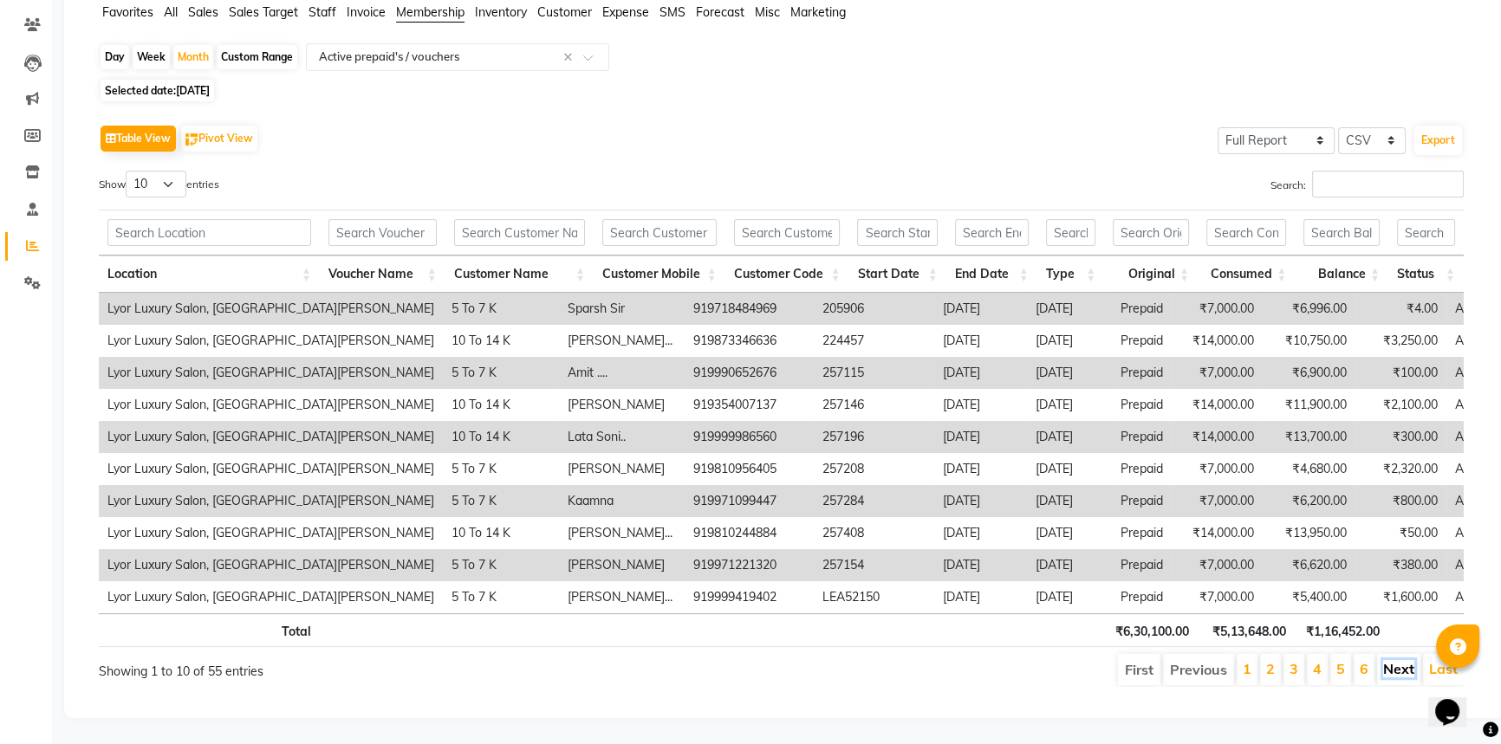
click at [1399, 660] on link "Next" at bounding box center [1398, 668] width 31 height 17
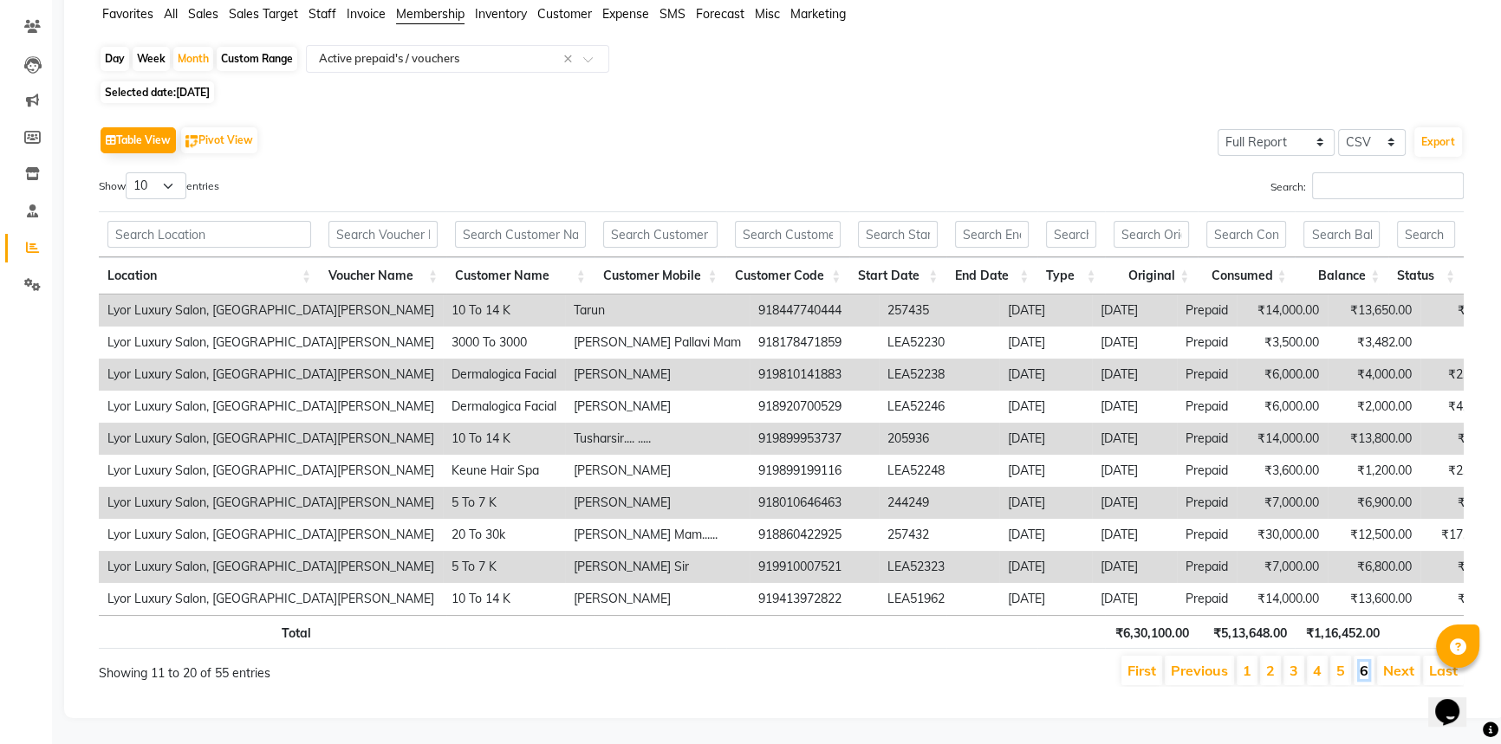
click at [1362, 662] on link "6" at bounding box center [1363, 670] width 9 height 17
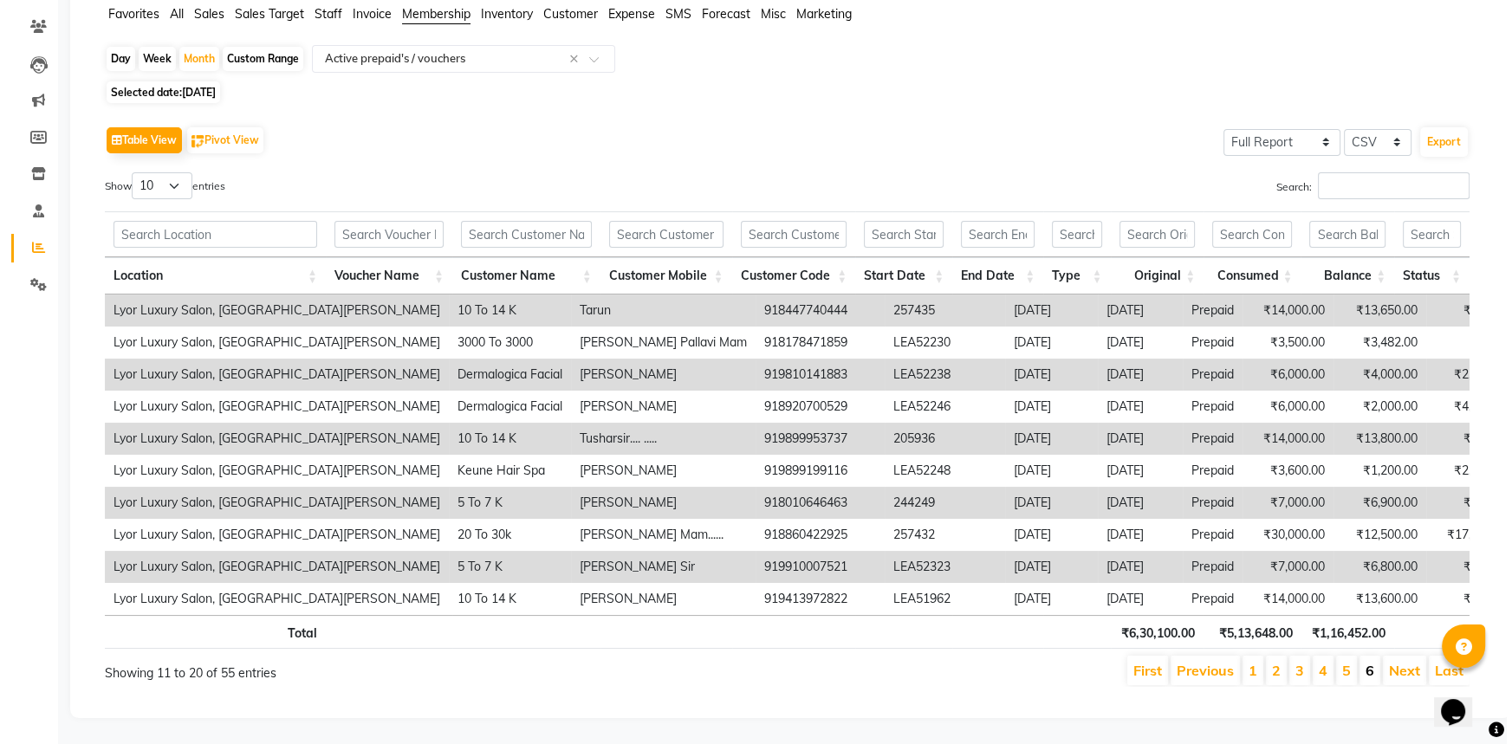
scroll to position [0, 0]
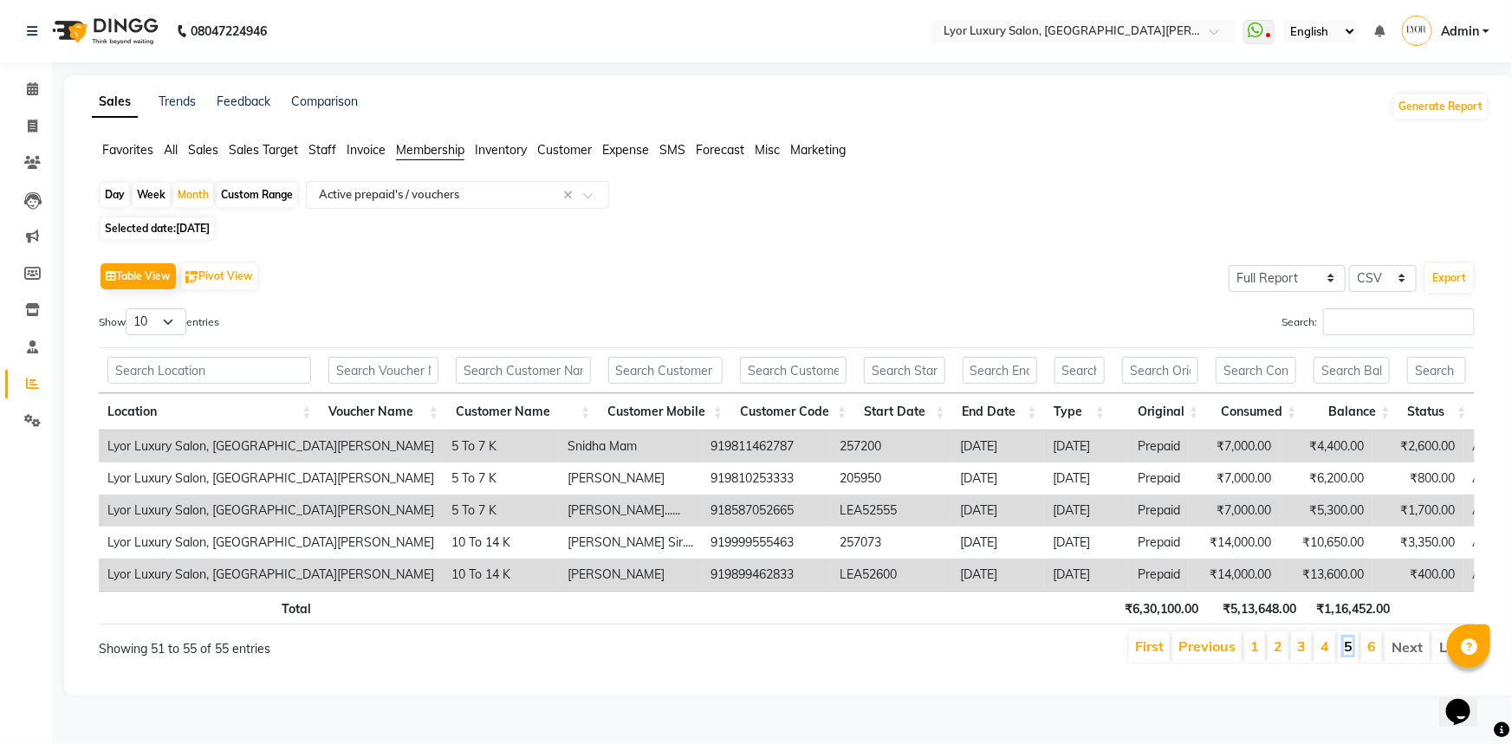
click at [1346, 651] on link "5" at bounding box center [1348, 646] width 9 height 17
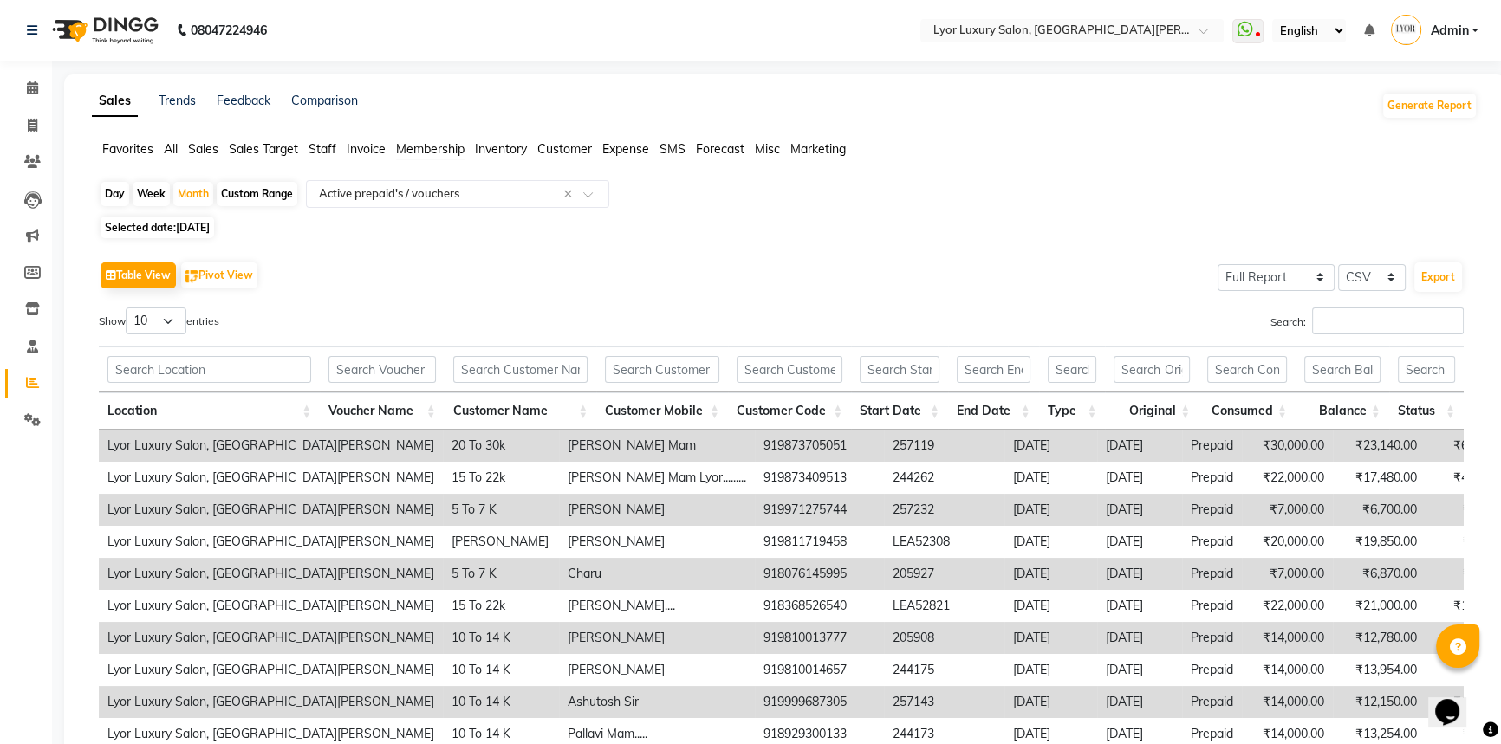
scroll to position [4, 0]
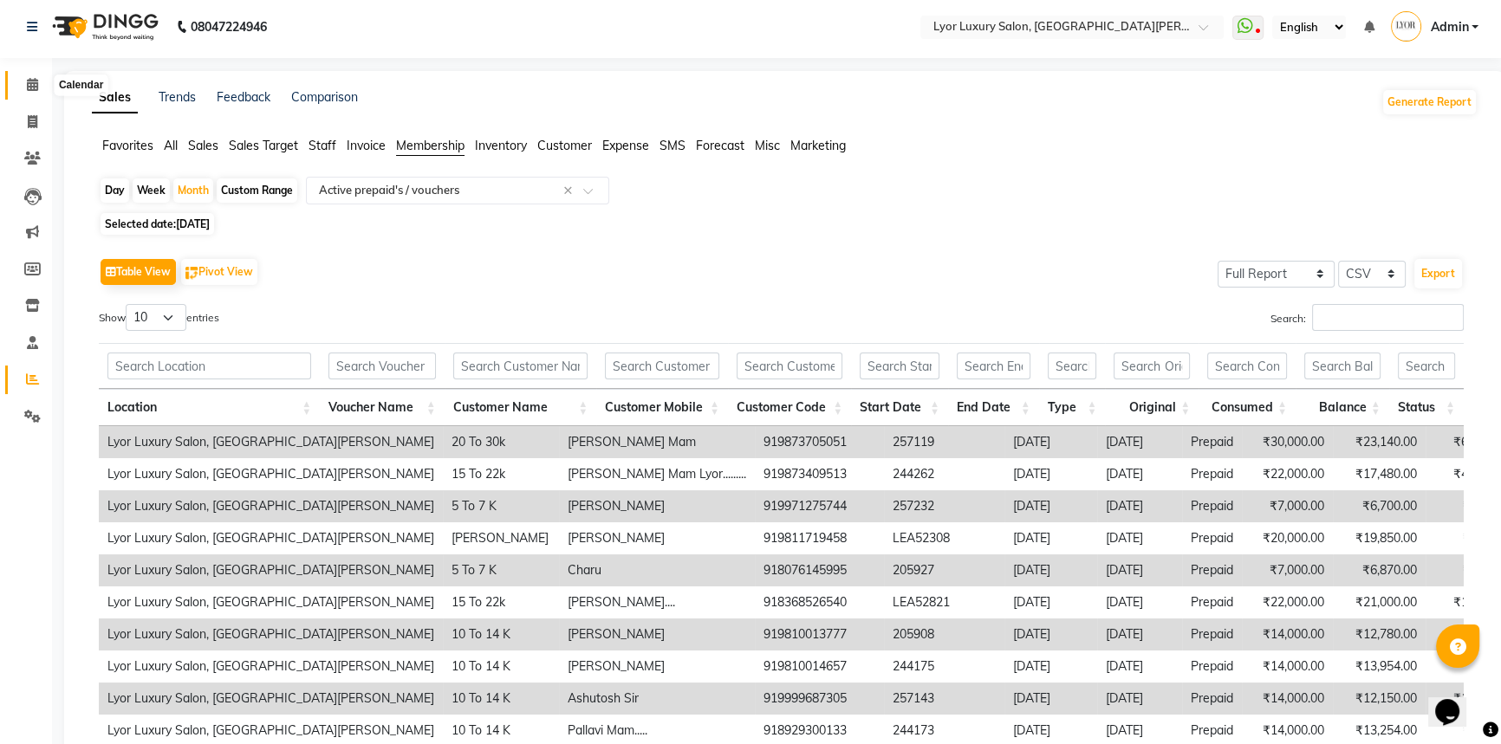
click at [22, 88] on span at bounding box center [32, 85] width 30 height 20
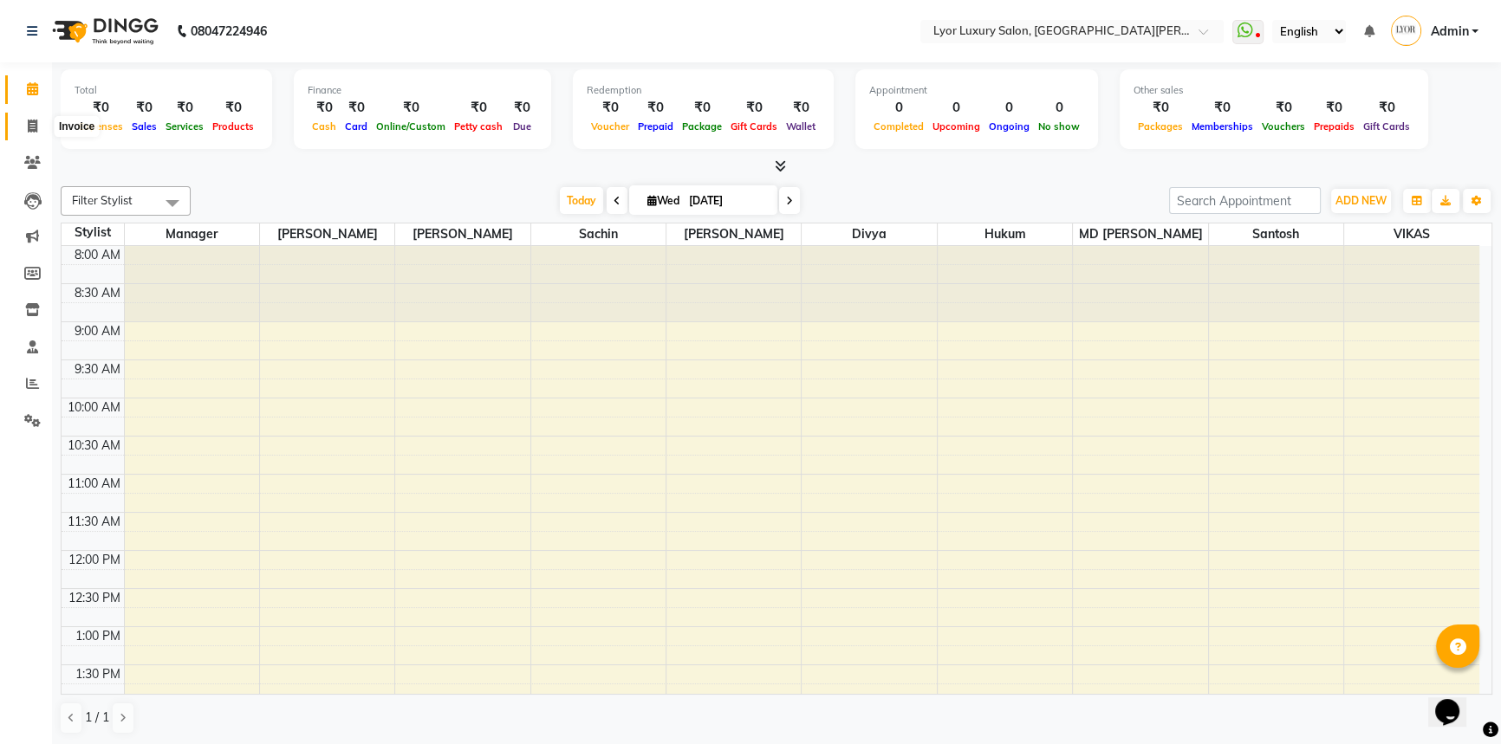
click at [35, 117] on span at bounding box center [32, 127] width 30 height 20
select select "service"
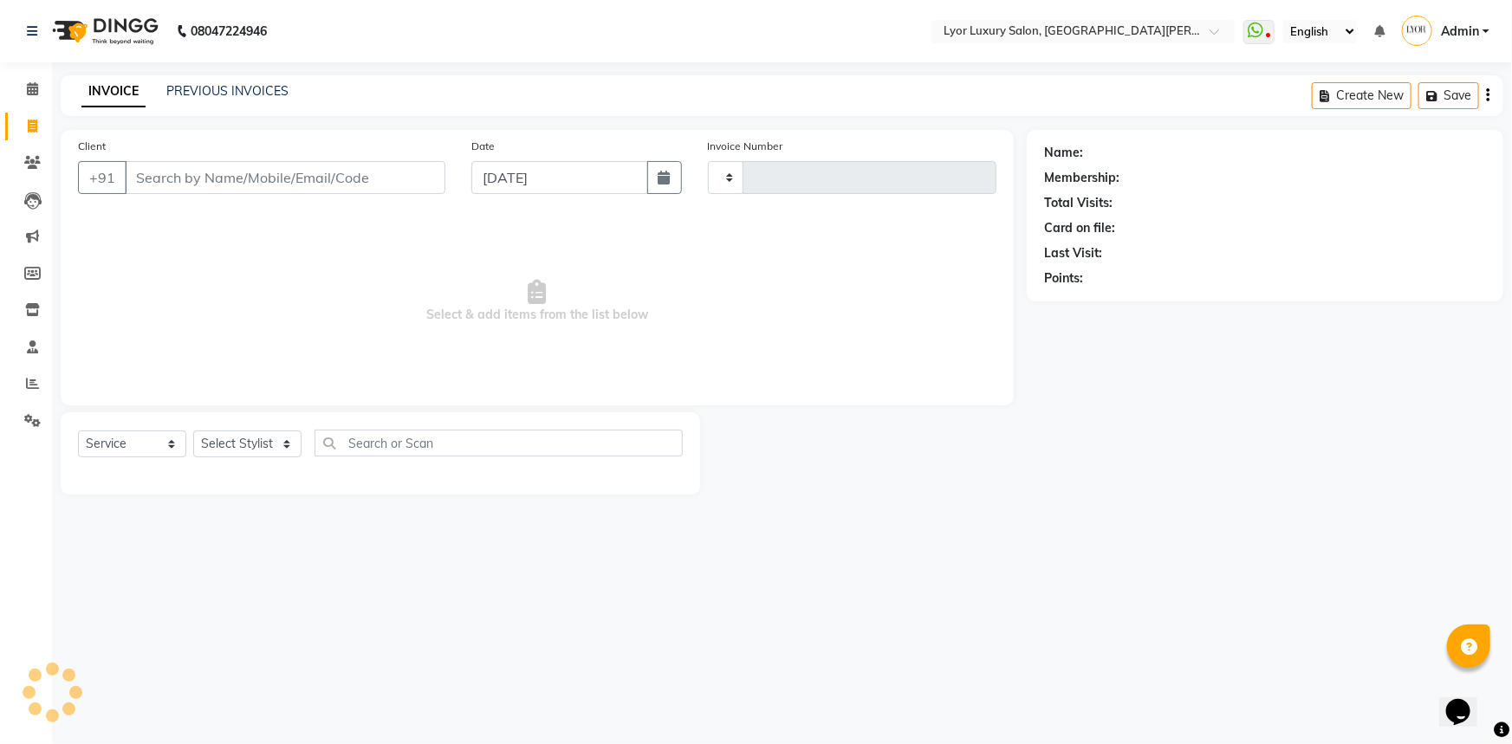
type input "1148"
select select "6597"
select select "P"
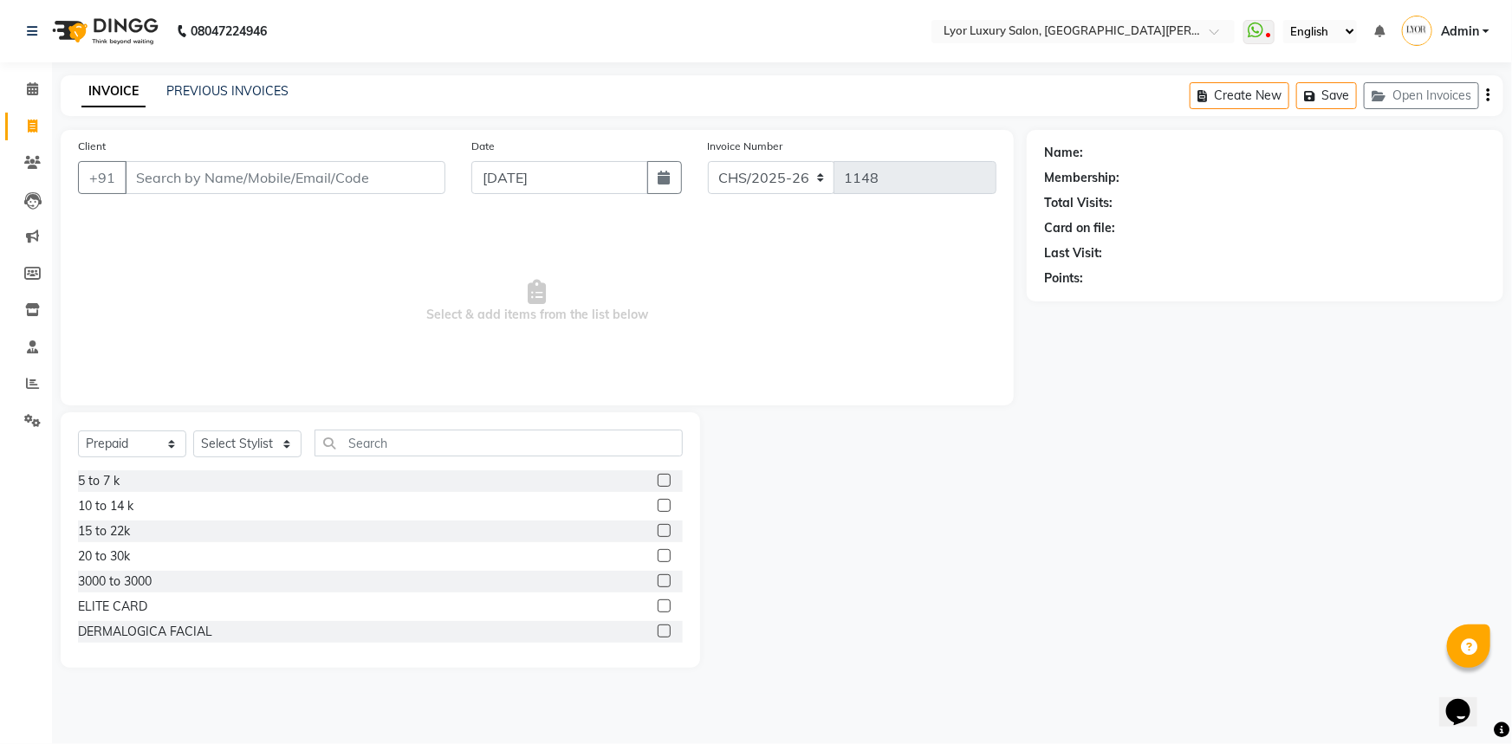
click at [306, 181] on input "Client" at bounding box center [285, 177] width 321 height 33
type input "9354749394"
click at [403, 171] on span "Add Client" at bounding box center [401, 177] width 68 height 17
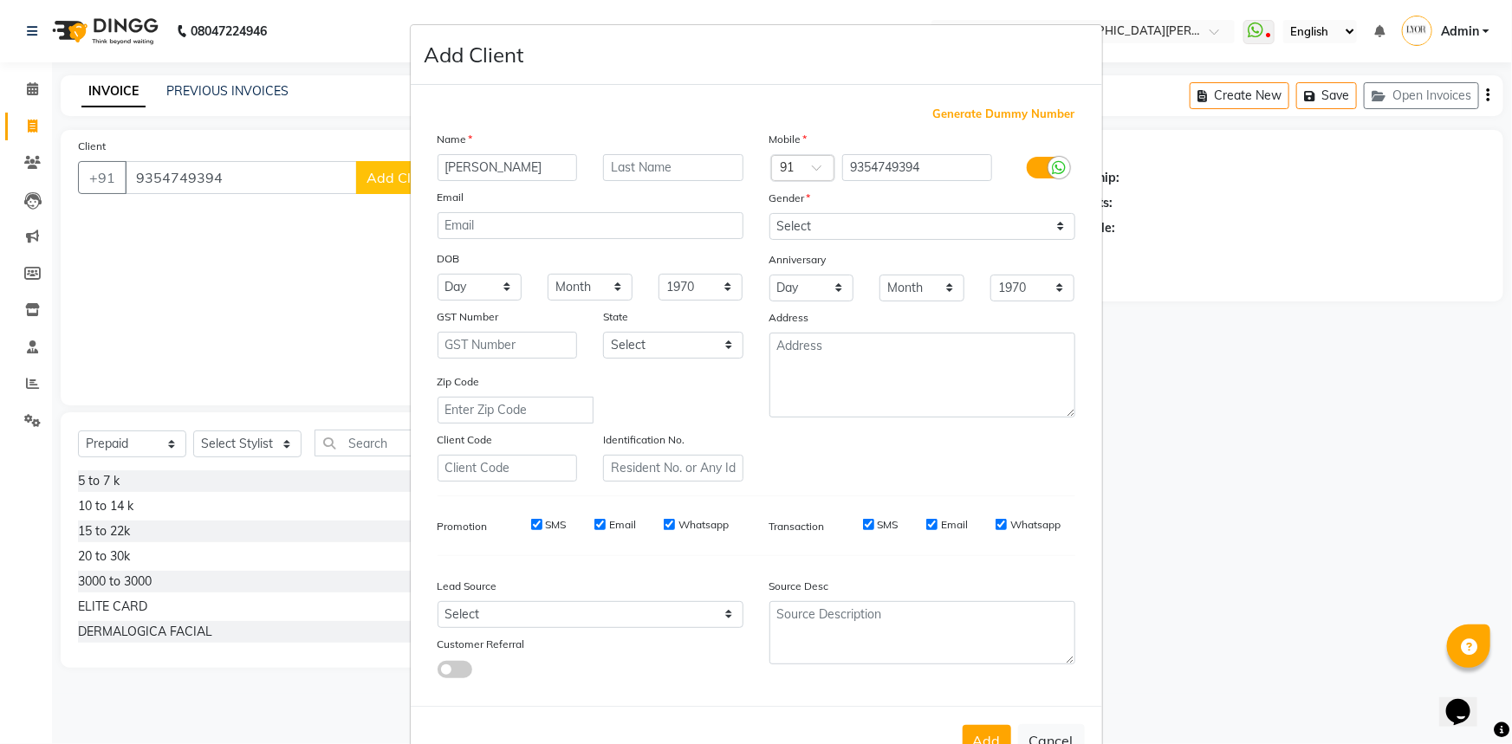
type input "[PERSON_NAME]"
click at [892, 235] on select "Select [DEMOGRAPHIC_DATA] [DEMOGRAPHIC_DATA] Other Prefer Not To Say" at bounding box center [922, 226] width 306 height 27
select select "[DEMOGRAPHIC_DATA]"
click at [769, 213] on select "Select [DEMOGRAPHIC_DATA] [DEMOGRAPHIC_DATA] Other Prefer Not To Say" at bounding box center [922, 226] width 306 height 27
click at [989, 735] on button "Add" at bounding box center [987, 740] width 49 height 31
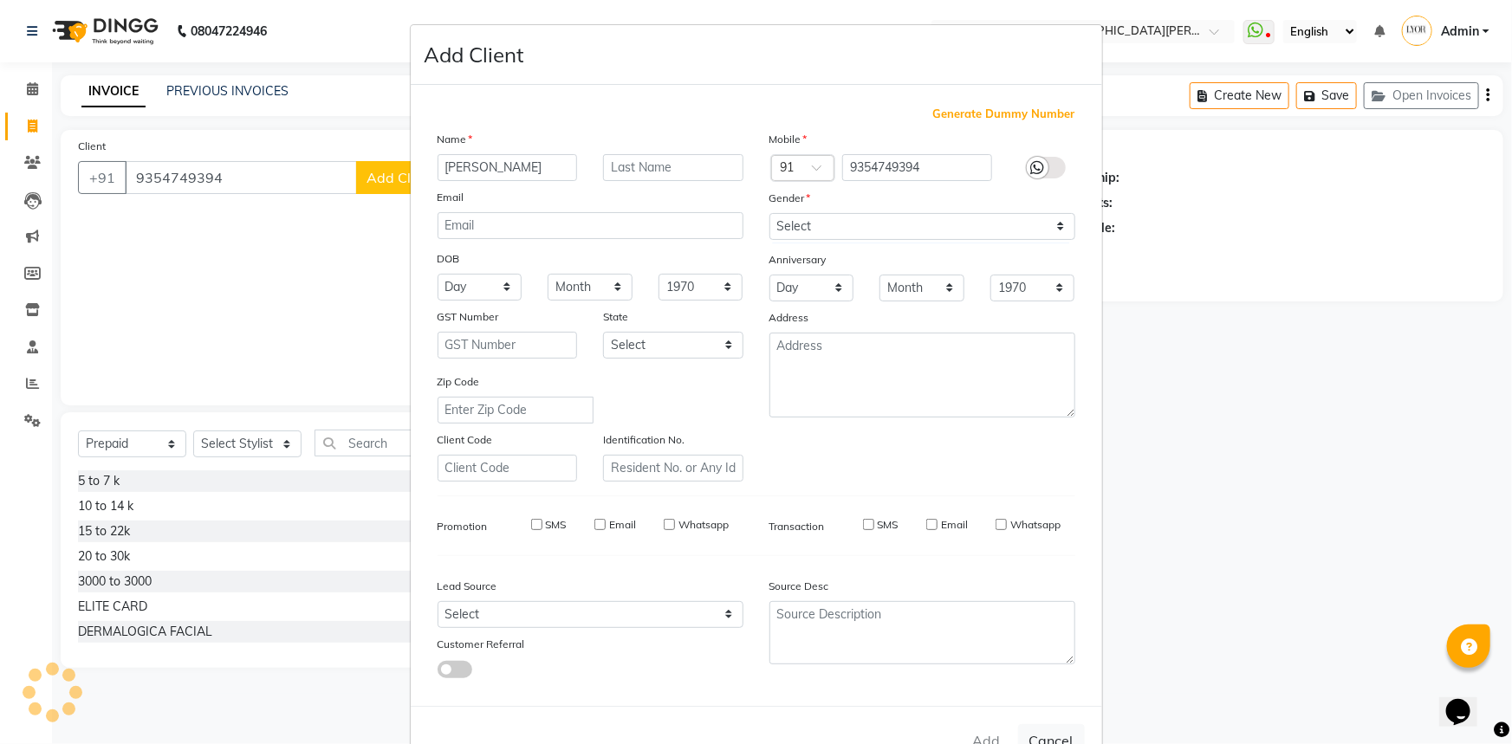
select select
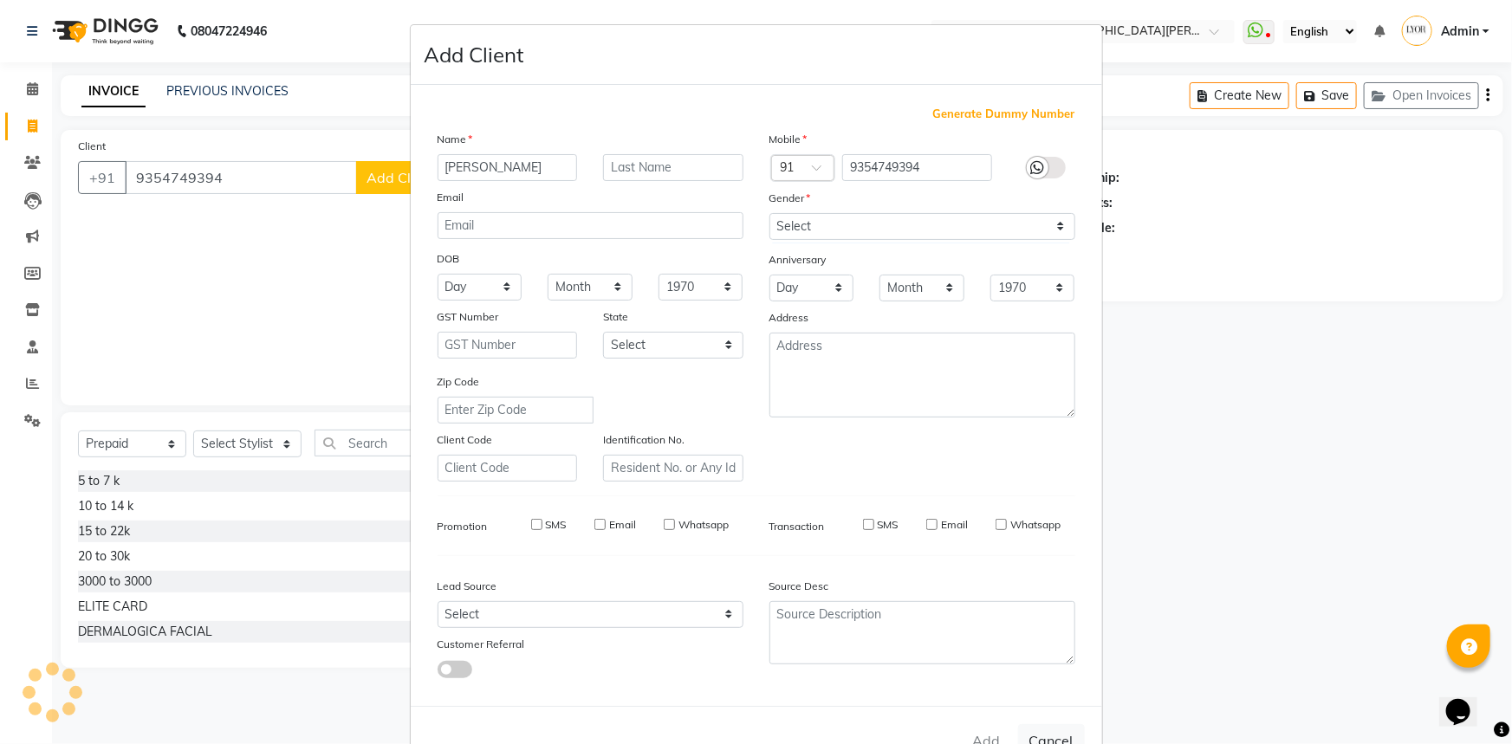
select select
checkbox input "false"
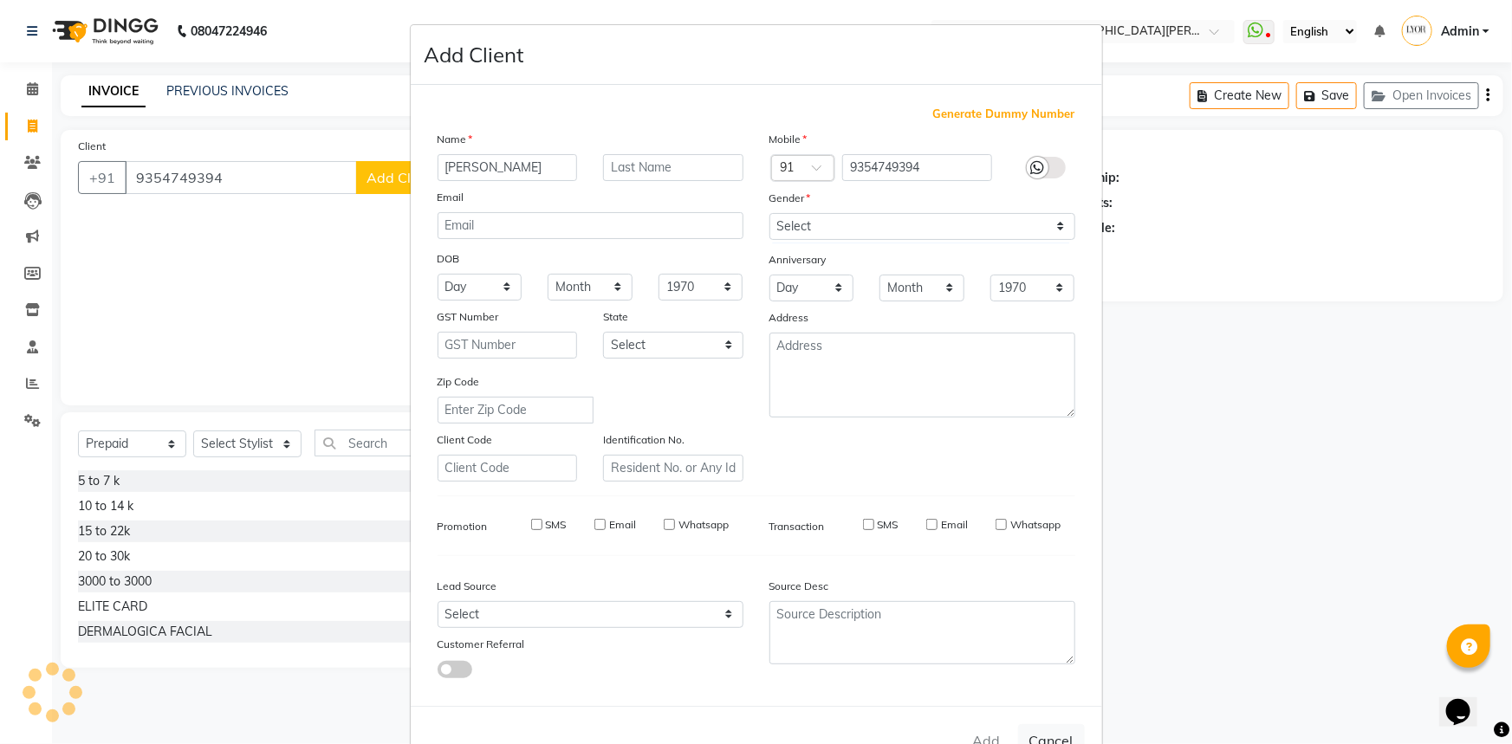
checkbox input "false"
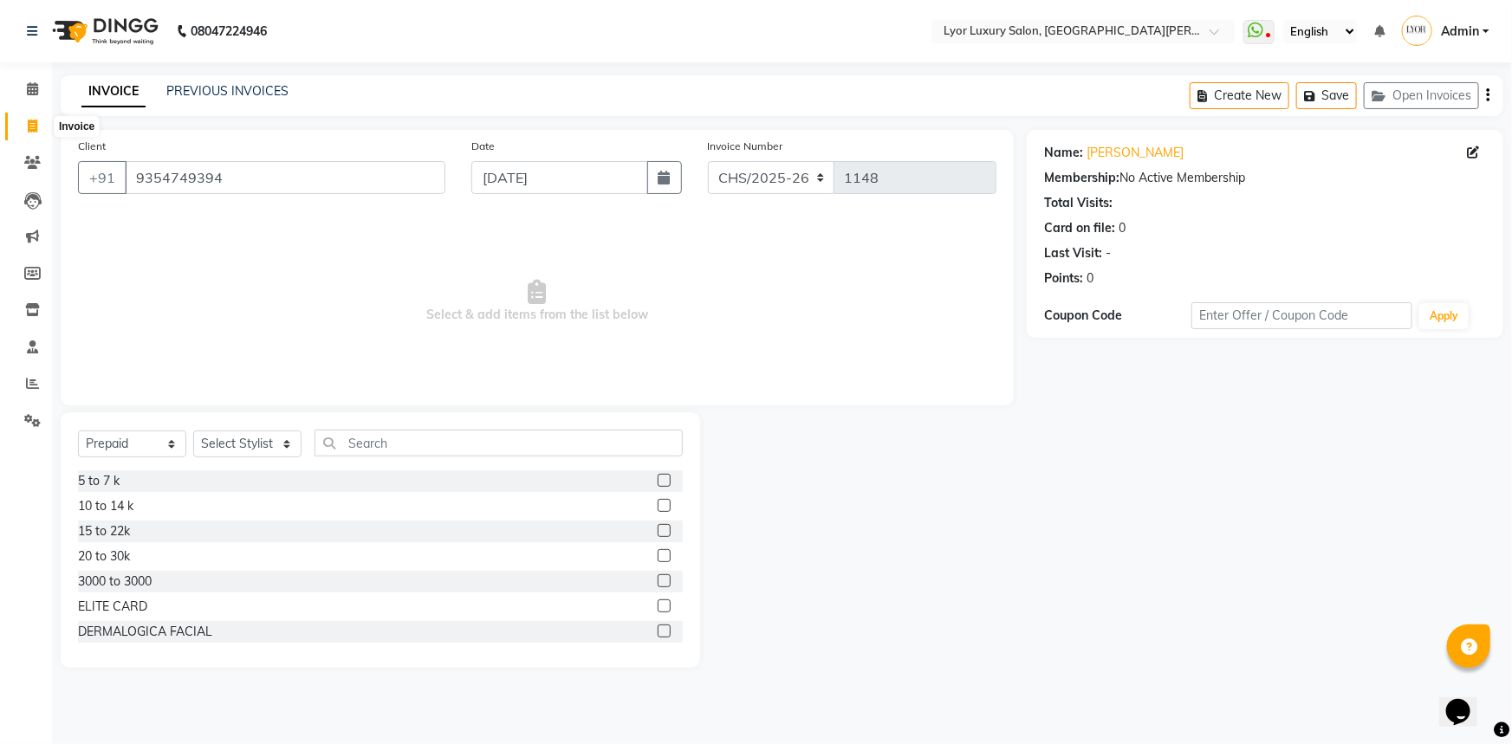
click at [35, 123] on icon at bounding box center [33, 126] width 10 height 13
select select "service"
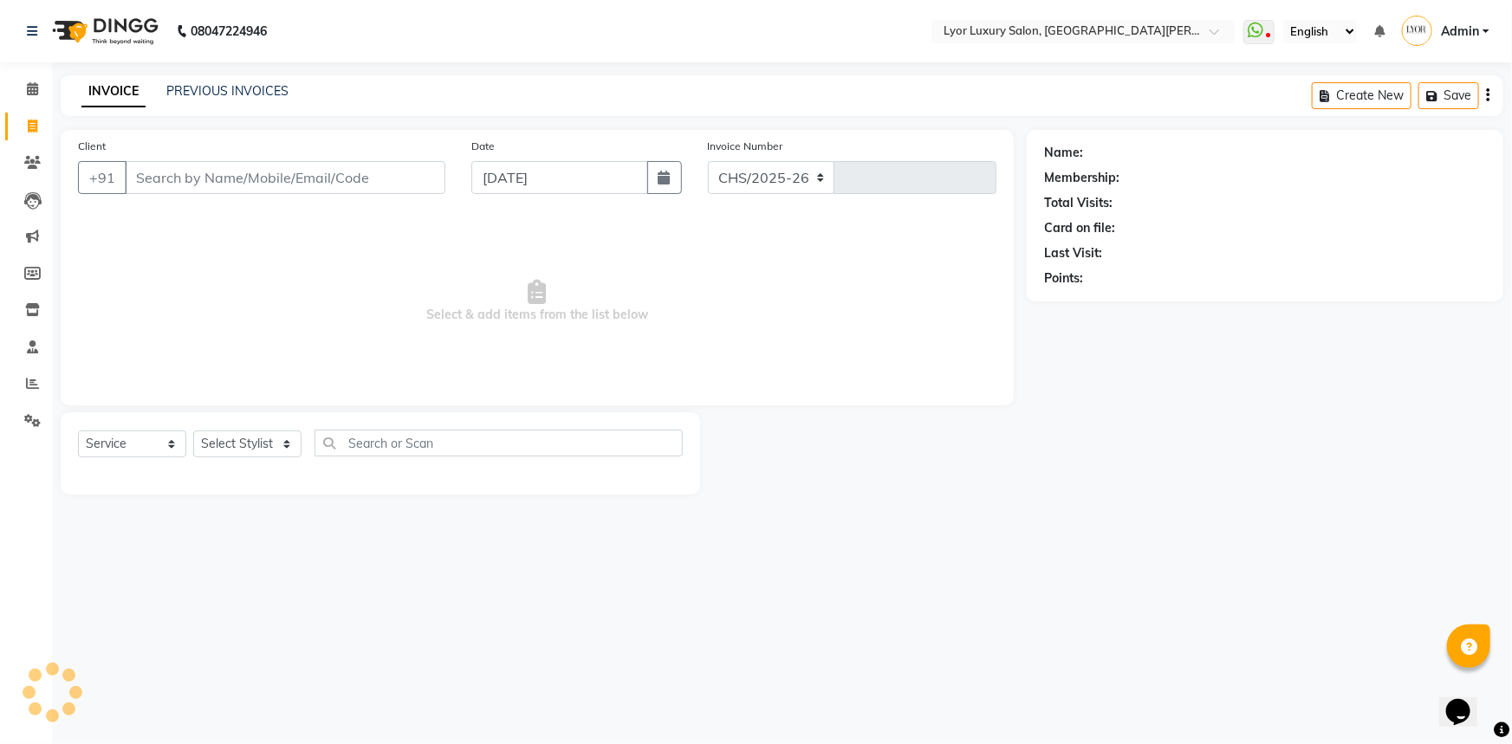
select select "6597"
type input "1148"
click at [362, 172] on input "Client" at bounding box center [285, 177] width 321 height 33
select select "P"
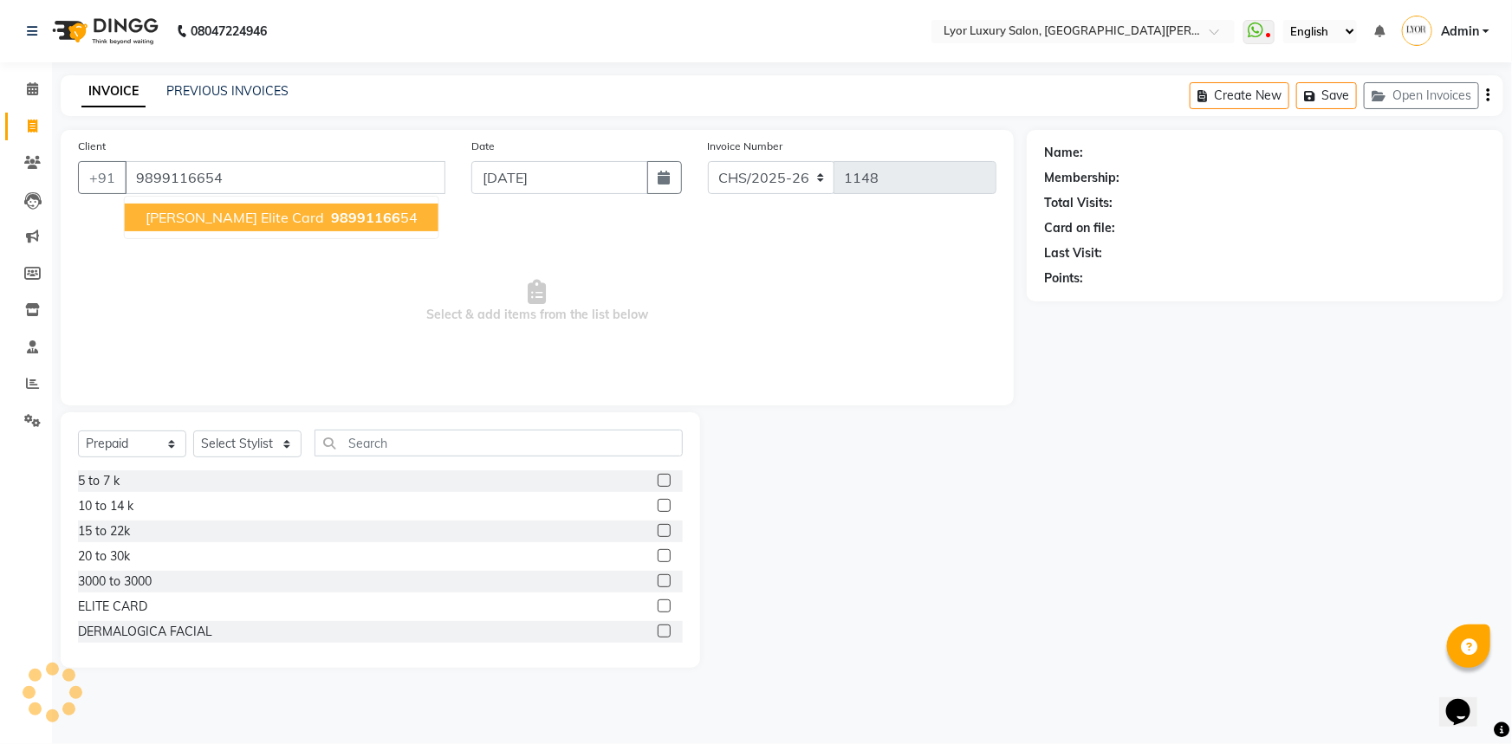
type input "9899116654"
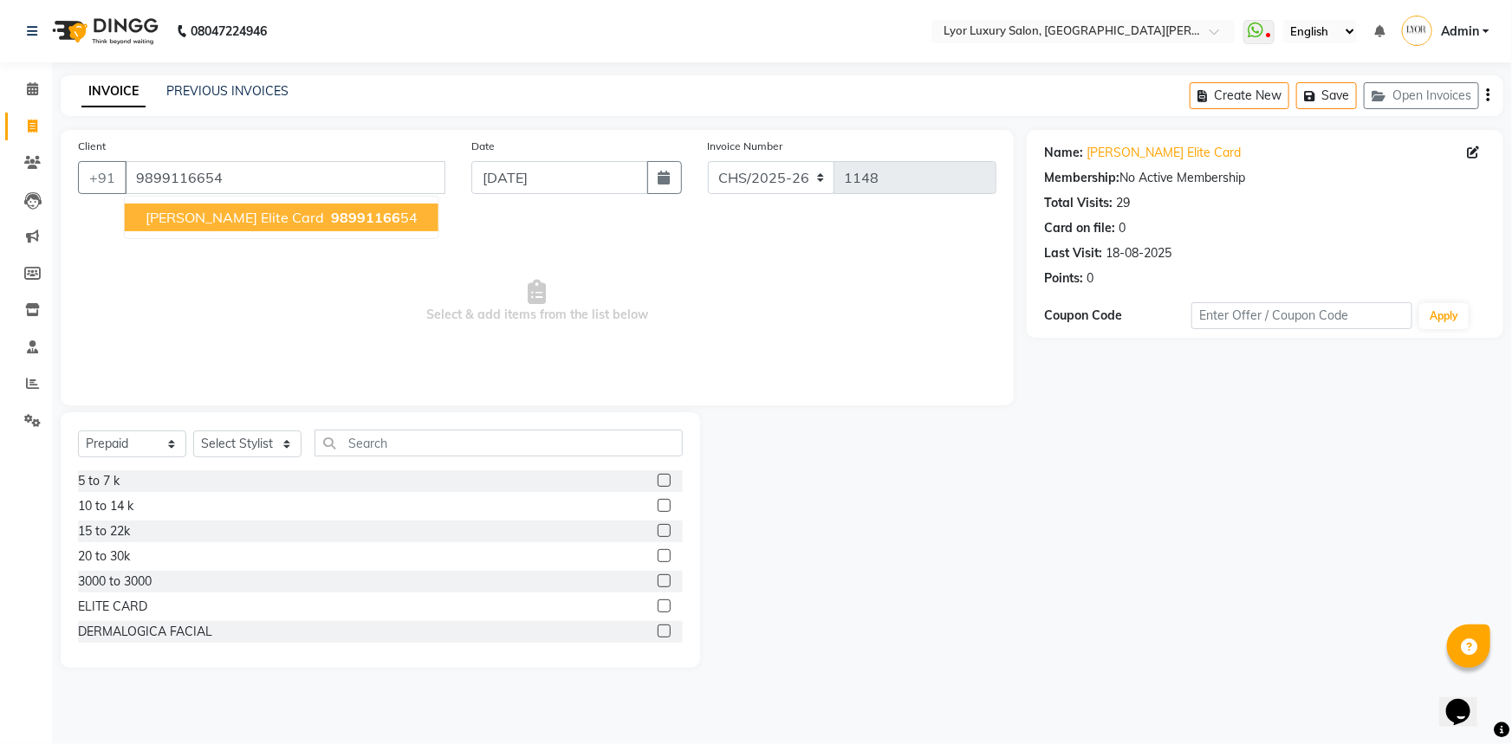
click at [334, 216] on ngb-highlight "98991166 54" at bounding box center [373, 217] width 90 height 17
click at [13, 122] on link "Invoice" at bounding box center [26, 127] width 42 height 29
select select "service"
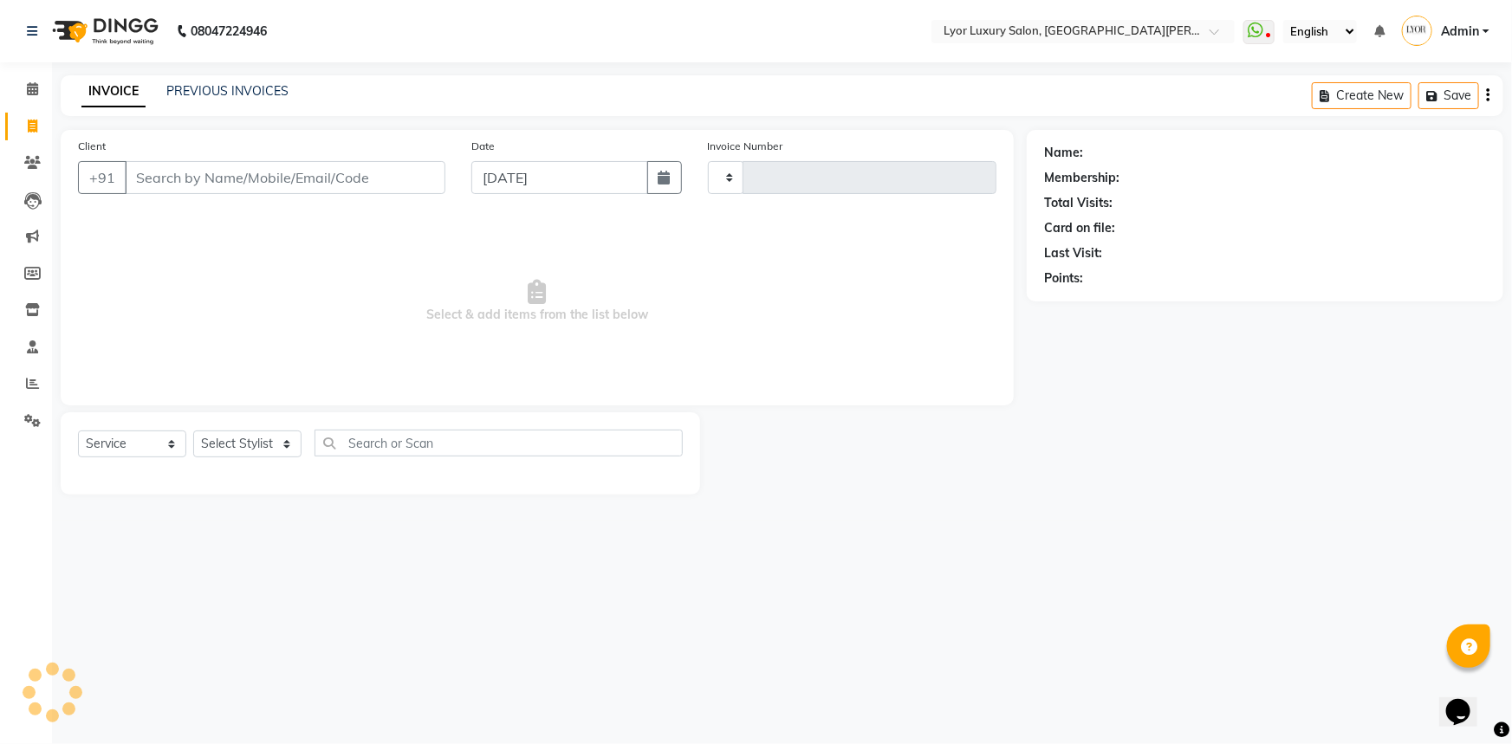
type input "1148"
select select "6597"
select select "P"
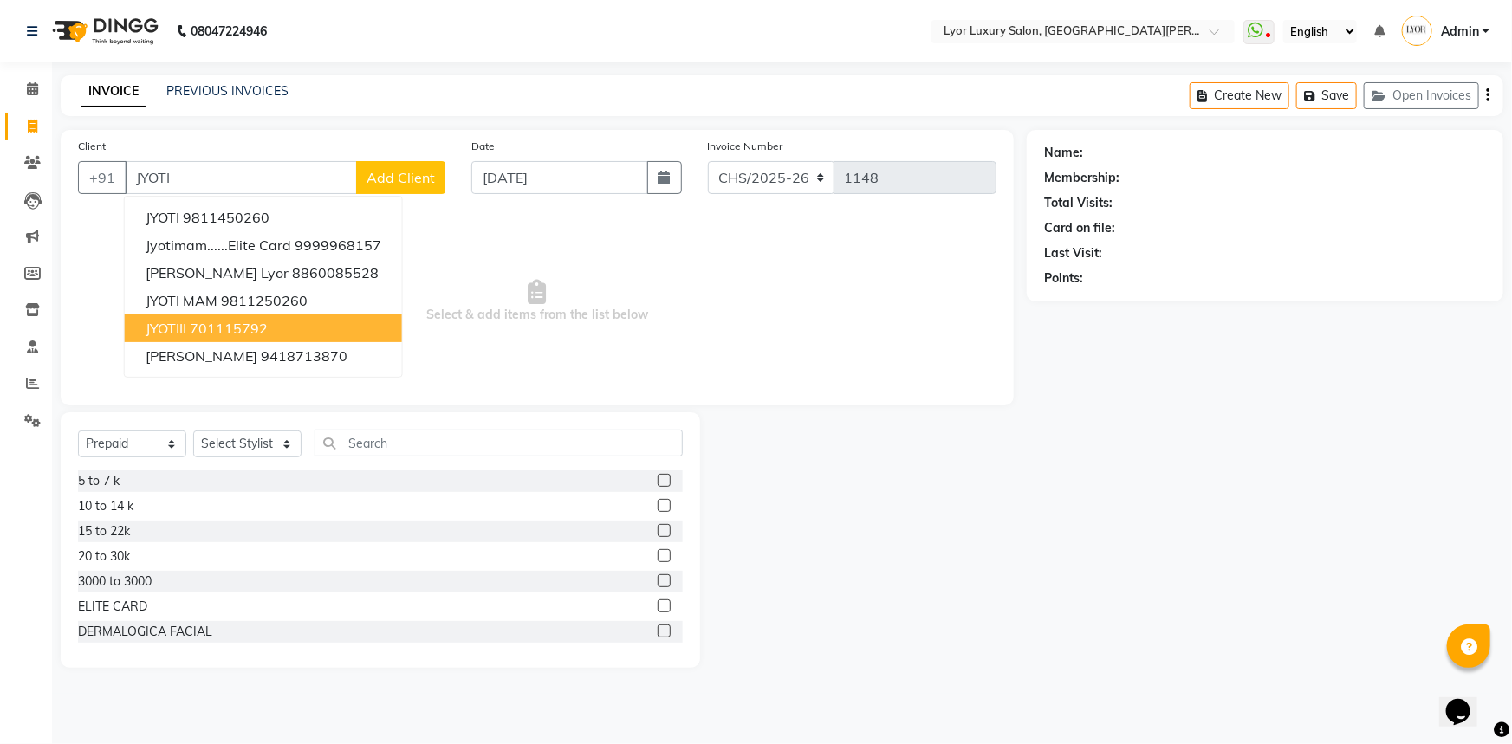
type input "JYOTI"
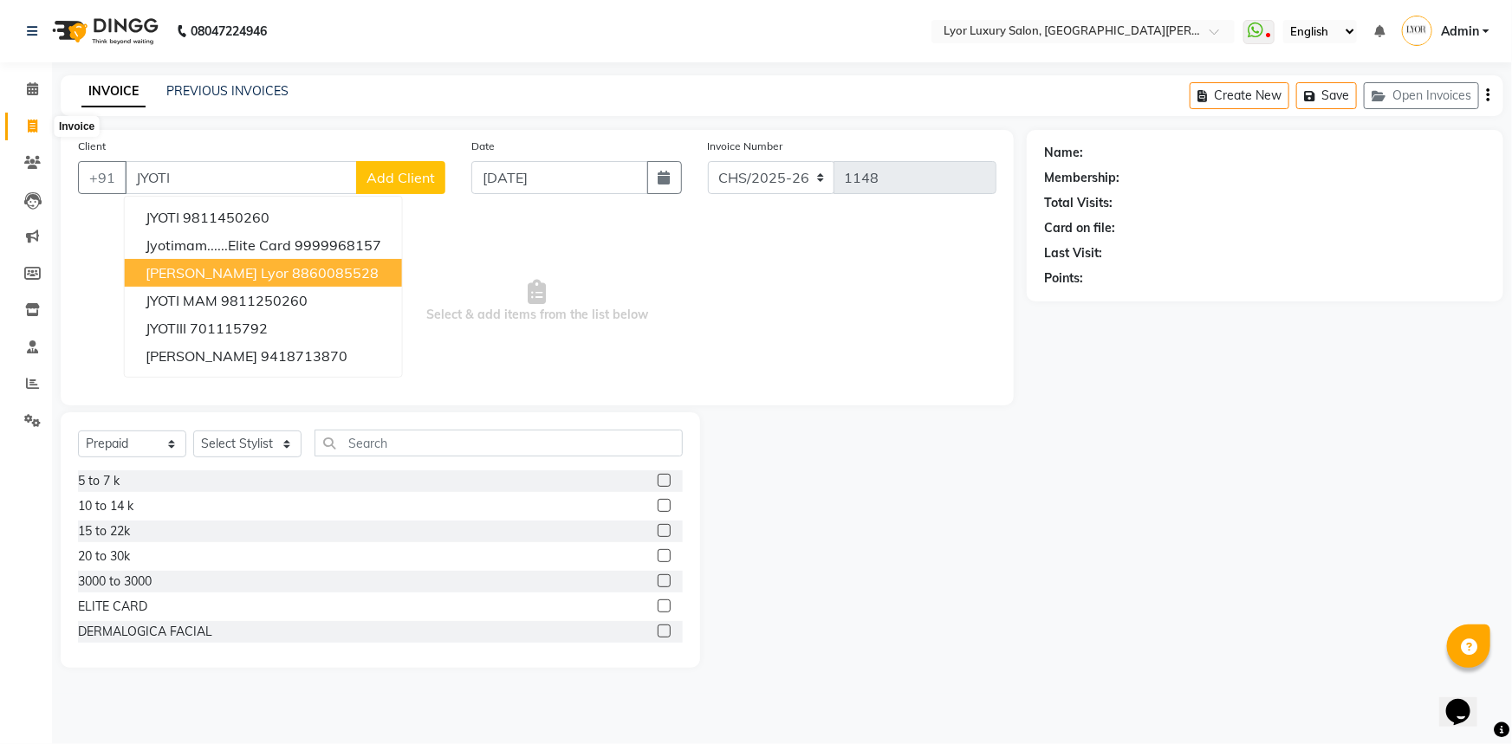
click at [39, 127] on span at bounding box center [32, 127] width 30 height 20
select select "service"
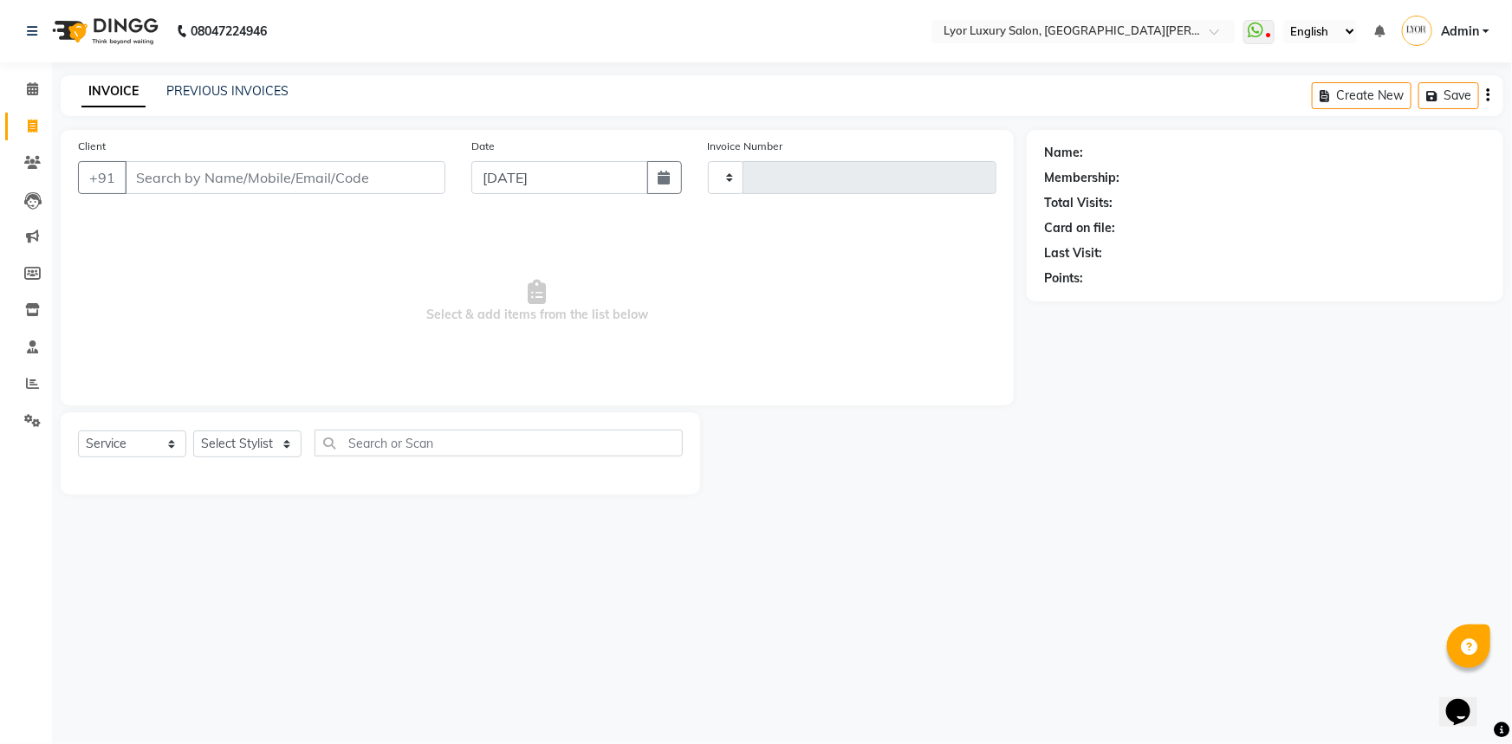
type input "1148"
select select "6597"
select select "P"
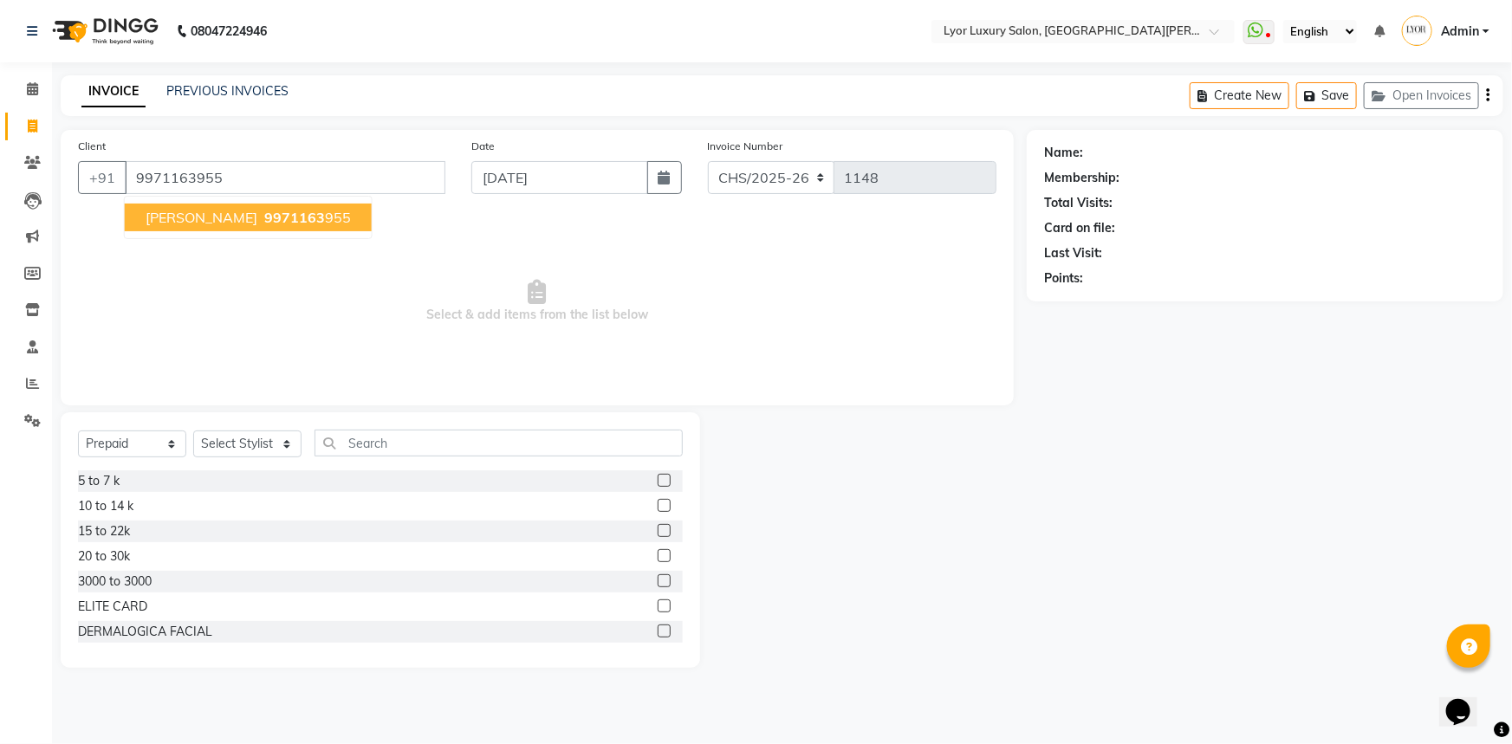
type input "9971163955"
click at [26, 134] on span at bounding box center [32, 127] width 30 height 20
select select "service"
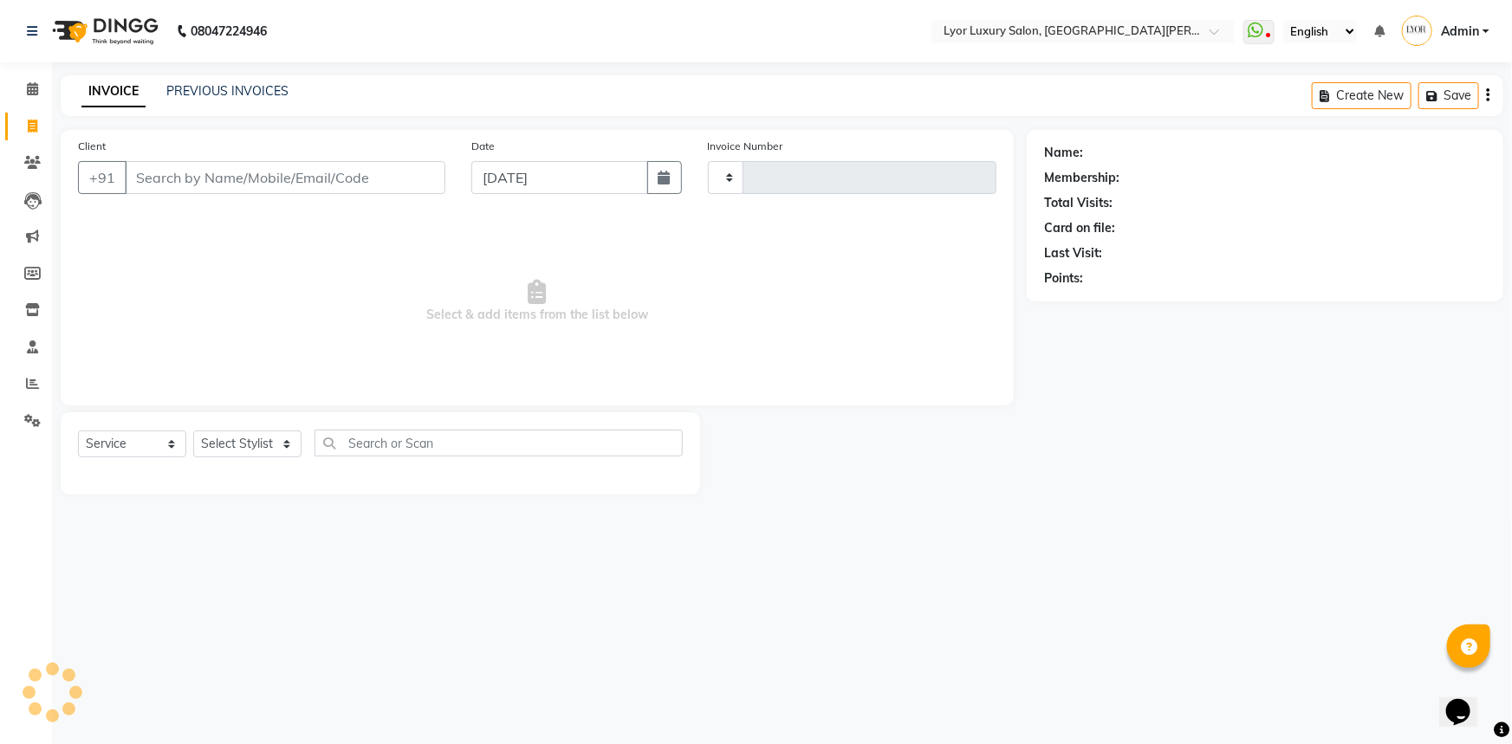
type input "1148"
select select "6597"
select select "P"
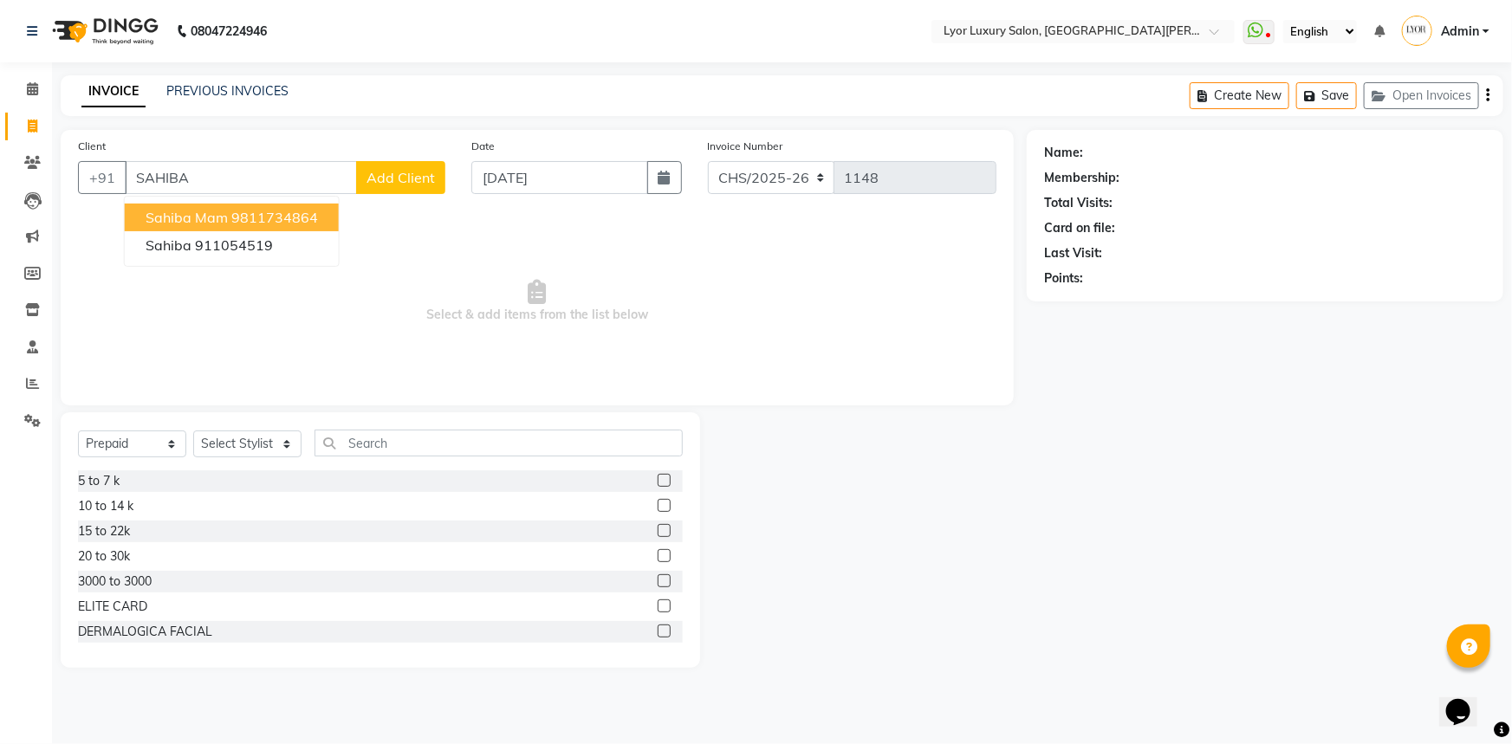
click at [260, 217] on ngb-highlight "9811734864" at bounding box center [274, 217] width 87 height 17
type input "9811734864"
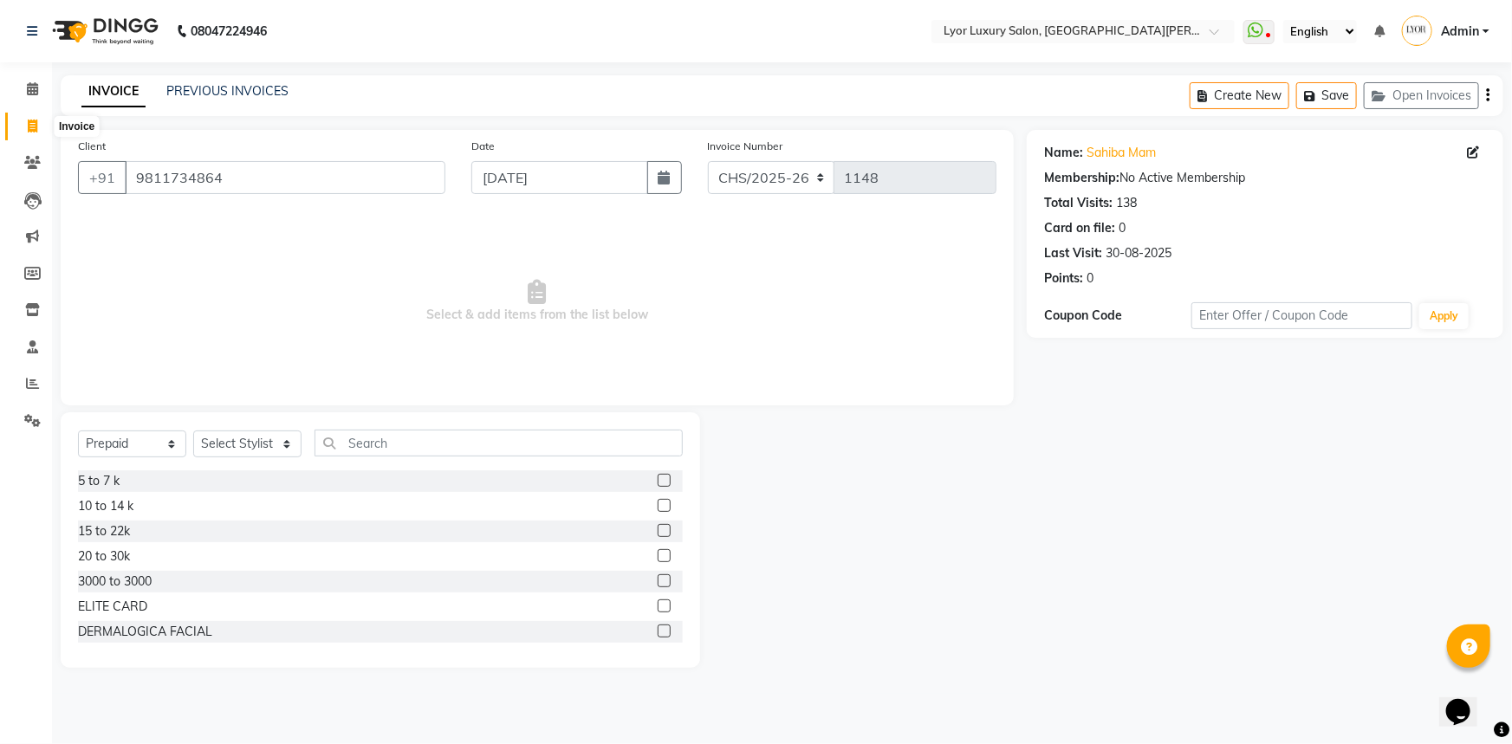
click at [34, 127] on icon at bounding box center [33, 126] width 10 height 13
select select "service"
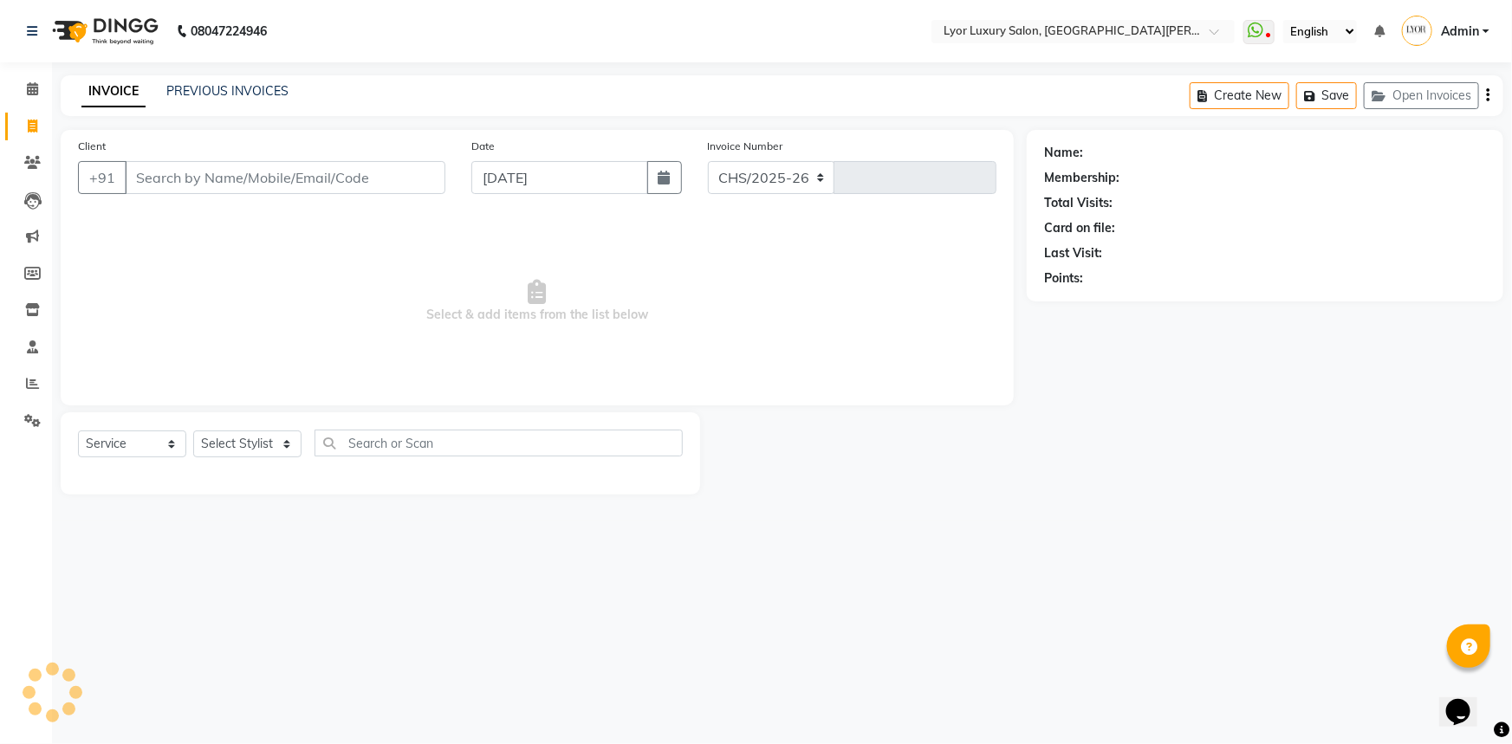
select select "6597"
type input "1148"
select select "P"
